Goal: Communication & Community: Answer question/provide support

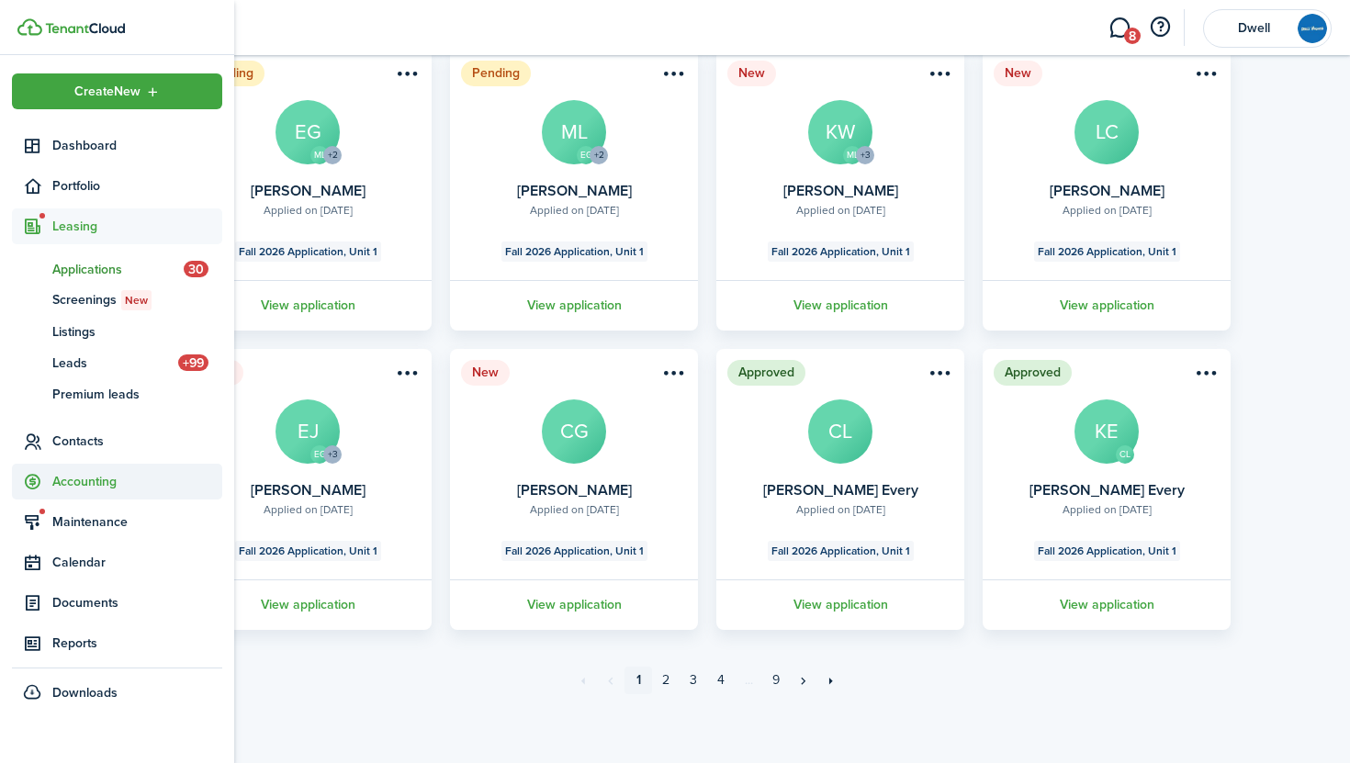
click at [97, 473] on span "Accounting" at bounding box center [137, 481] width 170 height 19
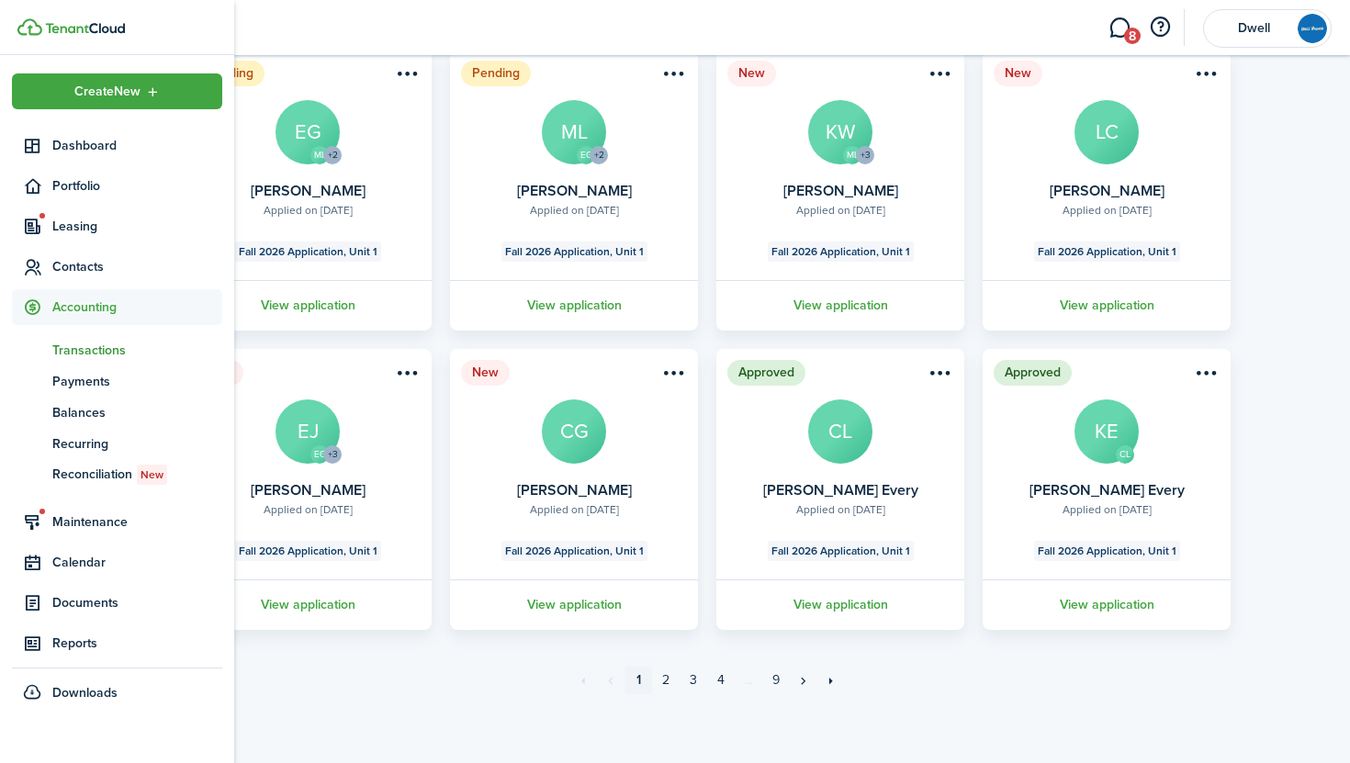
click at [88, 336] on link "tn Transactions" at bounding box center [117, 349] width 210 height 31
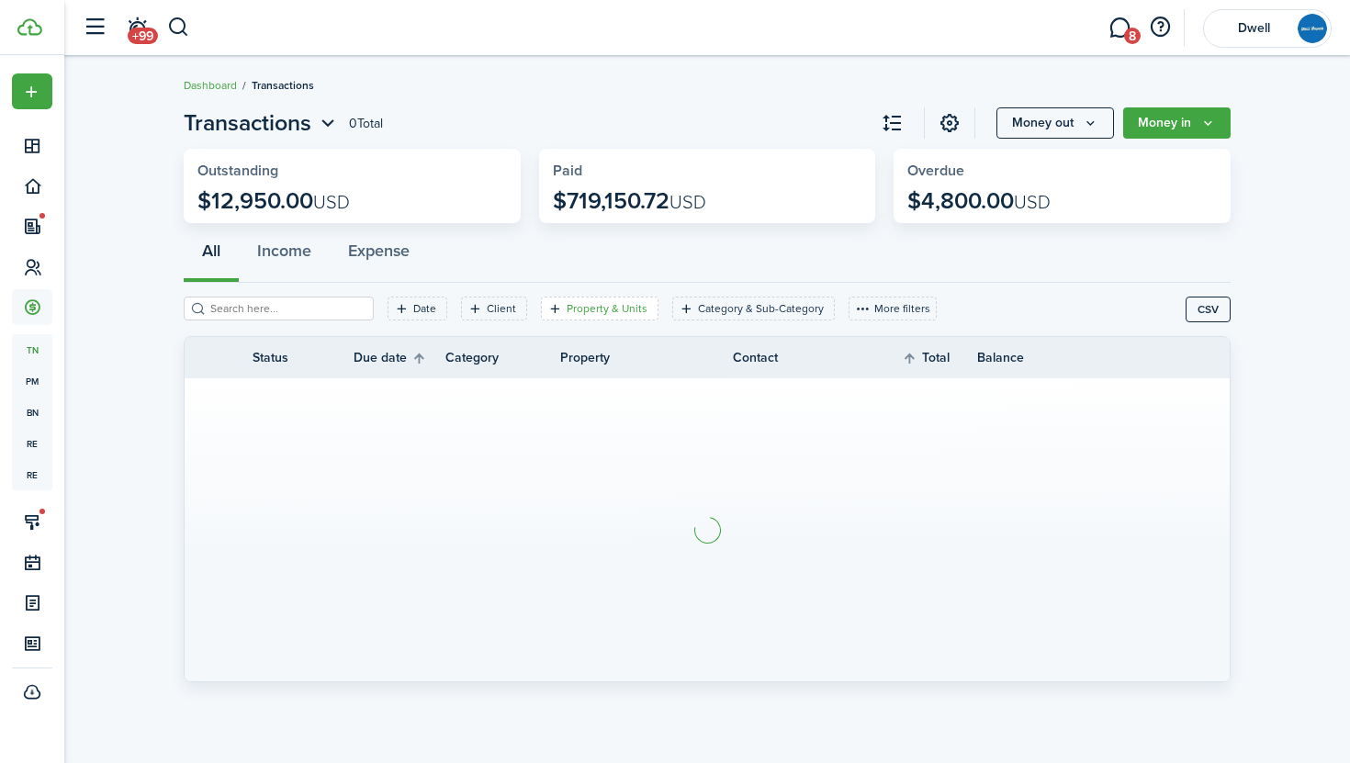
click at [566, 307] on filter-tag-label "Property & Units" at bounding box center [606, 308] width 81 height 17
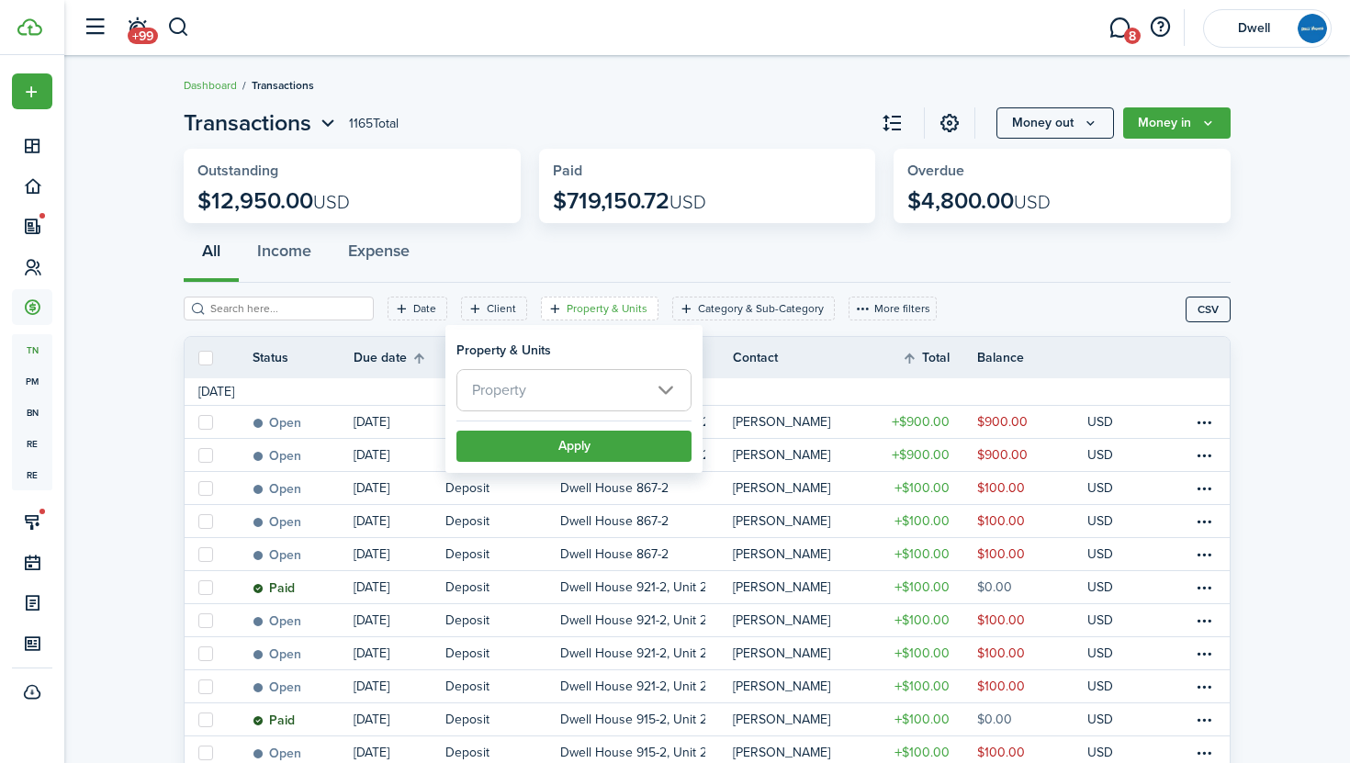
click at [619, 398] on span "Property" at bounding box center [573, 390] width 233 height 40
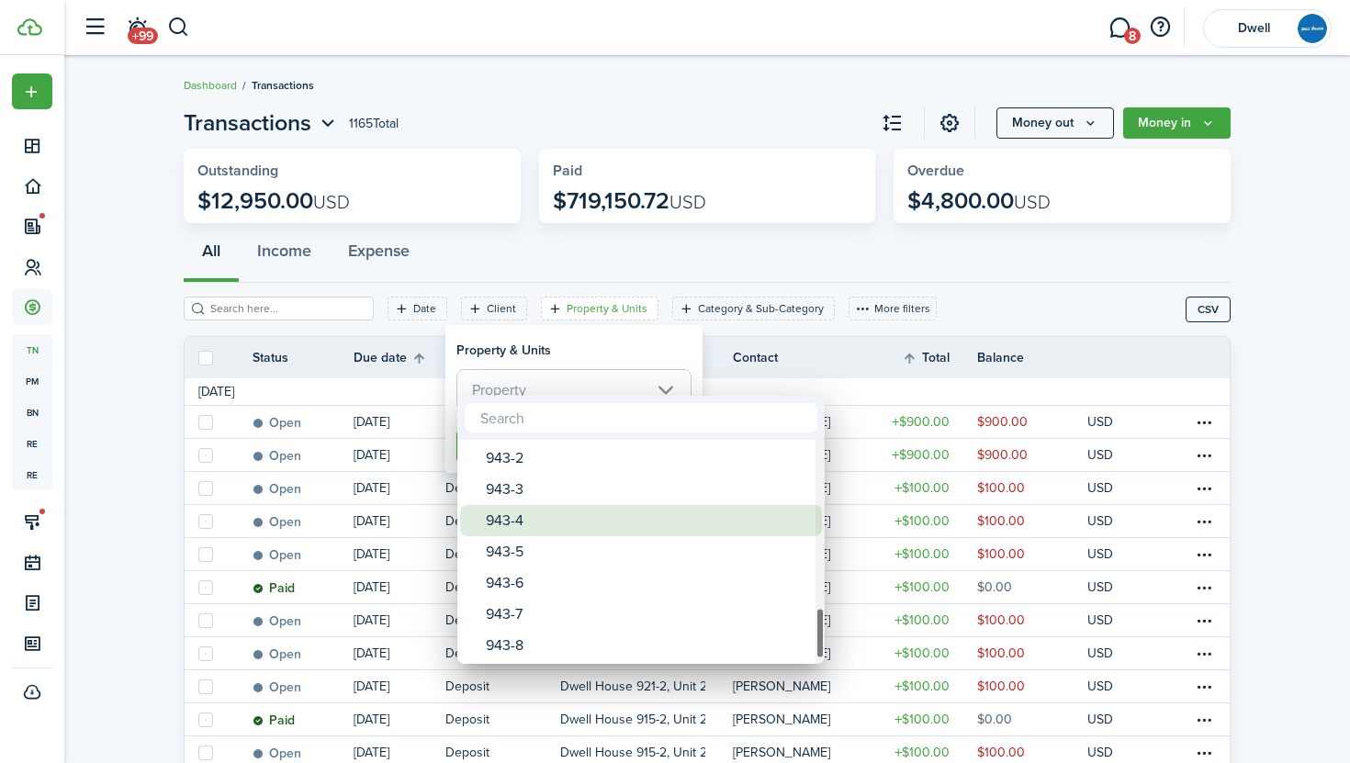
click at [668, 532] on div "943-4" at bounding box center [648, 520] width 325 height 31
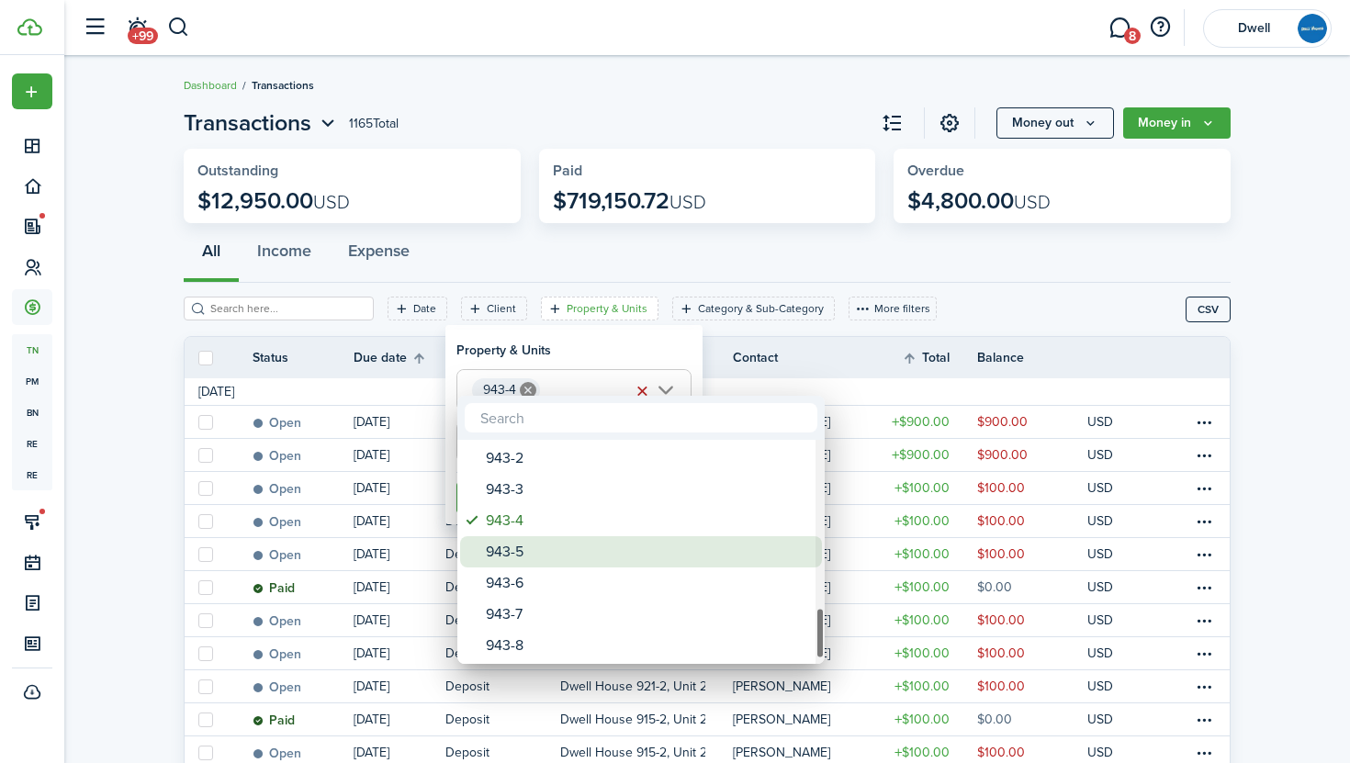
click at [672, 557] on div "943-5" at bounding box center [648, 551] width 325 height 31
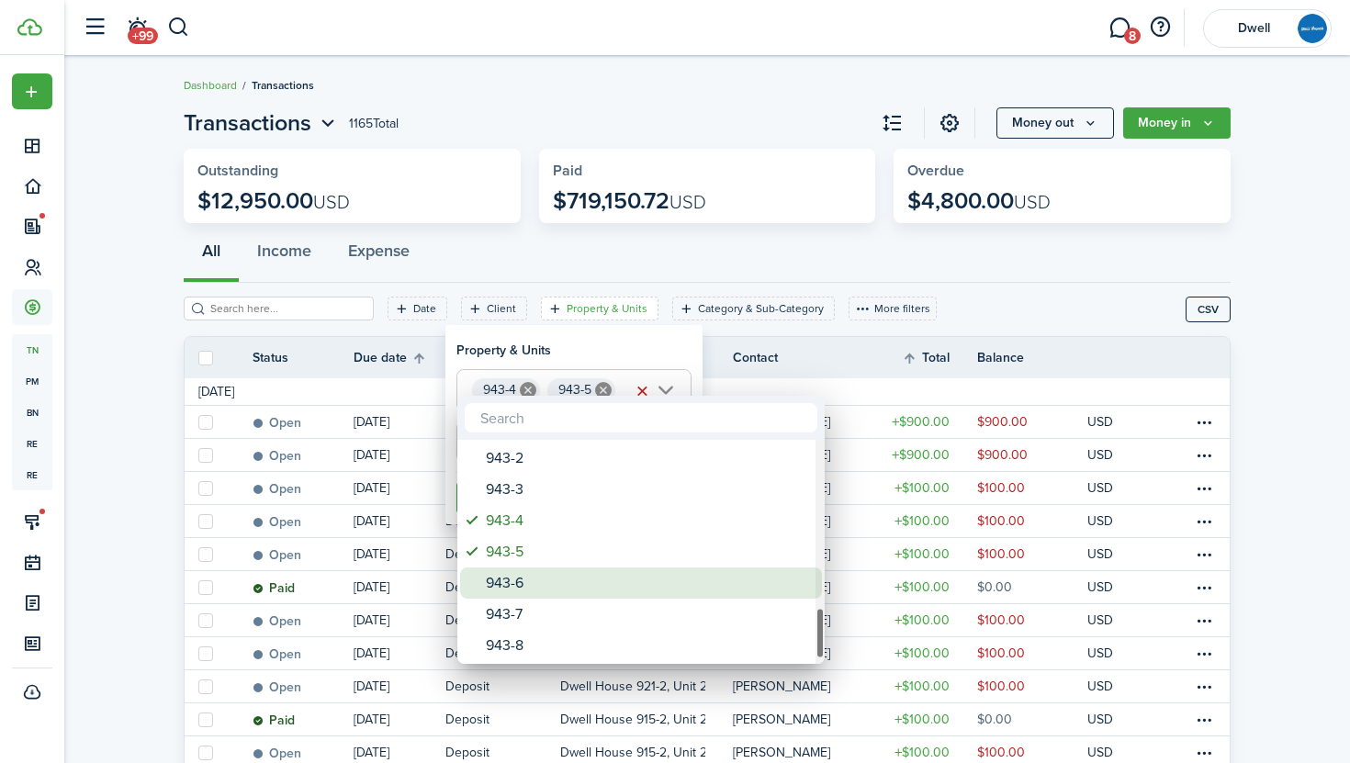
click at [674, 577] on div "943-6" at bounding box center [648, 582] width 325 height 31
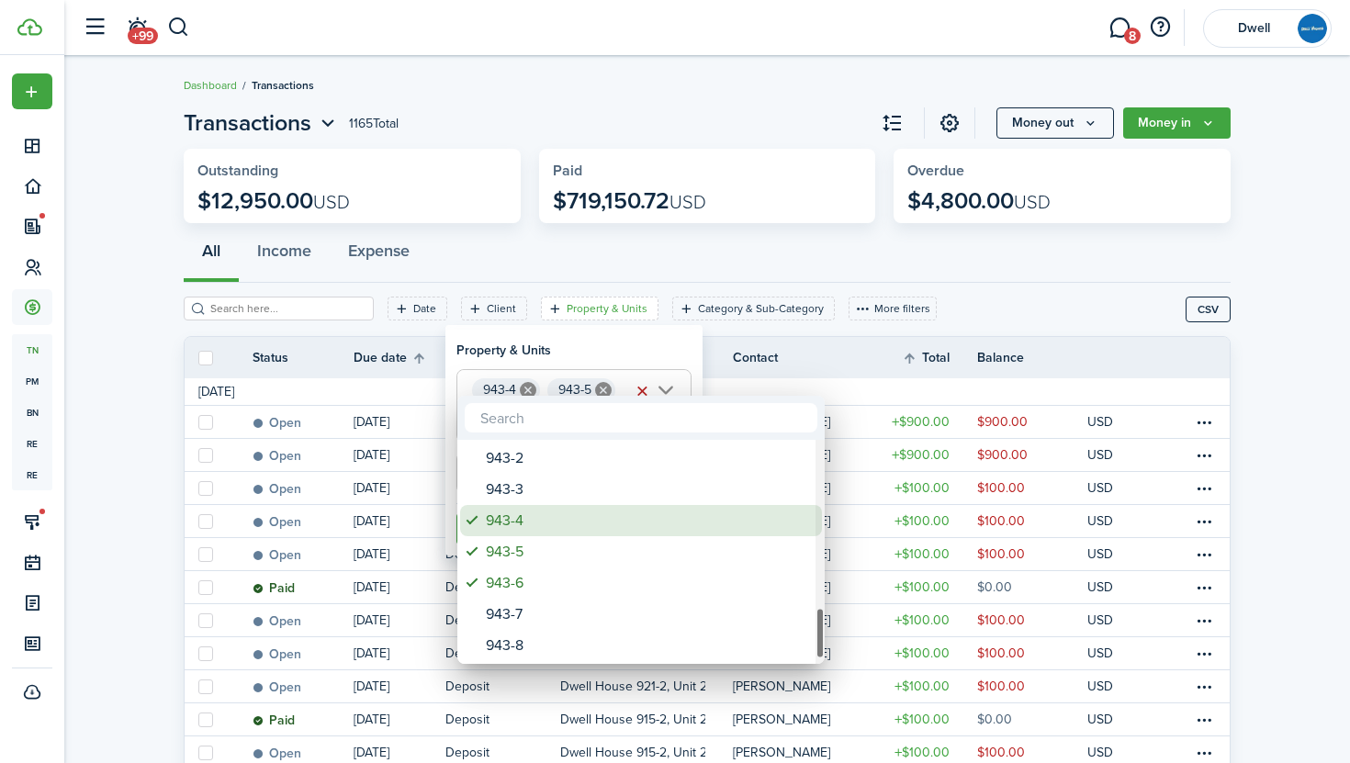
click at [615, 524] on div "943-4" at bounding box center [648, 520] width 325 height 31
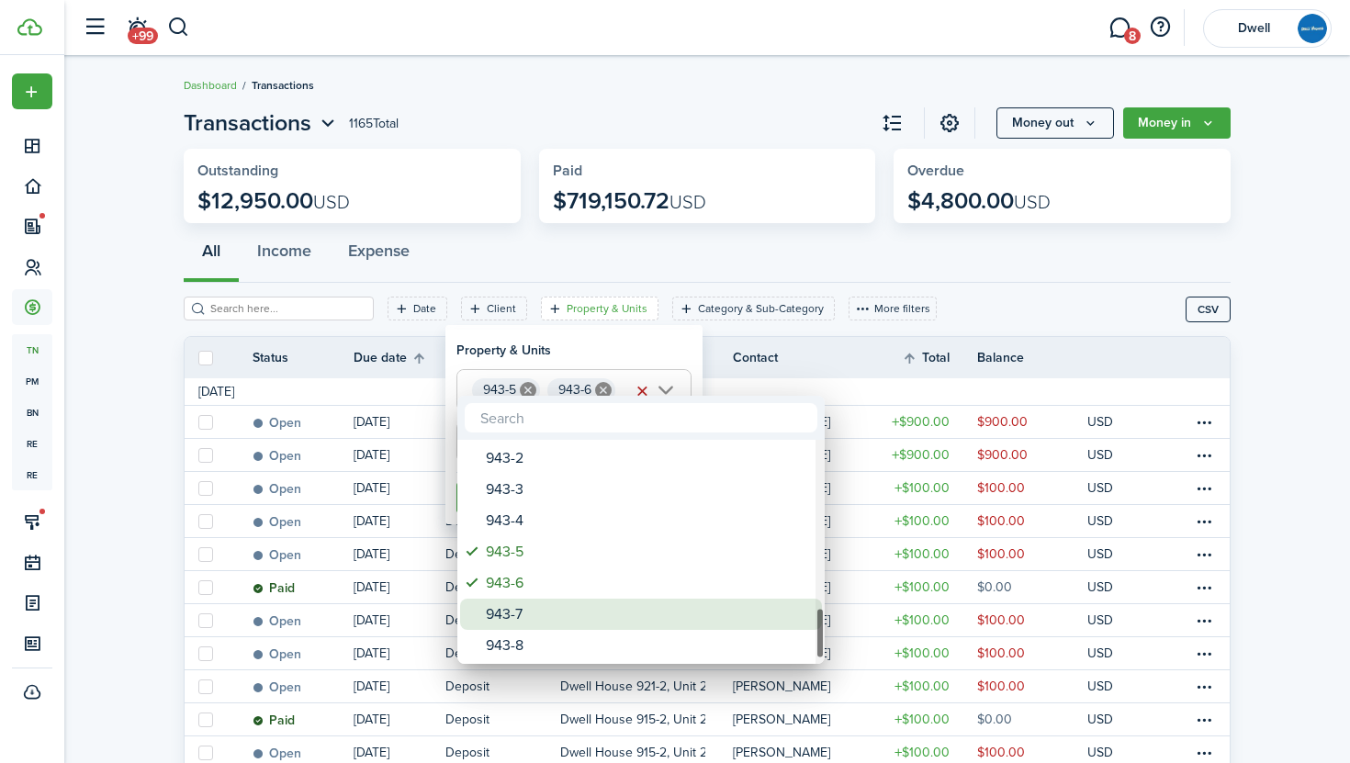
click at [637, 602] on div "943-7" at bounding box center [648, 614] width 325 height 31
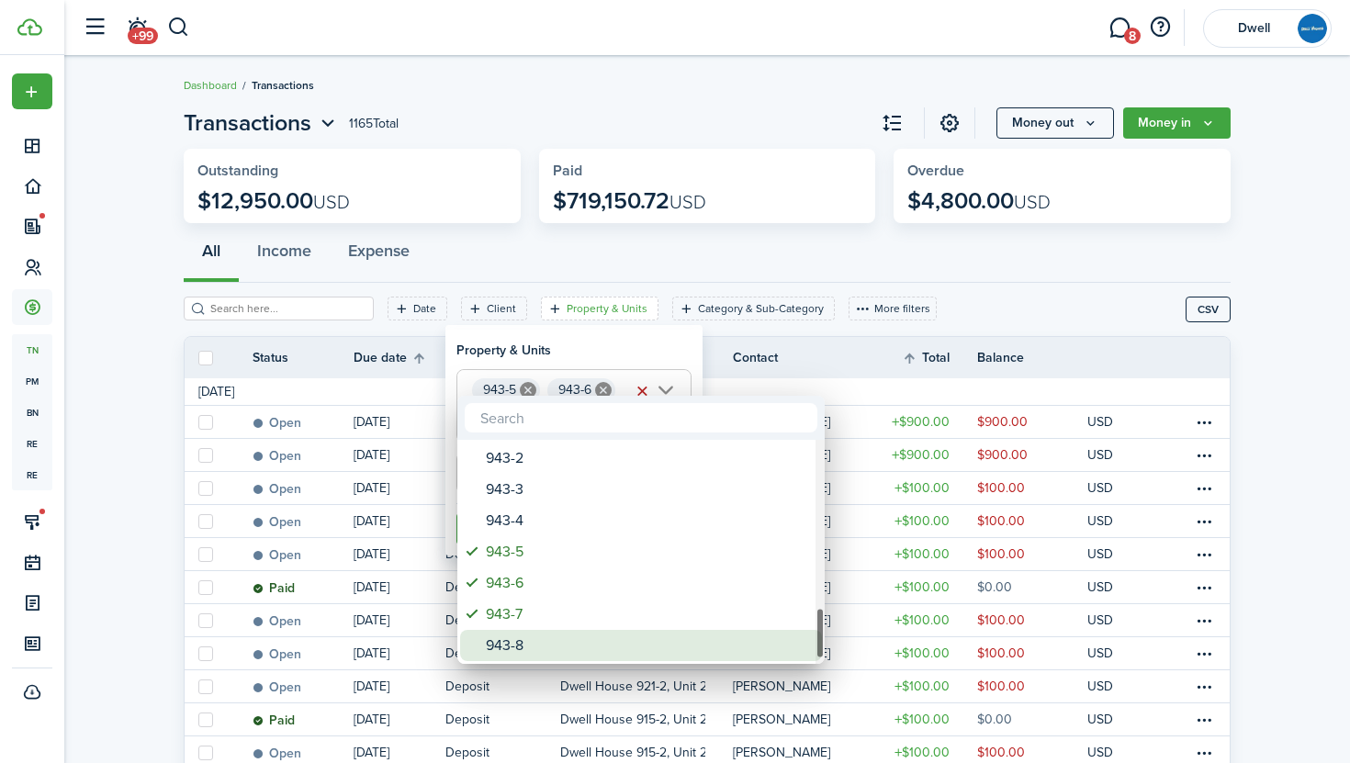
click at [642, 642] on div "943-8" at bounding box center [648, 645] width 325 height 31
type input "943-5, 943-6, 943-7, 943-8"
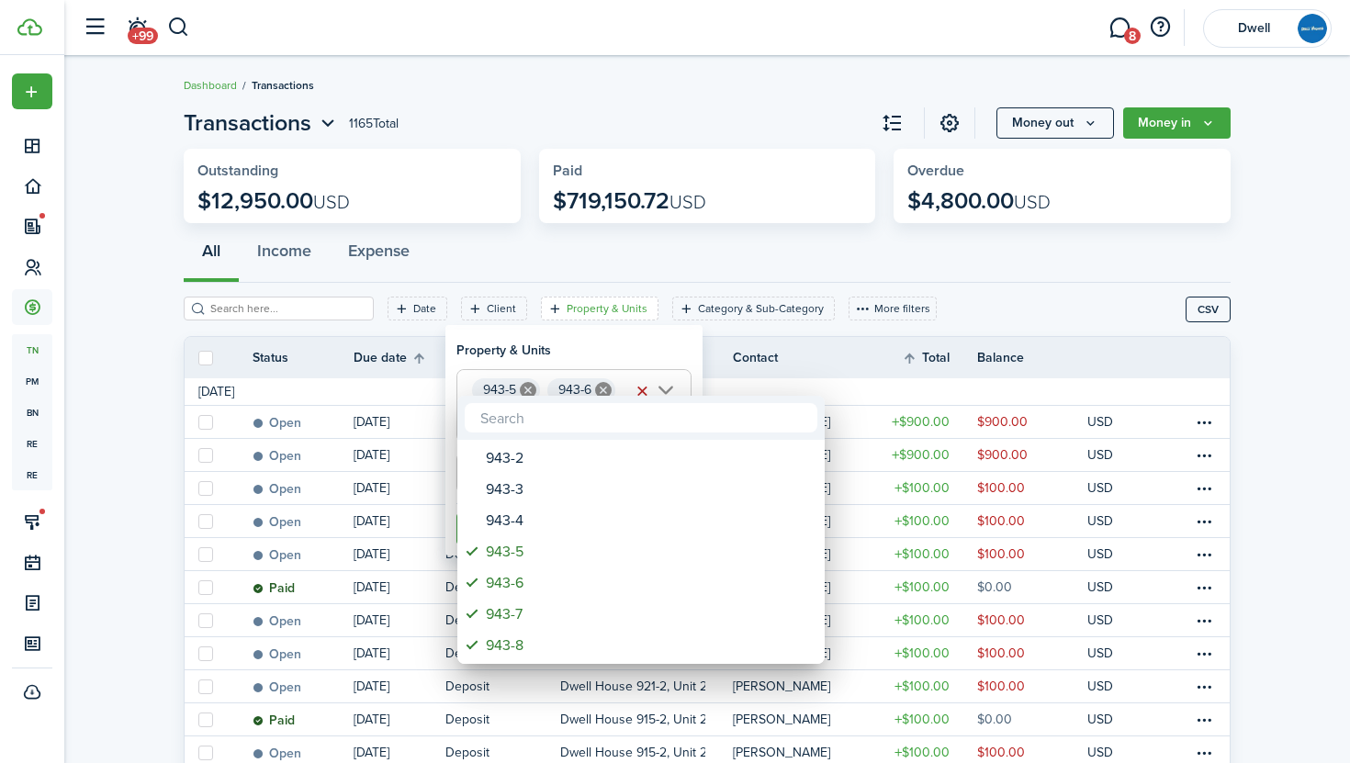
click at [596, 353] on div at bounding box center [674, 381] width 1643 height 1057
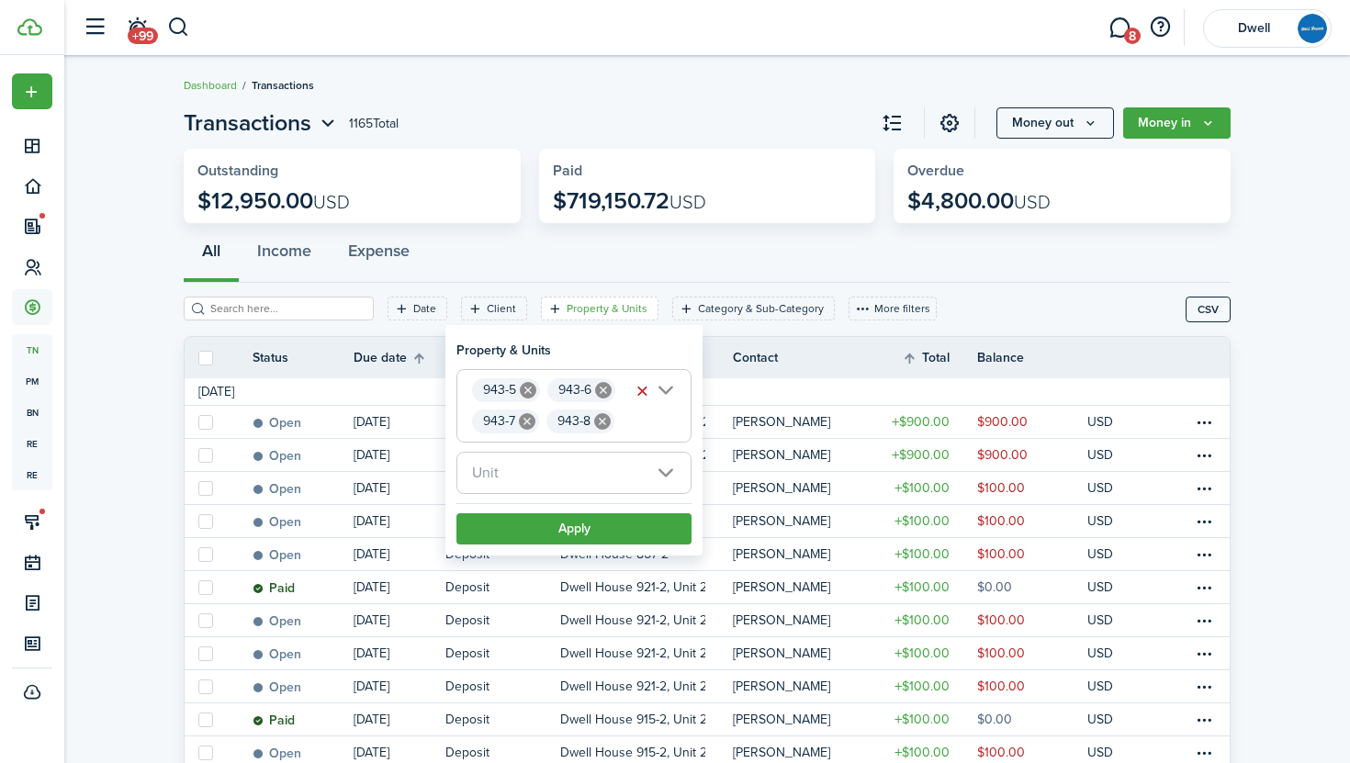
scroll to position [0, 2]
click at [613, 532] on button "Apply" at bounding box center [573, 528] width 235 height 31
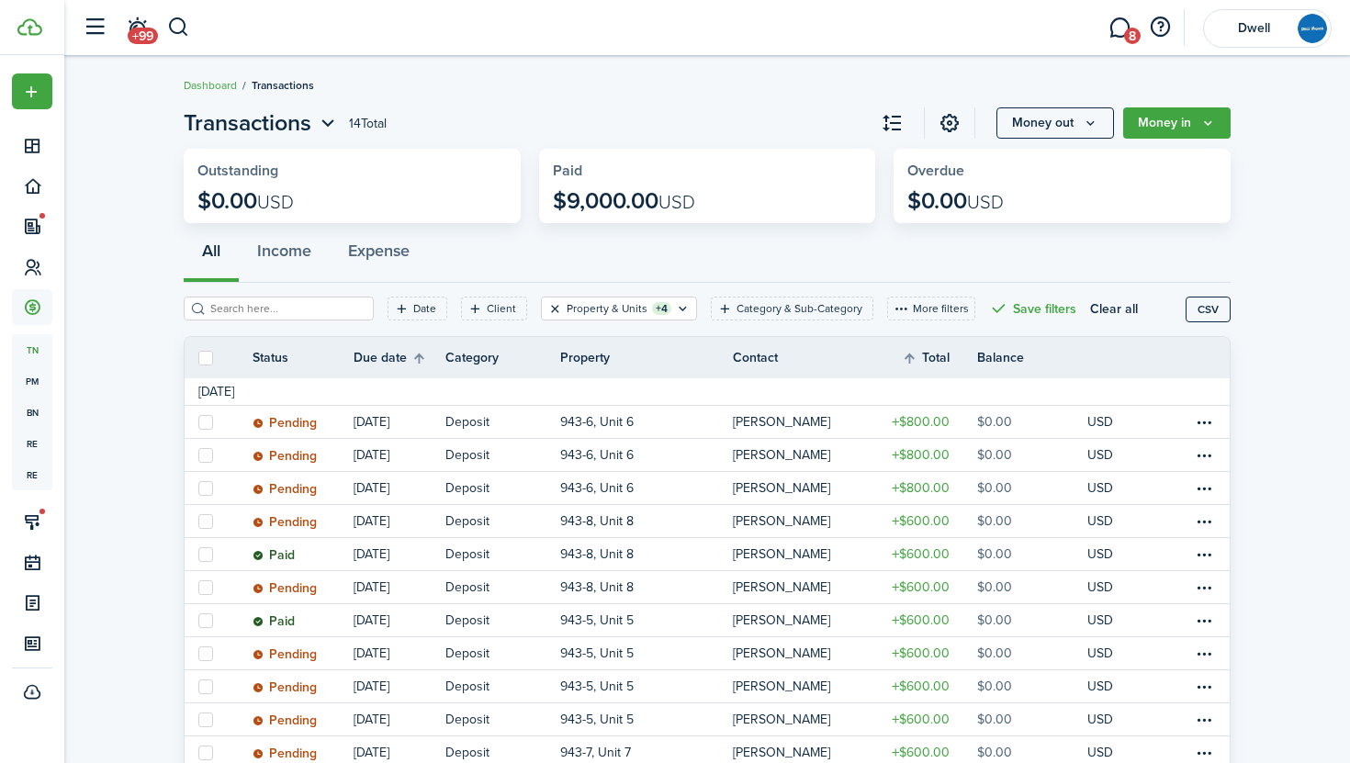
click at [547, 307] on button "Clear filter" at bounding box center [555, 308] width 16 height 15
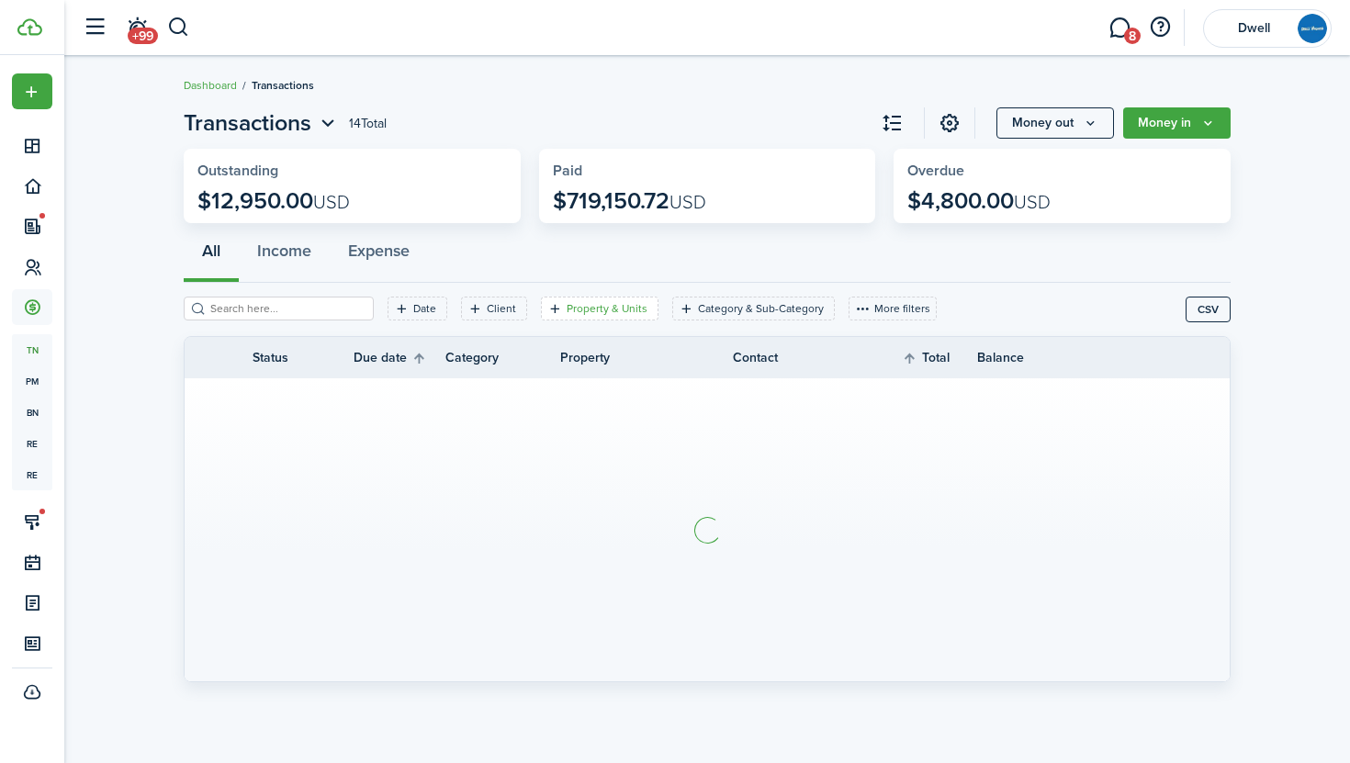
click at [600, 316] on filter-tag-label "Property & Units" at bounding box center [606, 308] width 81 height 17
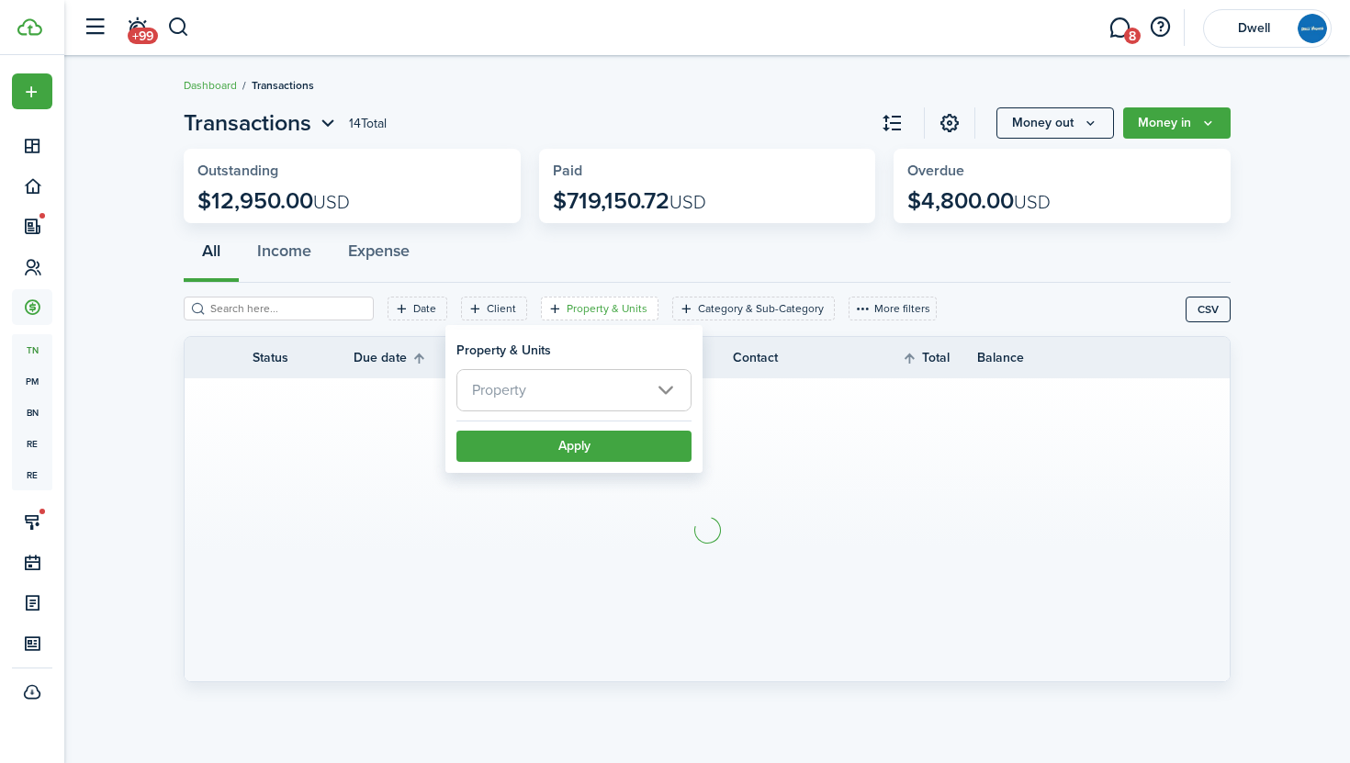
click at [642, 393] on span "Property" at bounding box center [573, 390] width 233 height 40
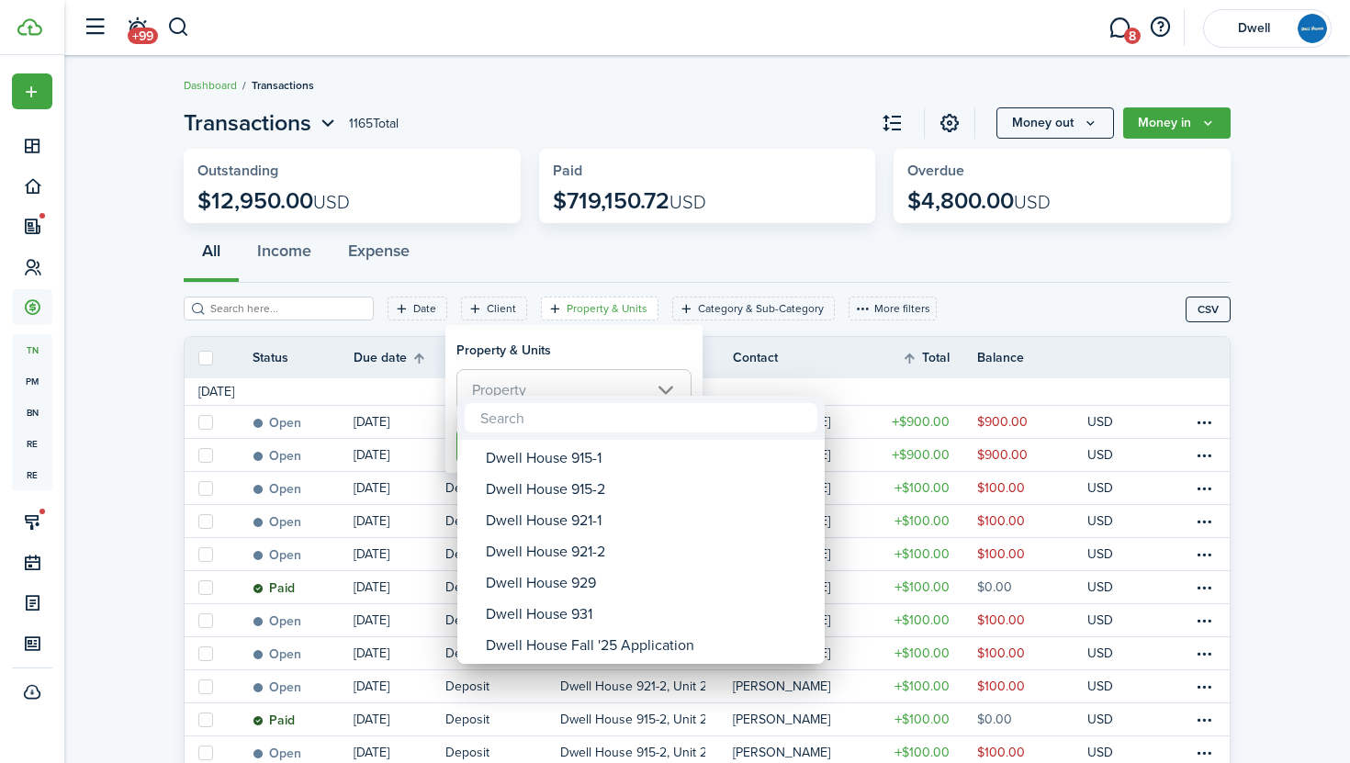
click at [648, 334] on div at bounding box center [674, 381] width 1643 height 1057
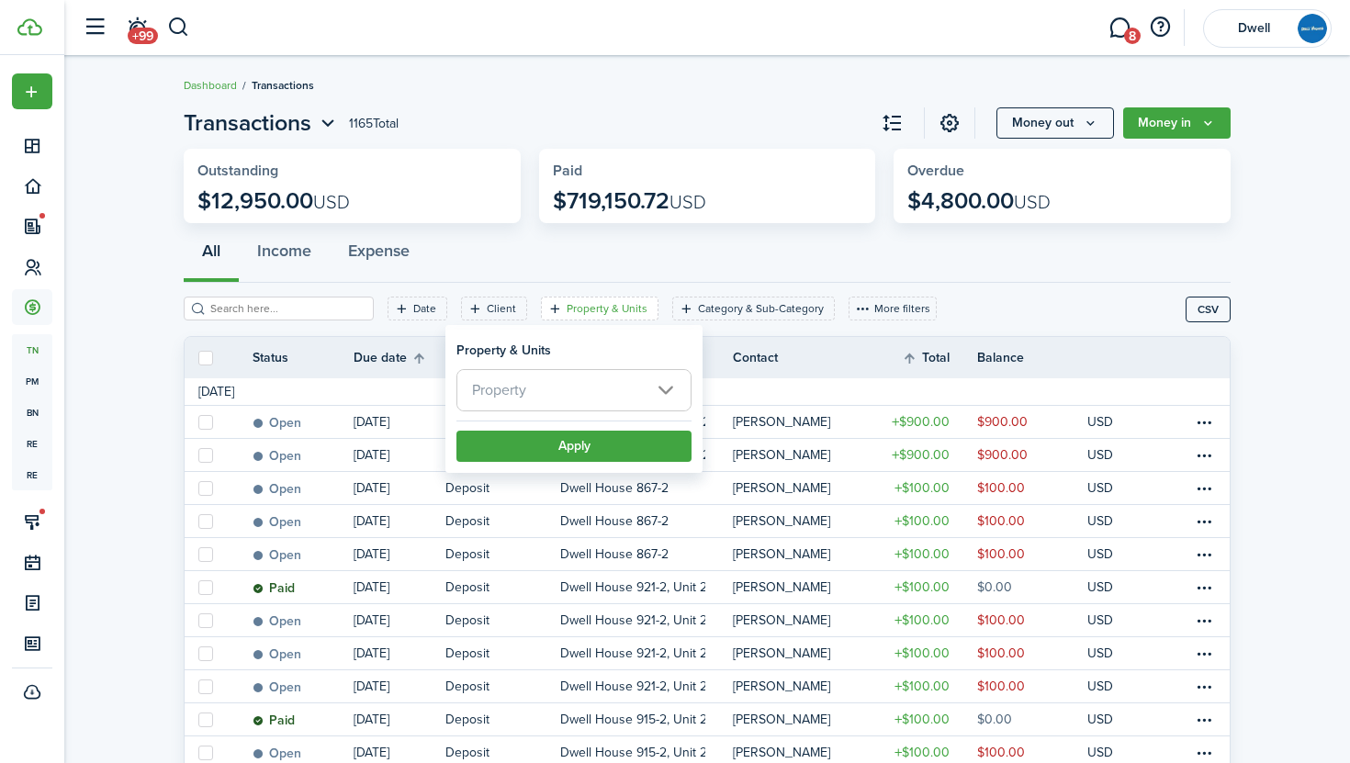
click at [758, 247] on div "All Income Expense" at bounding box center [707, 255] width 1047 height 55
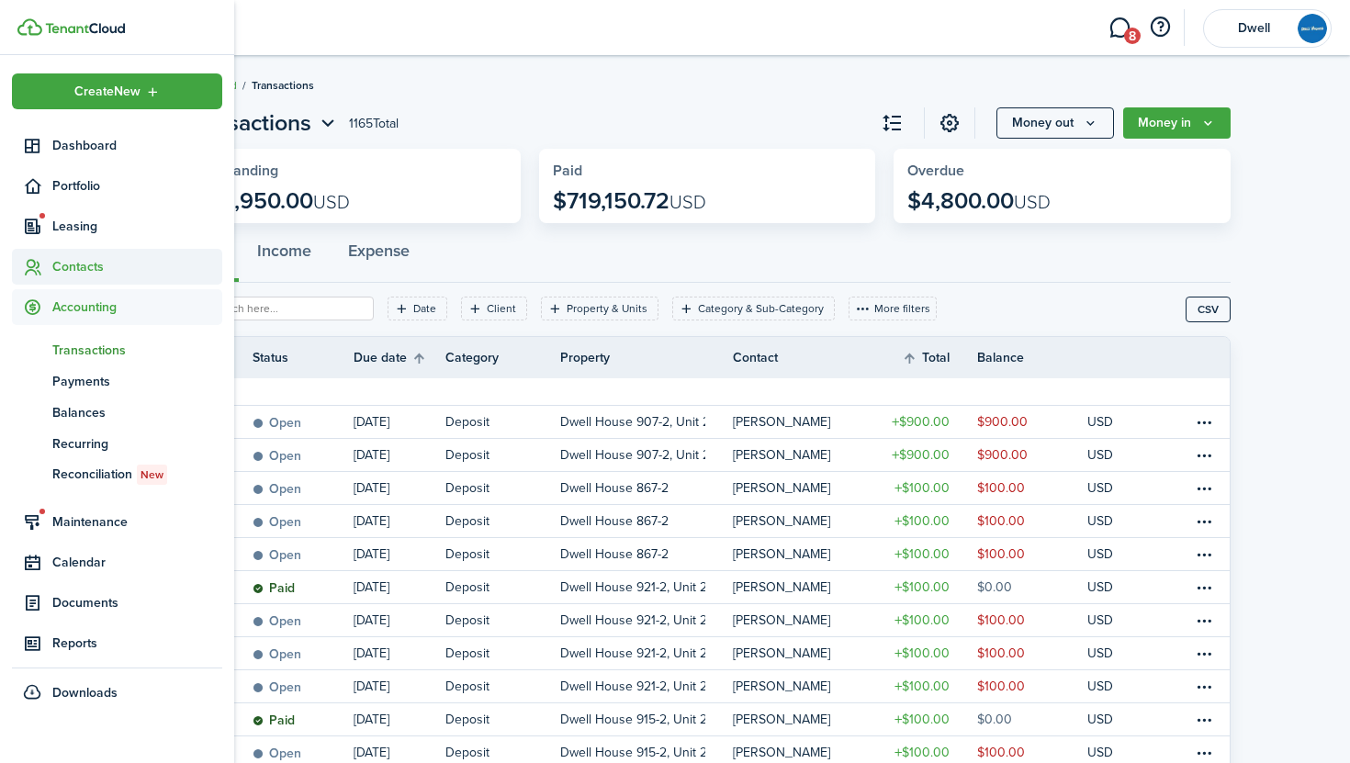
click at [84, 266] on span "Contacts" at bounding box center [137, 266] width 170 height 19
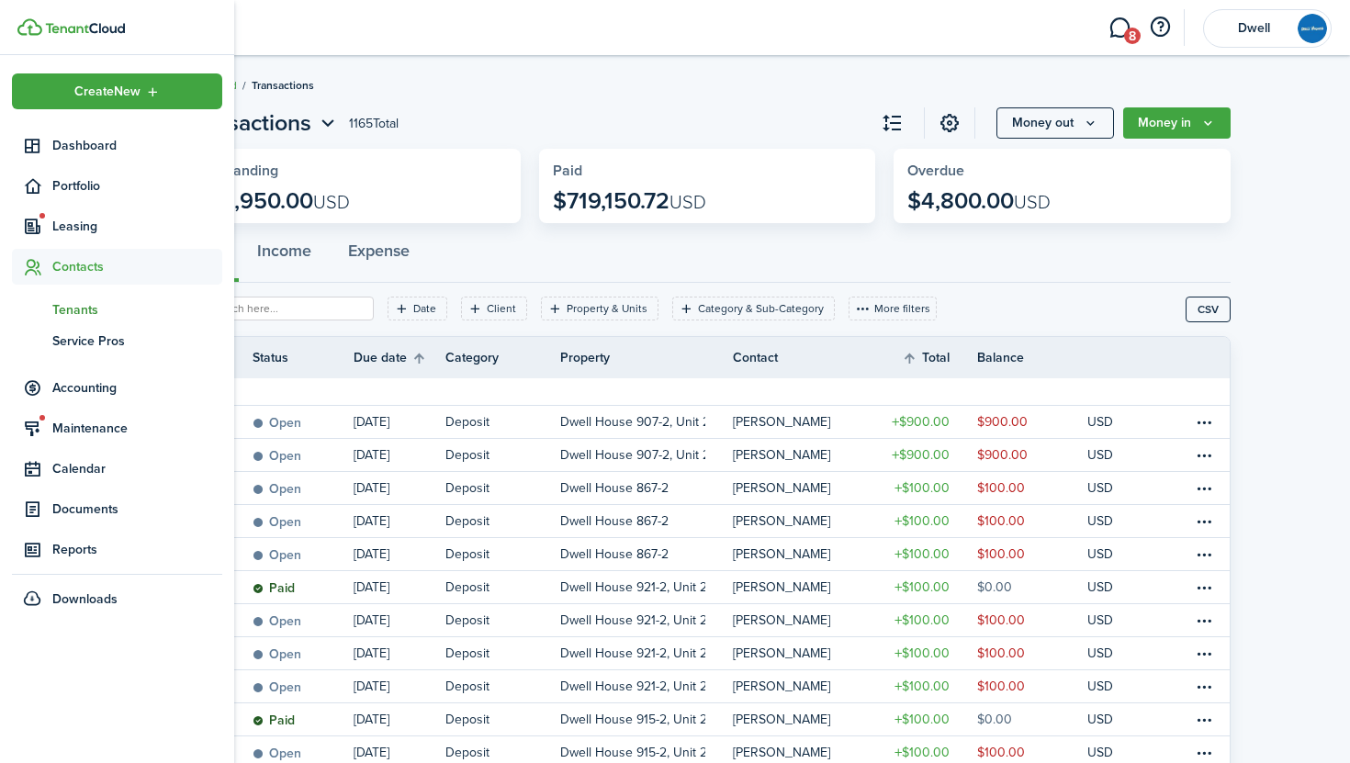
click at [92, 313] on span "Tenants" at bounding box center [137, 309] width 170 height 19
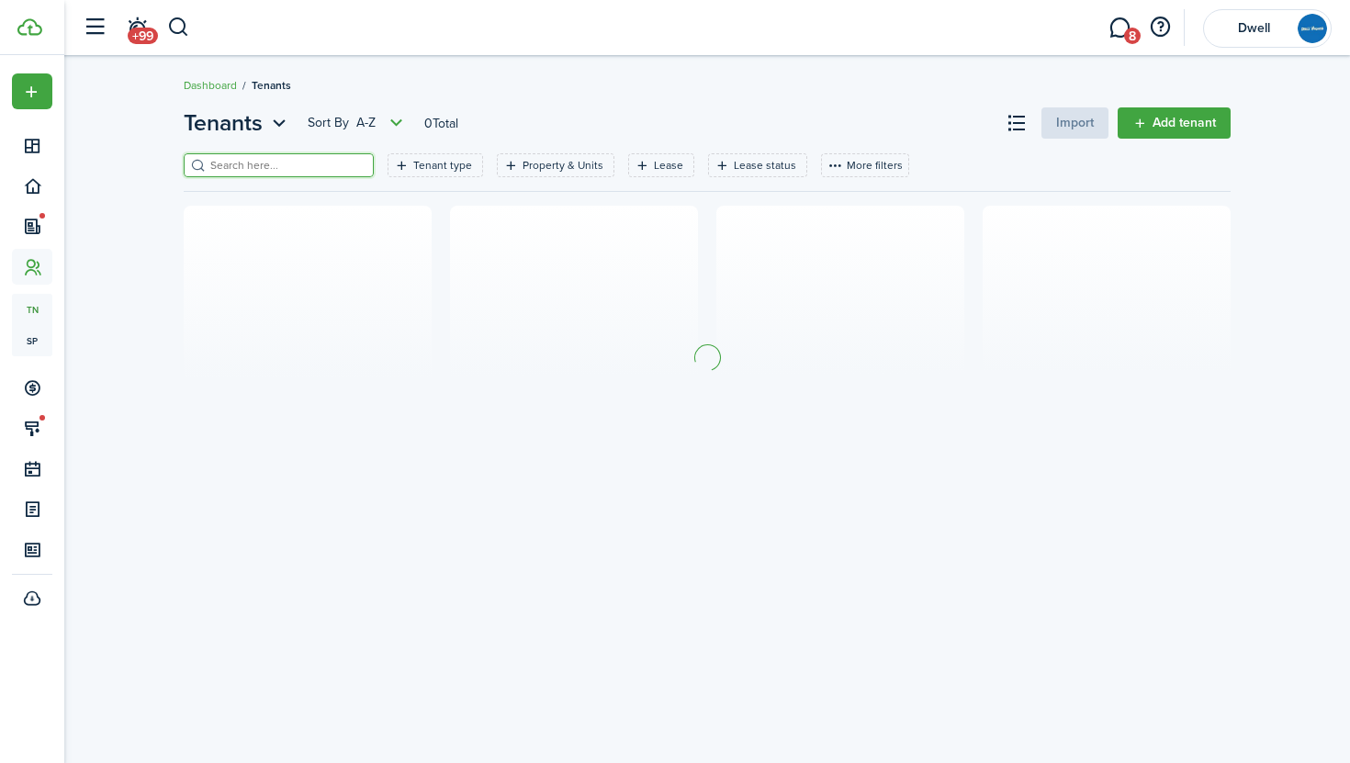
click at [289, 167] on input "search" at bounding box center [287, 165] width 162 height 17
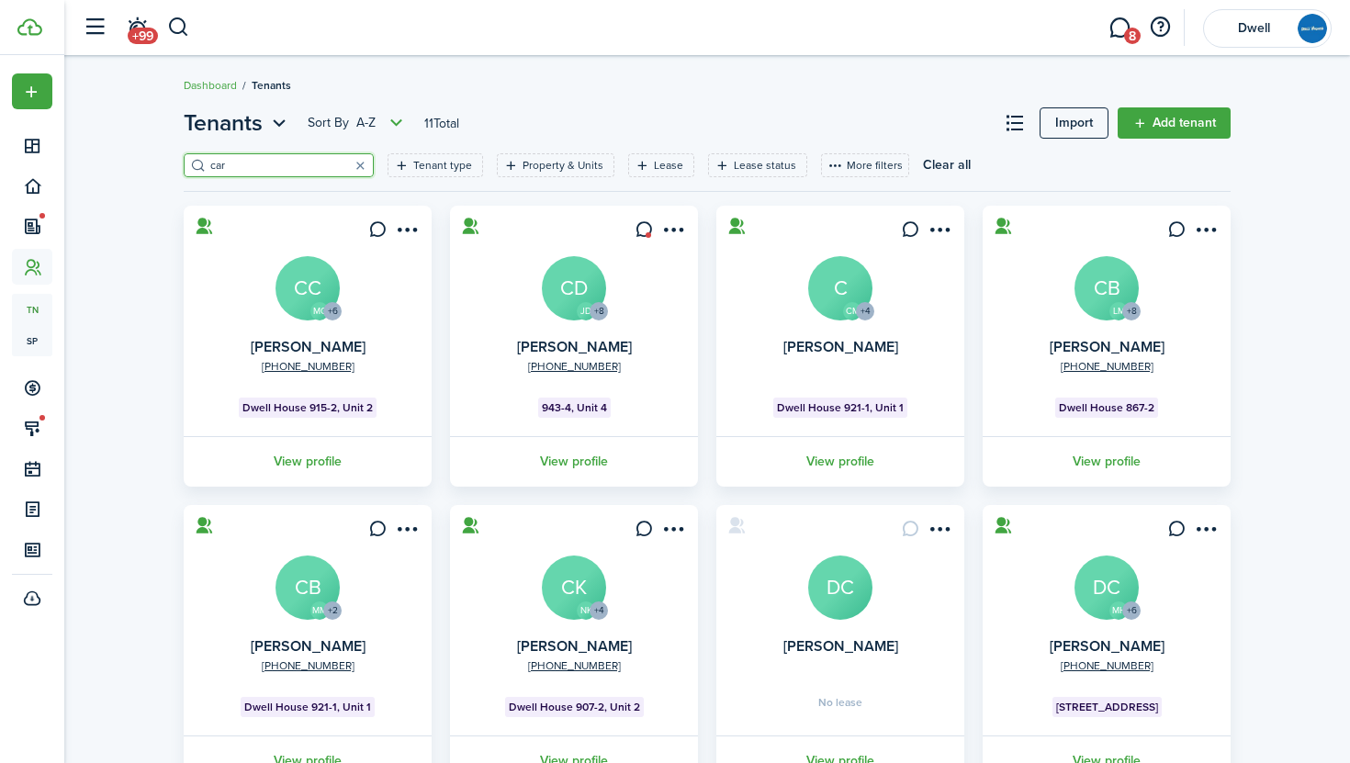
type input "car"
click at [555, 286] on avatar-text "CD" at bounding box center [574, 288] width 64 height 64
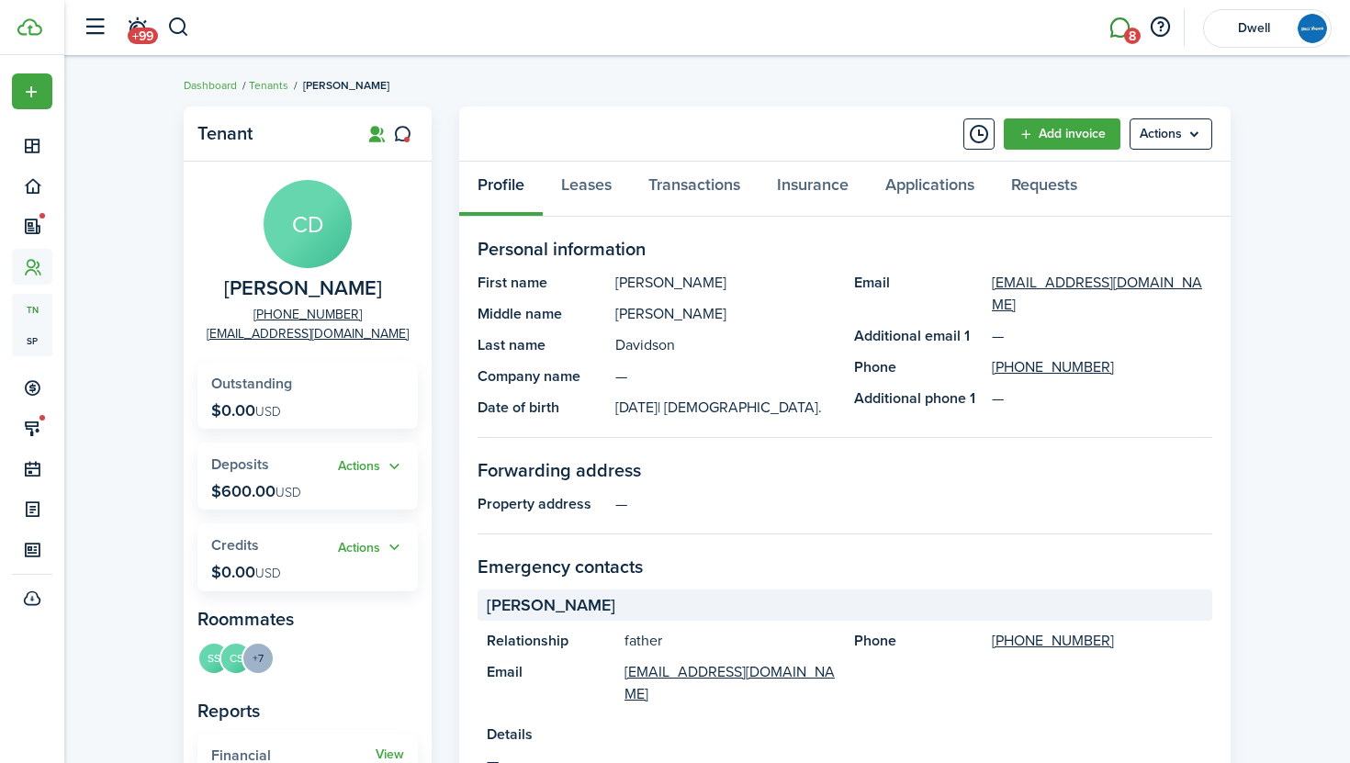
click at [1125, 23] on link "8" at bounding box center [1119, 28] width 35 height 47
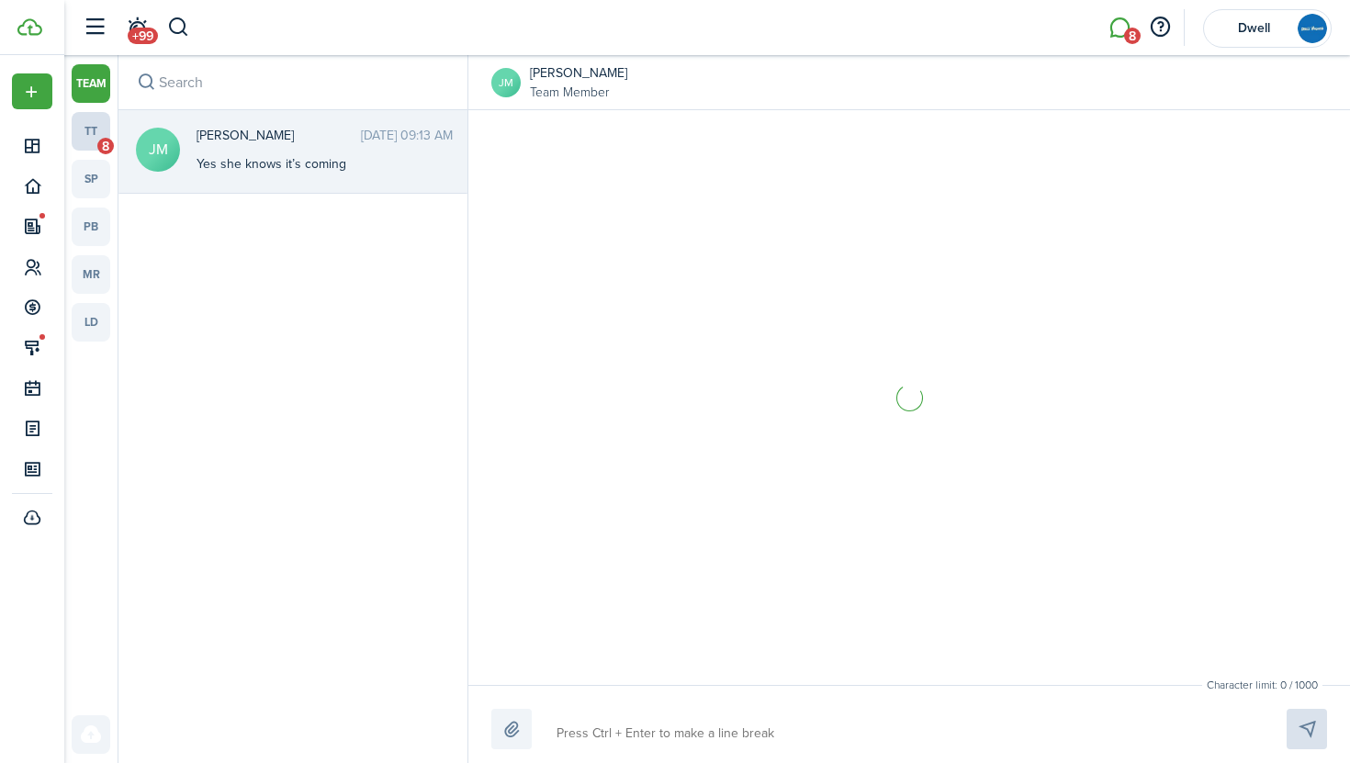
click at [95, 131] on link "tt 8" at bounding box center [91, 131] width 39 height 39
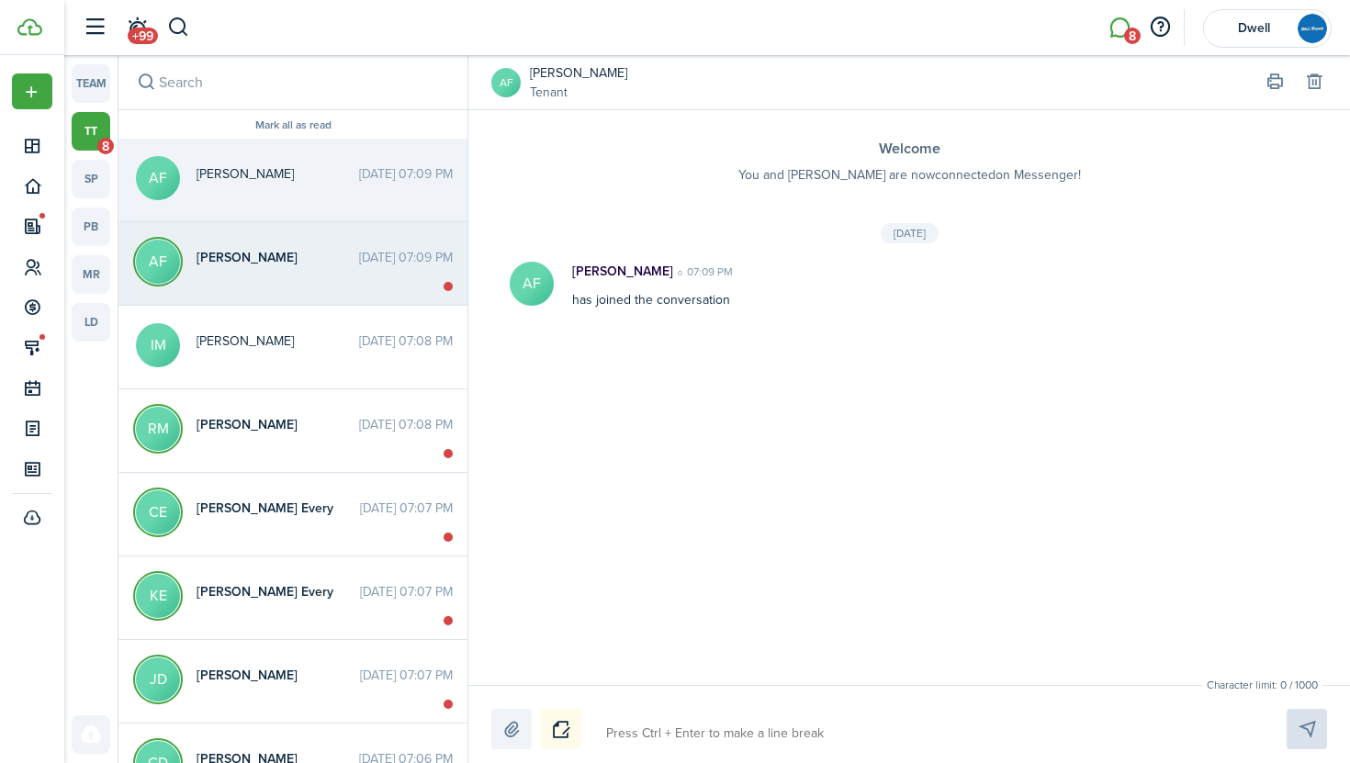
click at [297, 257] on span "[PERSON_NAME]" at bounding box center [277, 257] width 163 height 19
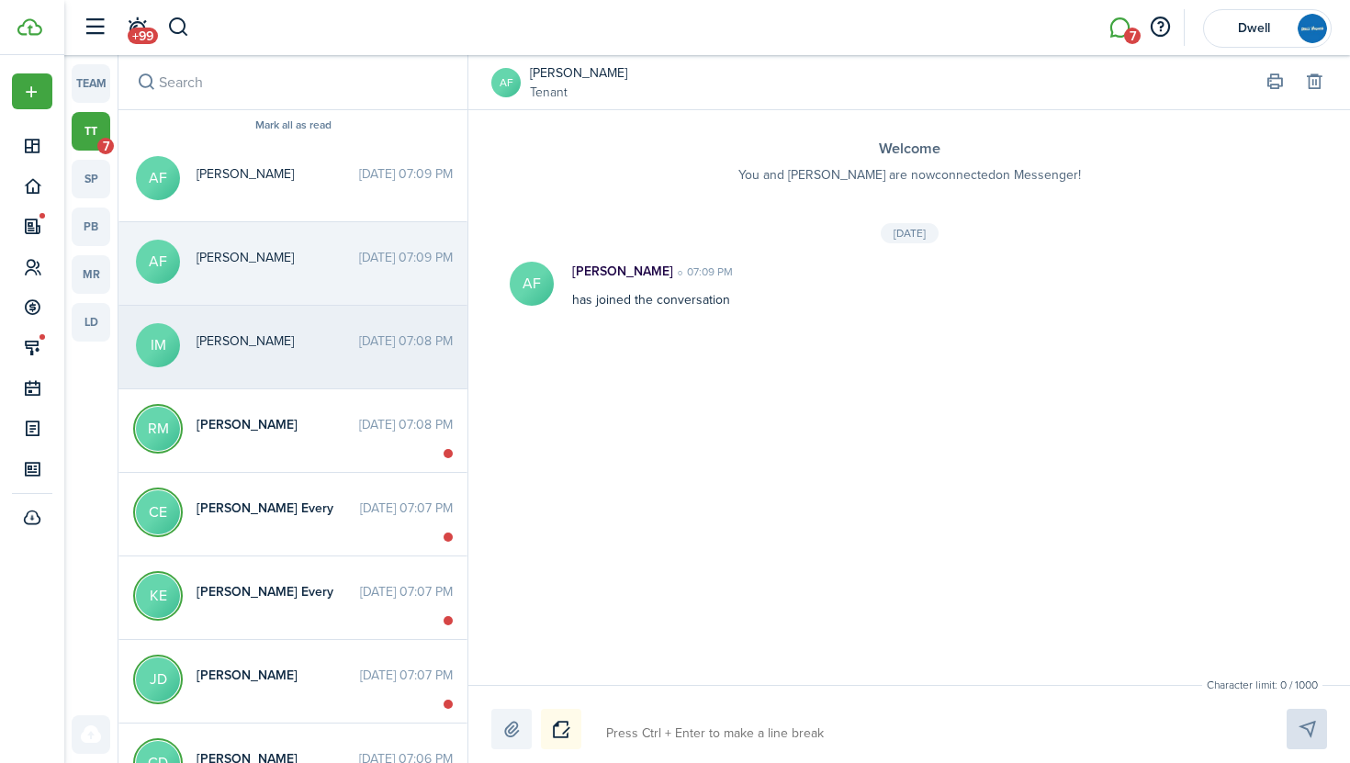
click at [291, 358] on div "[PERSON_NAME] [DATE] 07:08 PM" at bounding box center [325, 345] width 284 height 28
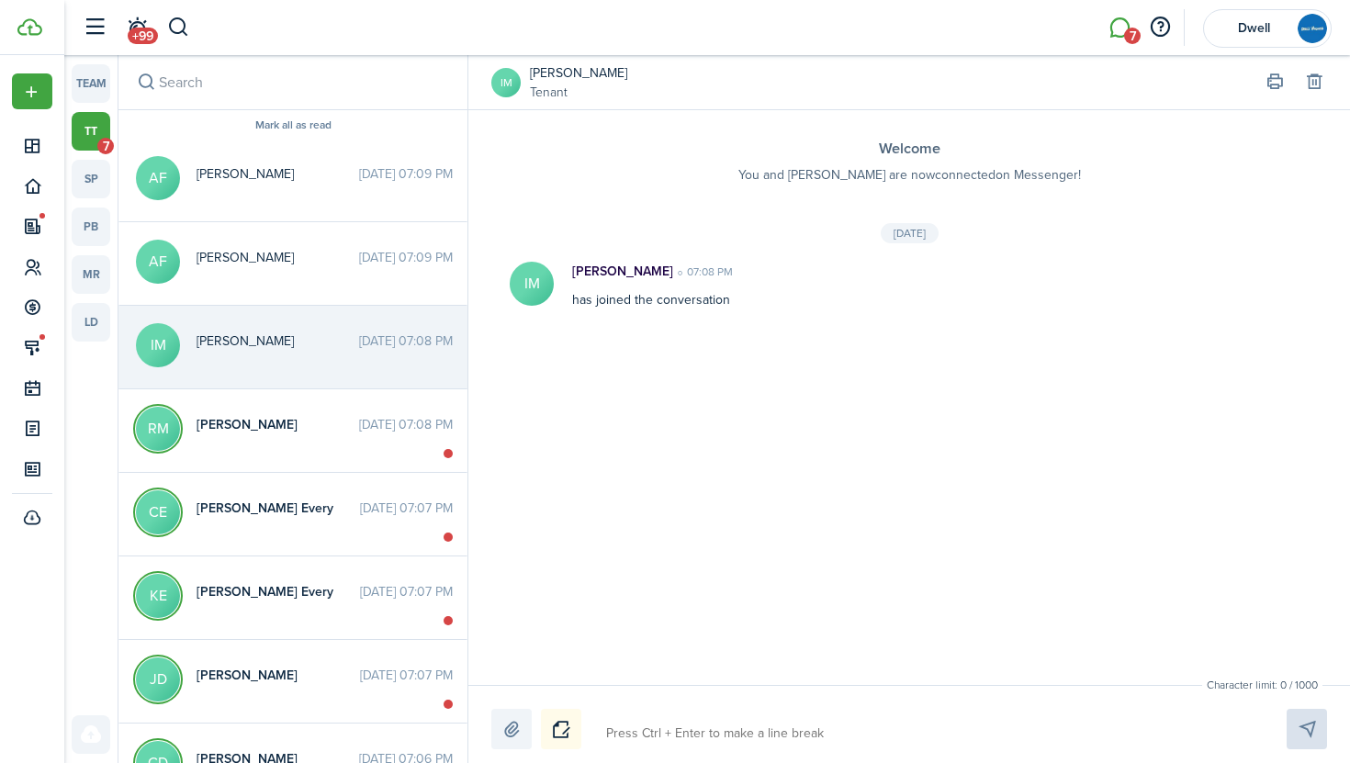
click at [641, 736] on textarea at bounding box center [925, 733] width 650 height 31
type textarea "P"
type textarea "Pl"
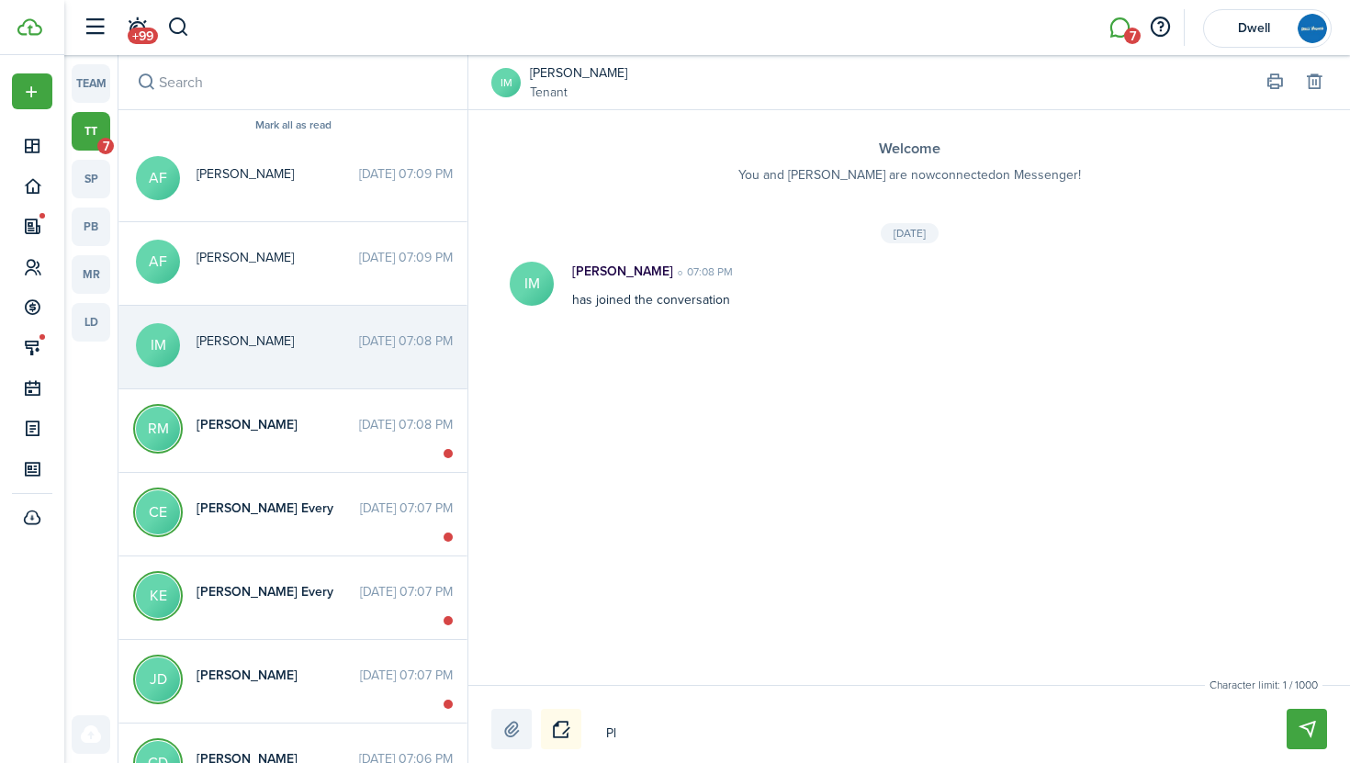
type textarea "Ple"
type textarea "Plea"
type textarea "Pleas"
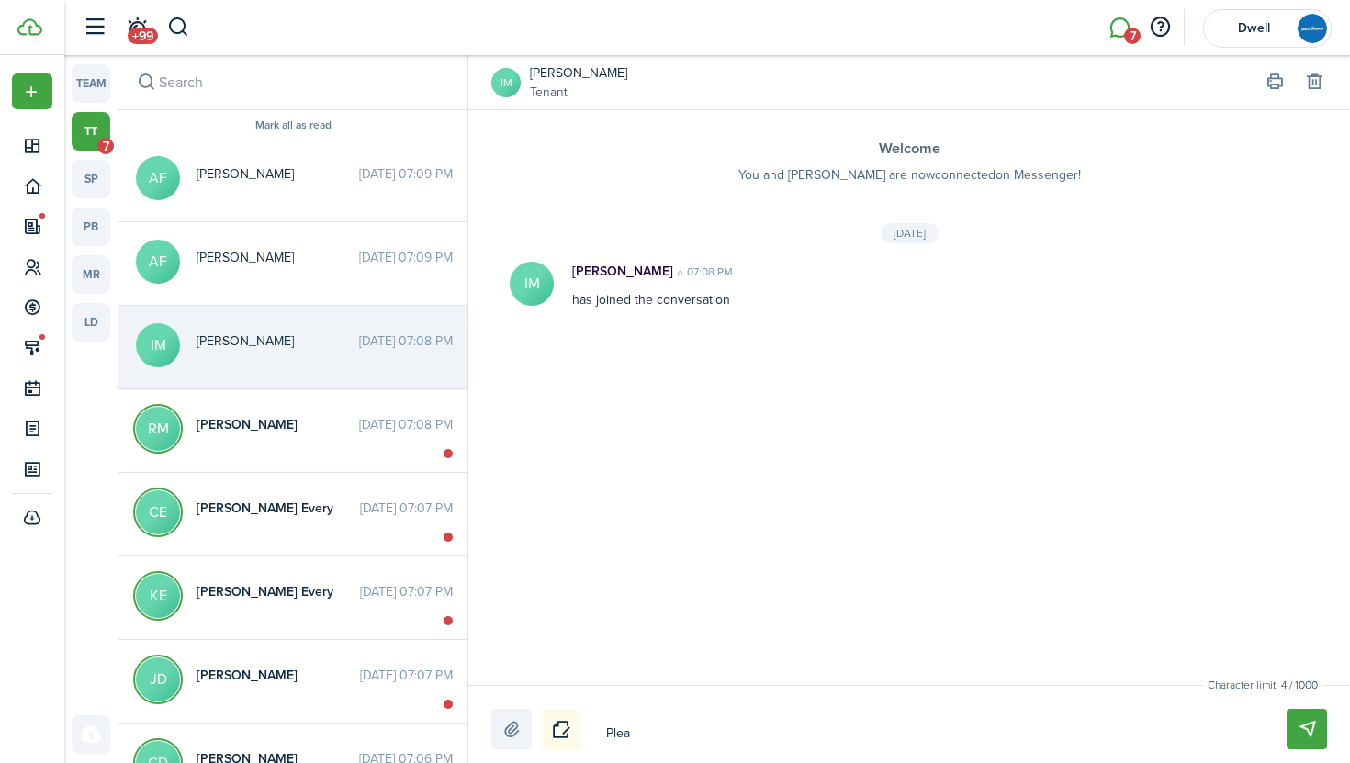
type textarea "Pleas"
type textarea "Please"
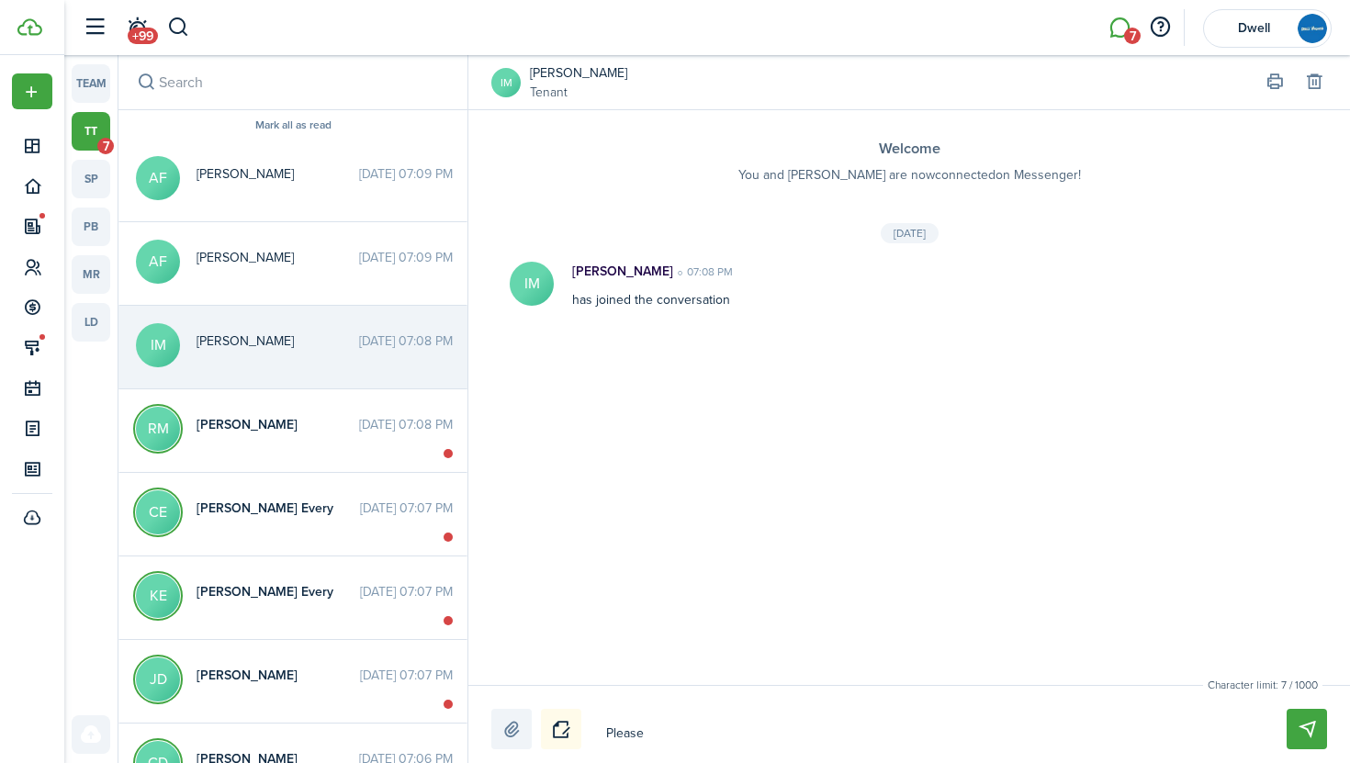
type textarea "Please p"
type textarea "Please pa"
type textarea "Please pay"
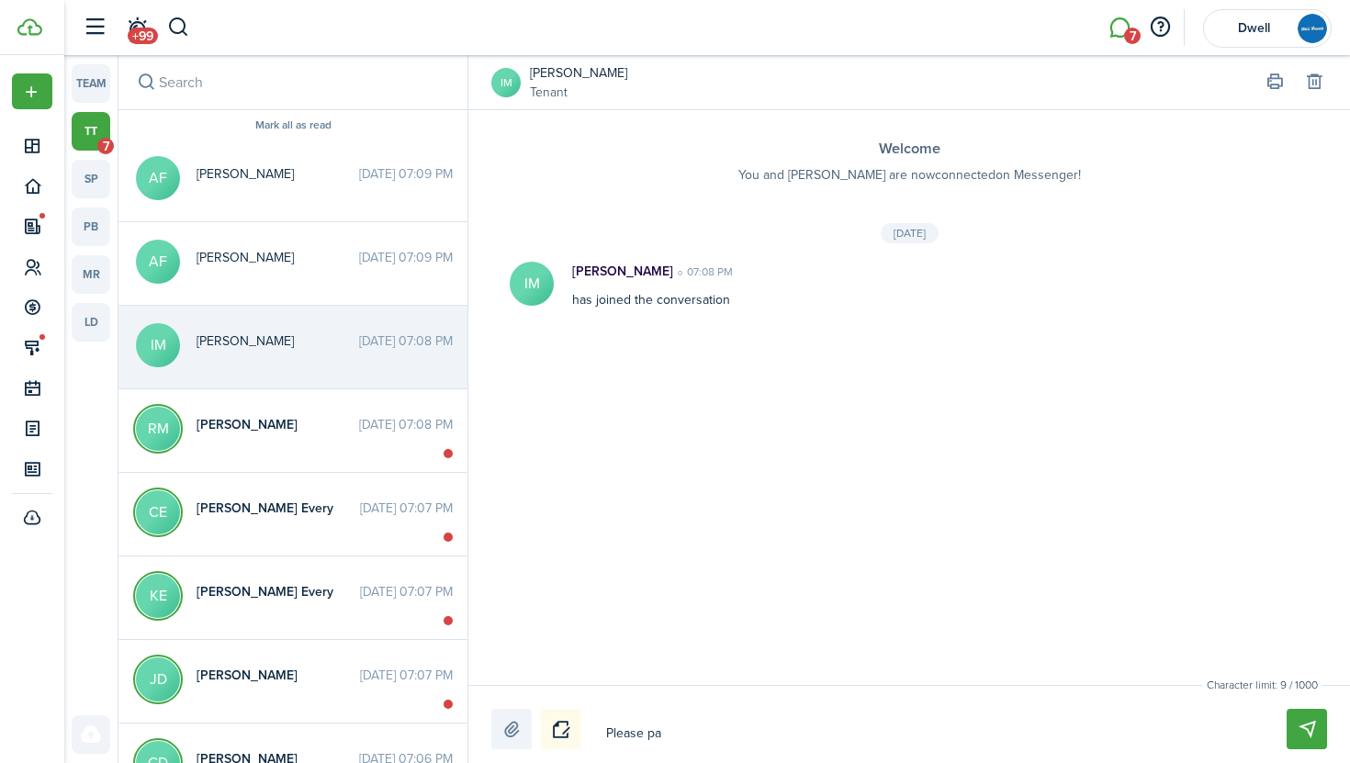
type textarea "Please pay"
type textarea "Please pay d"
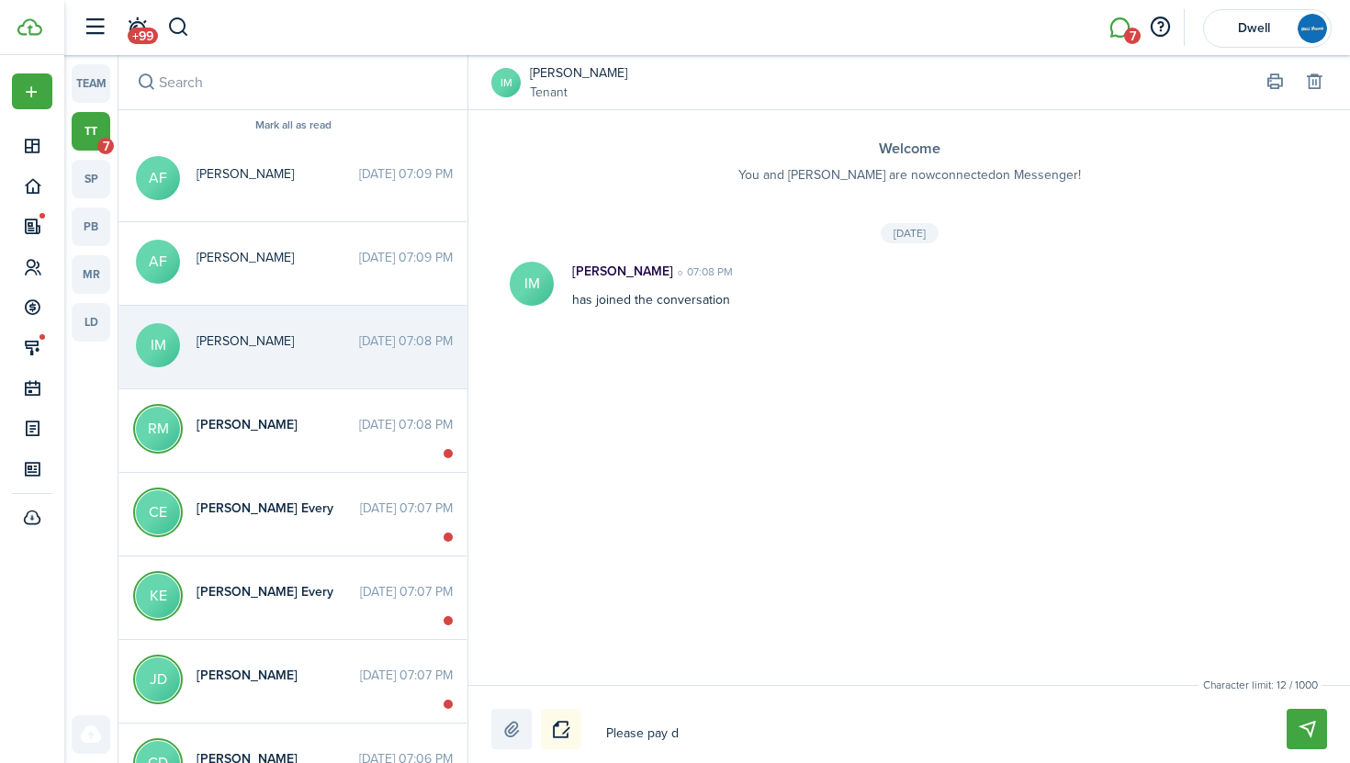
type textarea "Please pay de"
type textarea "Please pay dep"
type textarea "Please pay depo"
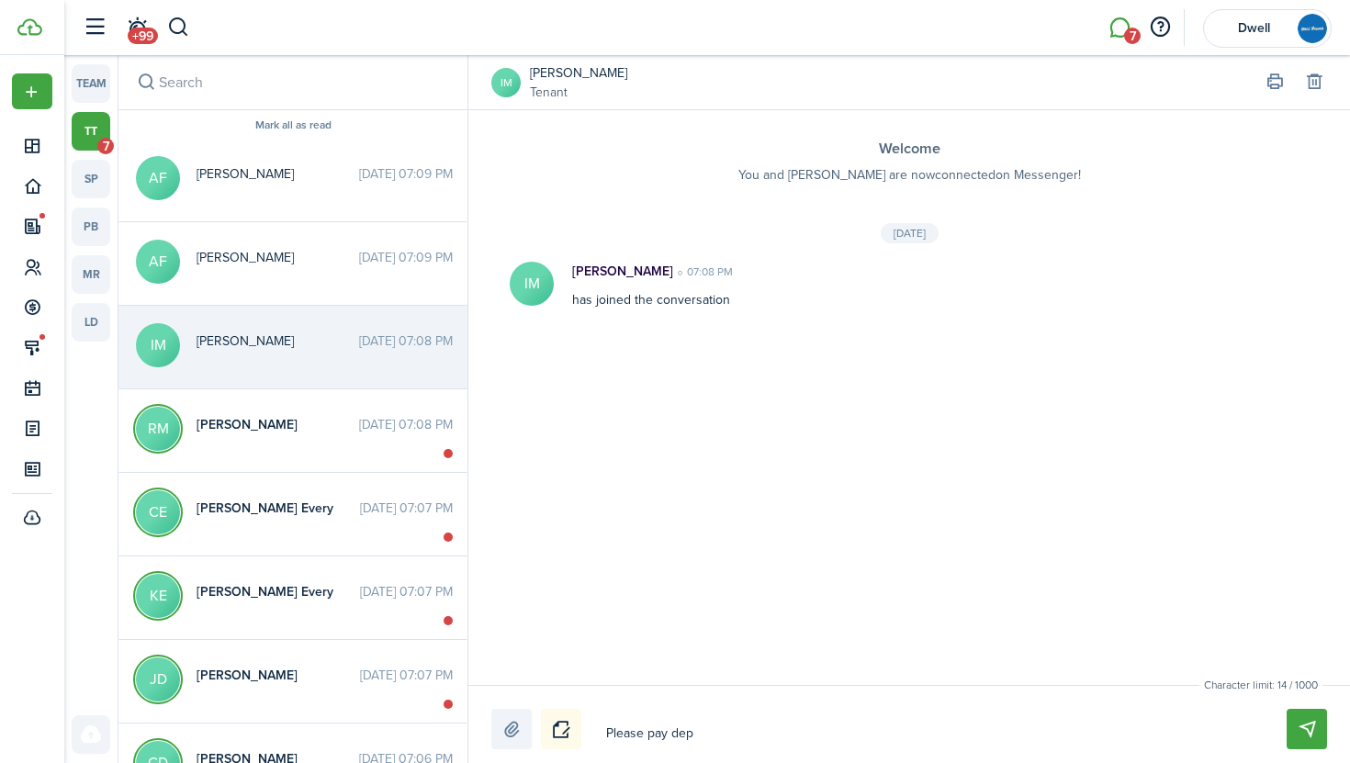
type textarea "Please pay depo"
type textarea "Please pay depos"
type textarea "Please pay deposi"
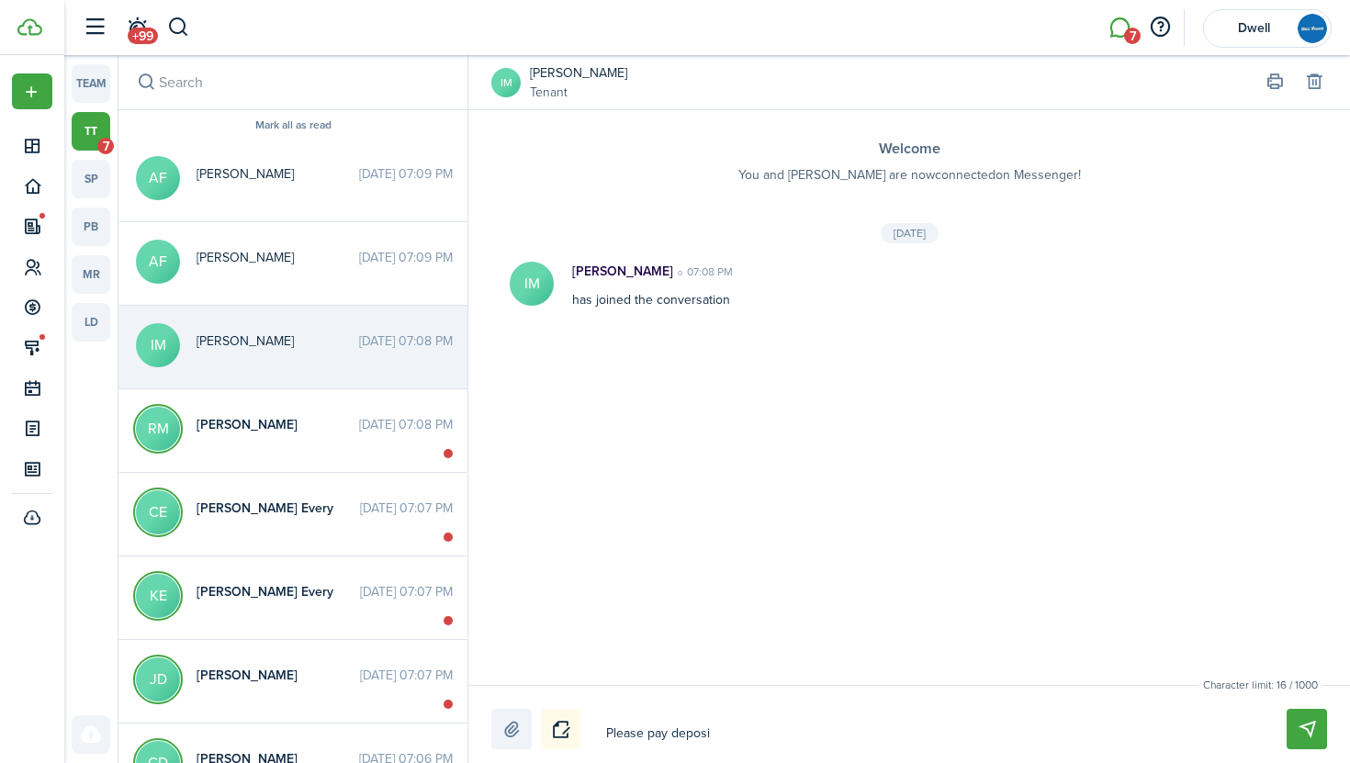
type textarea "Please pay deposit"
type textarea "Please pay deposit t"
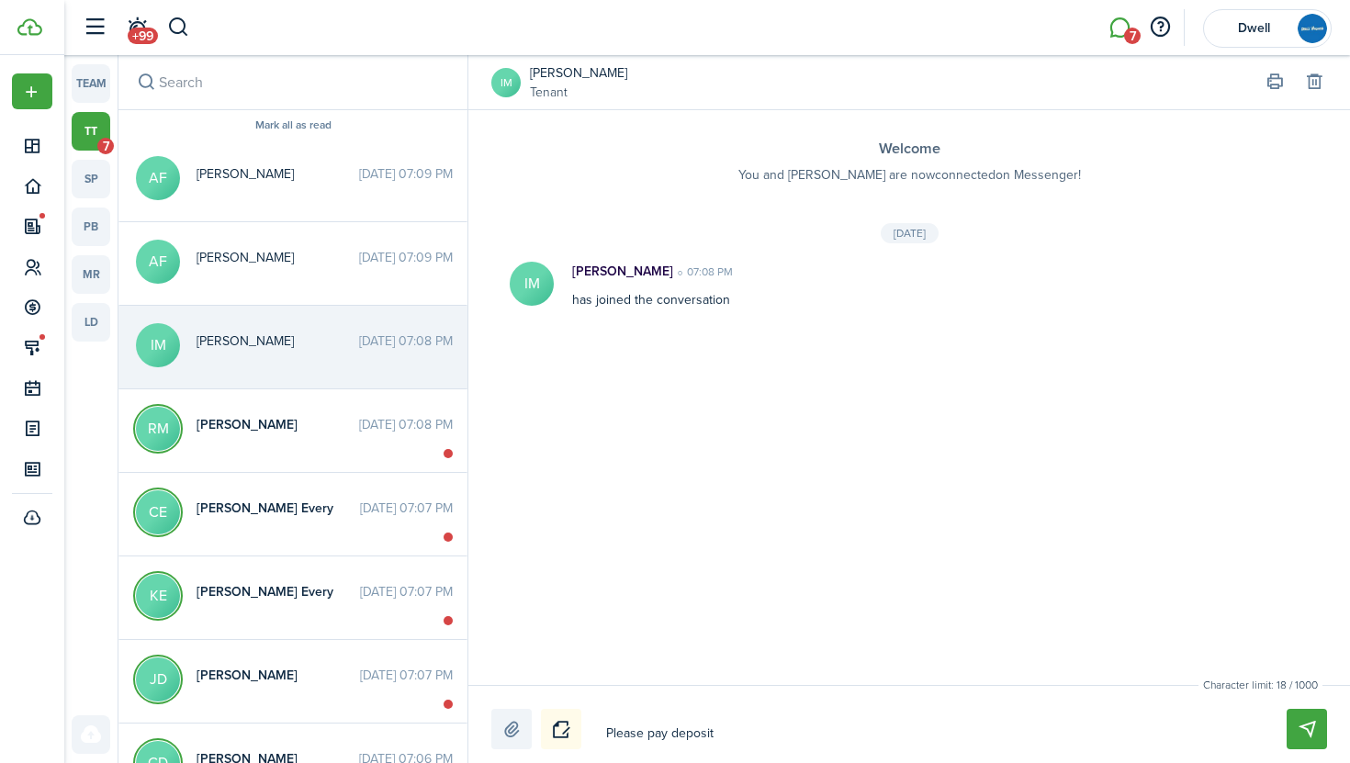
type textarea "Please pay deposit t"
type textarea "Please pay deposit to"
type textarea "Please pay deposit tof"
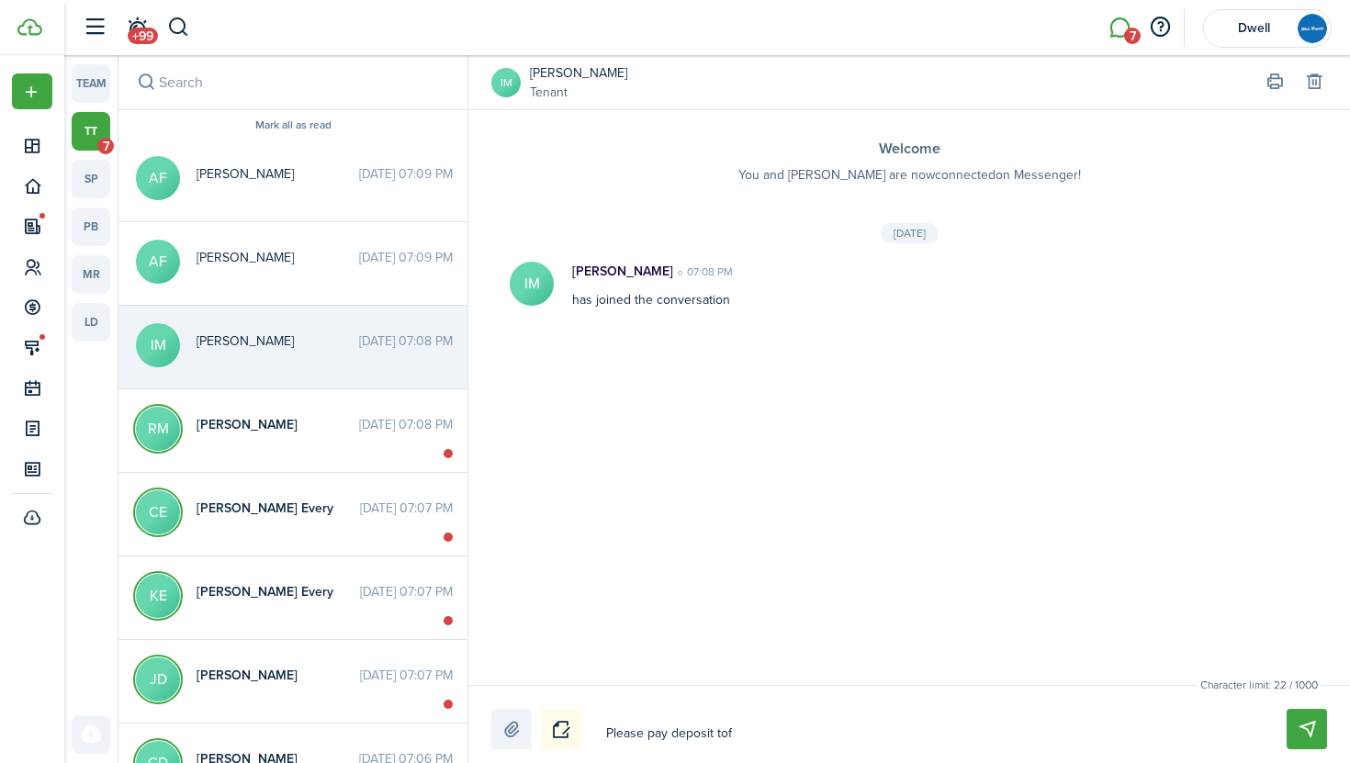
type textarea "Please pay deposit tofa"
type textarea "Please pay deposit tofay"
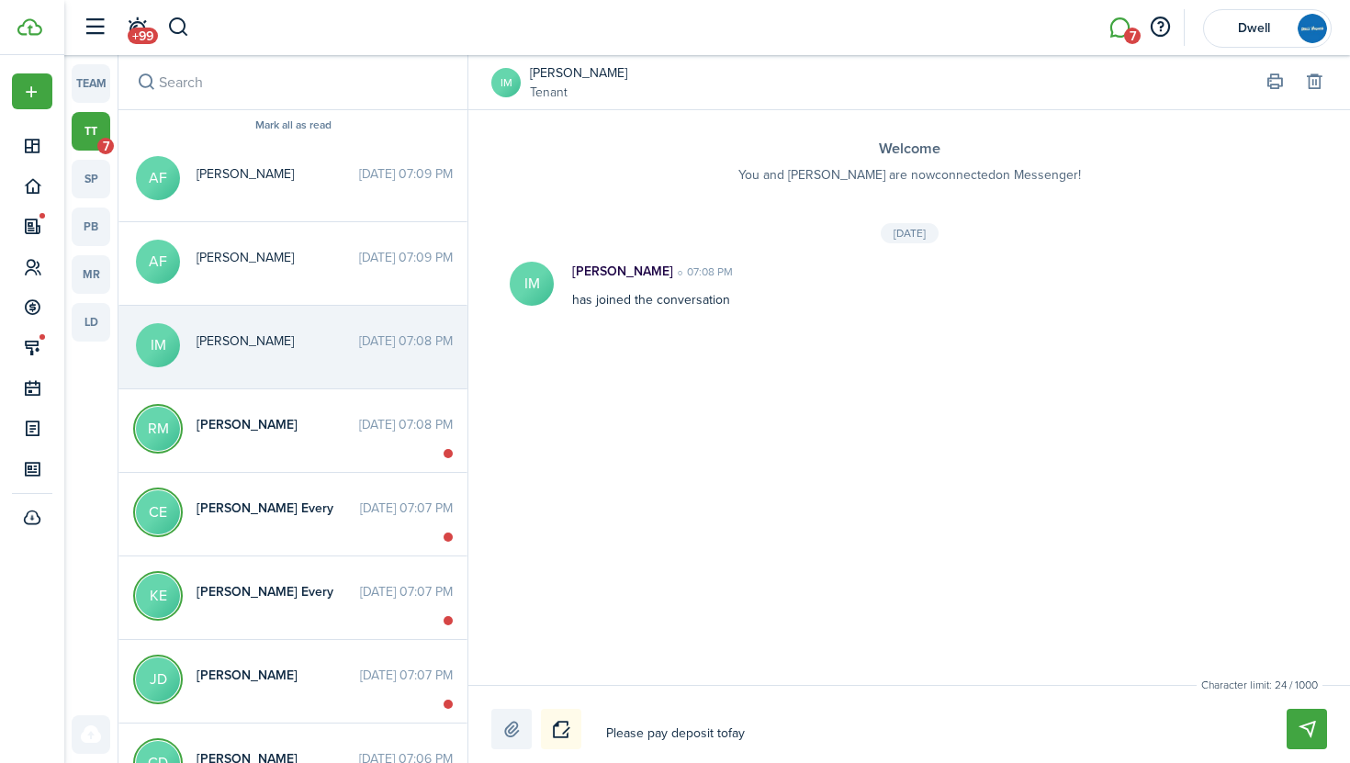
type textarea "Please pay deposit tofay"
type textarea "Please pay deposit tofa"
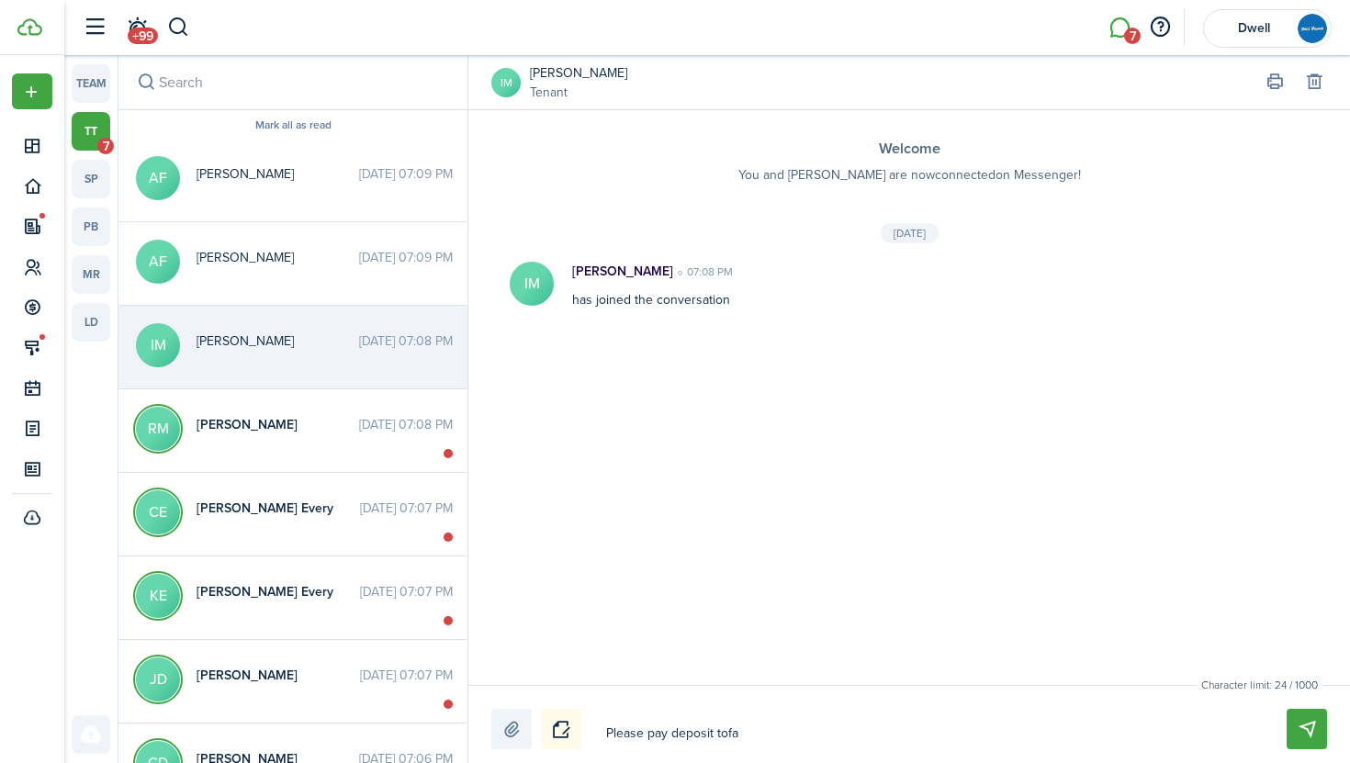
type textarea "Please pay deposit tof"
type textarea "Please pay deposit to"
type textarea "Please pay deposit [PERSON_NAME]"
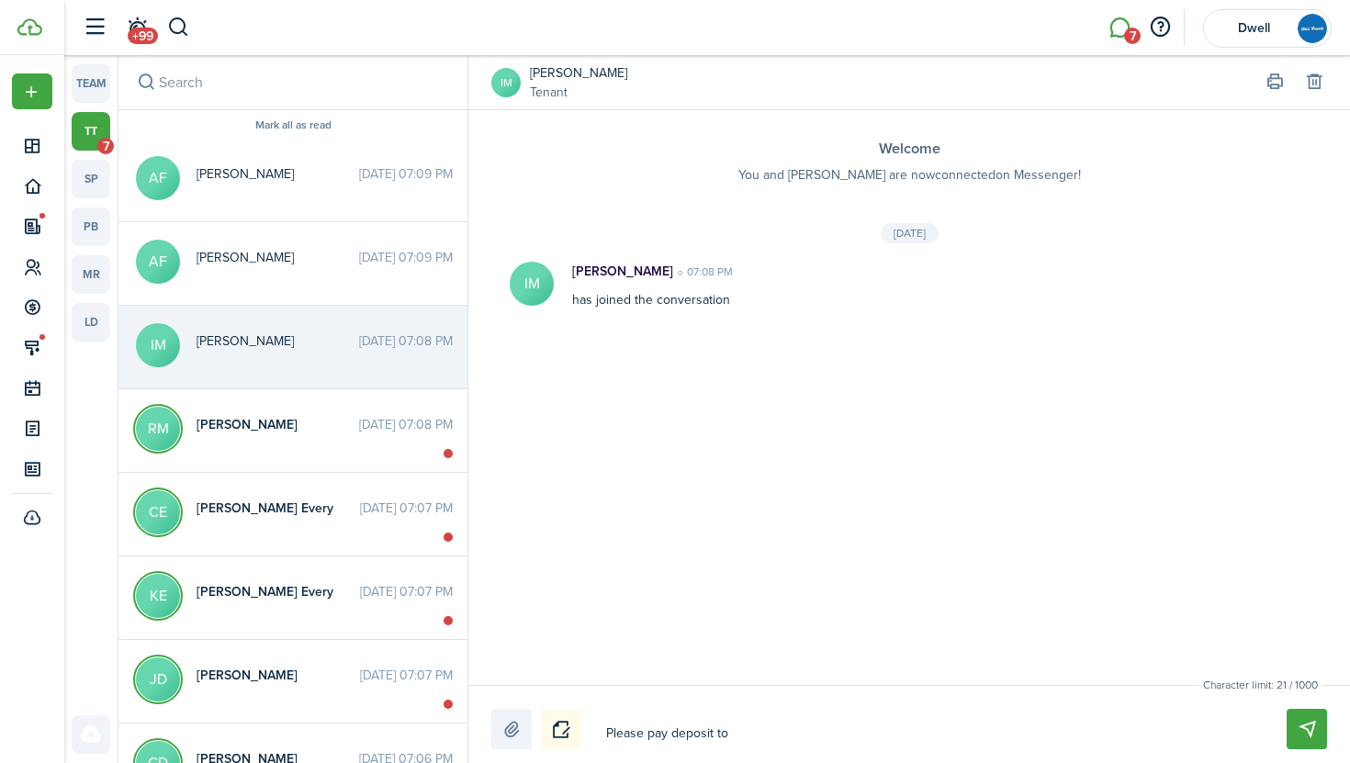
type textarea "Please pay deposit [PERSON_NAME]"
type textarea "Please pay deposit toda"
type textarea "Please pay deposit [DATE]"
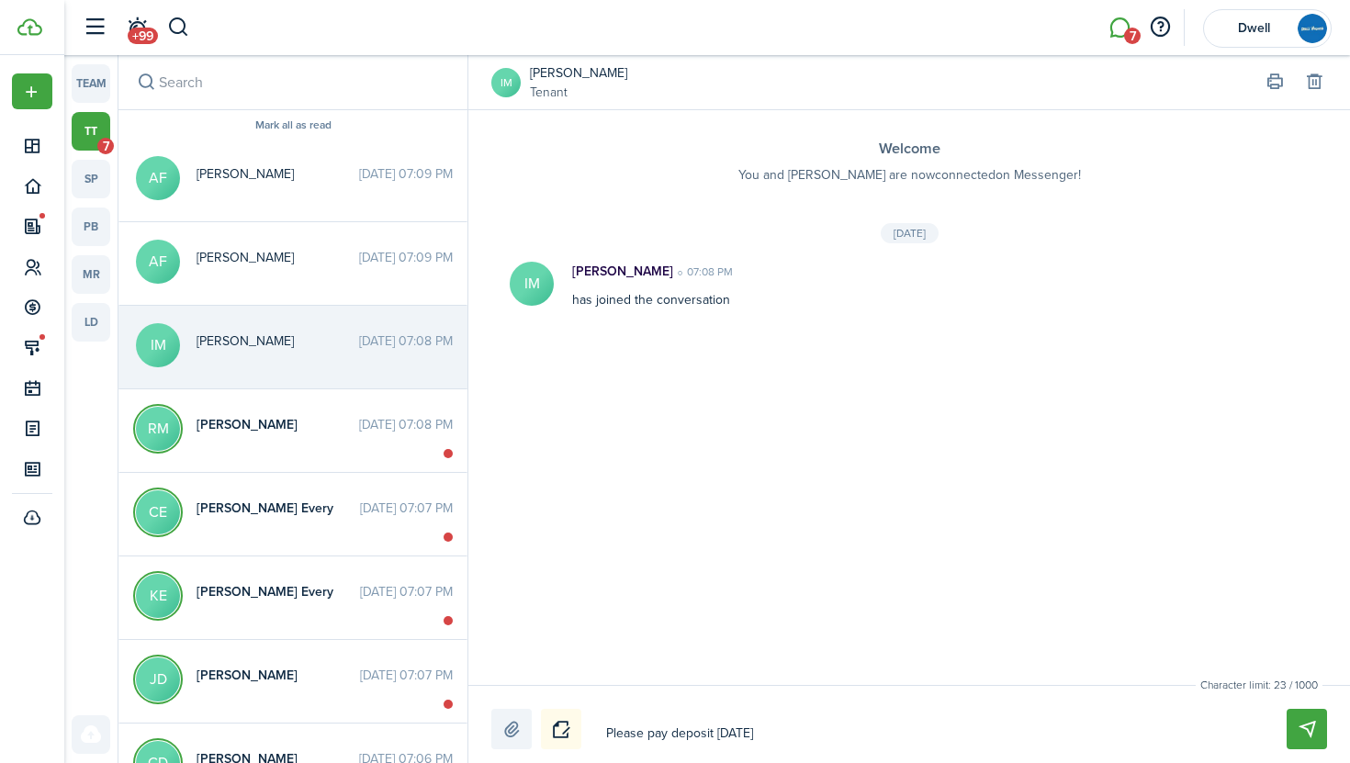
type textarea "Please pay deposit [DATE]"
type textarea "Please pay deposit [DATE] b"
type textarea "Please pay deposit [DATE] by"
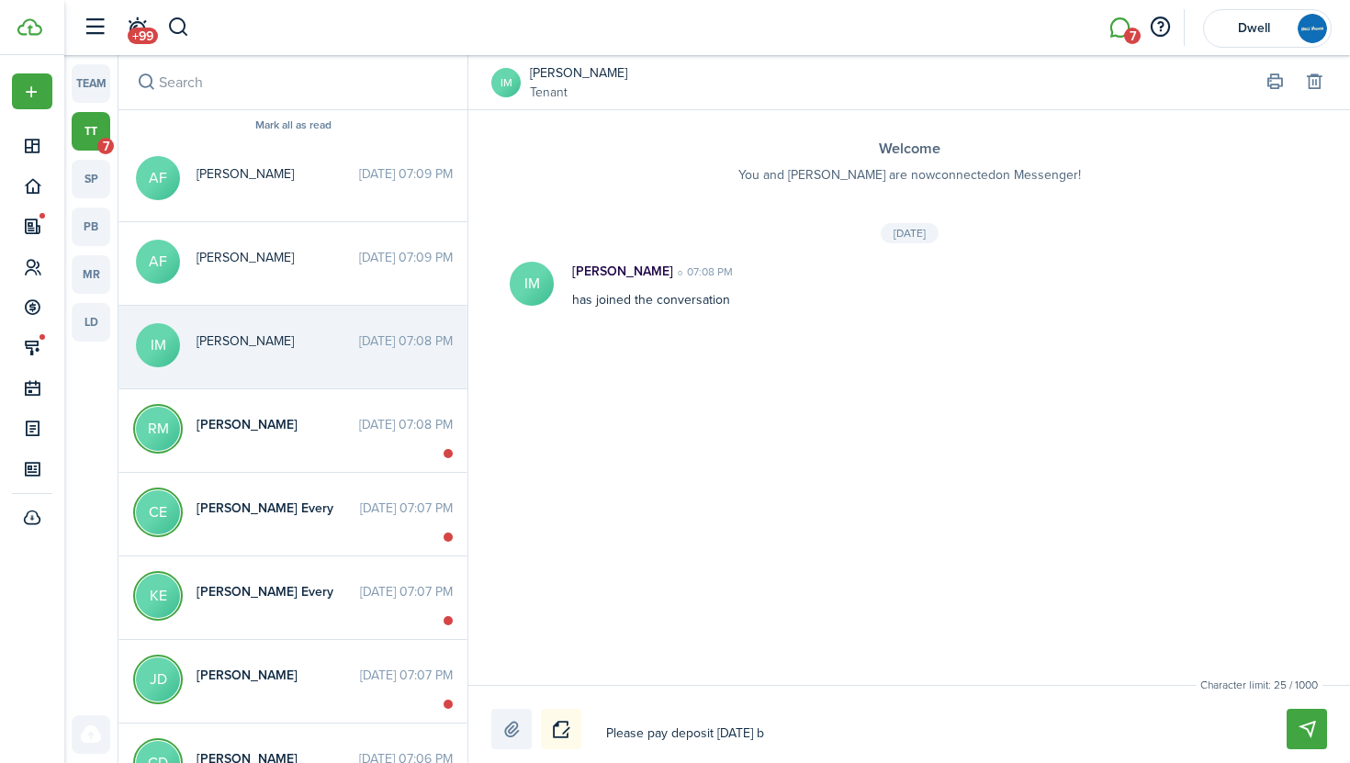
type textarea "Please pay deposit [DATE] by"
type textarea "Please pay deposit [DATE] by 5"
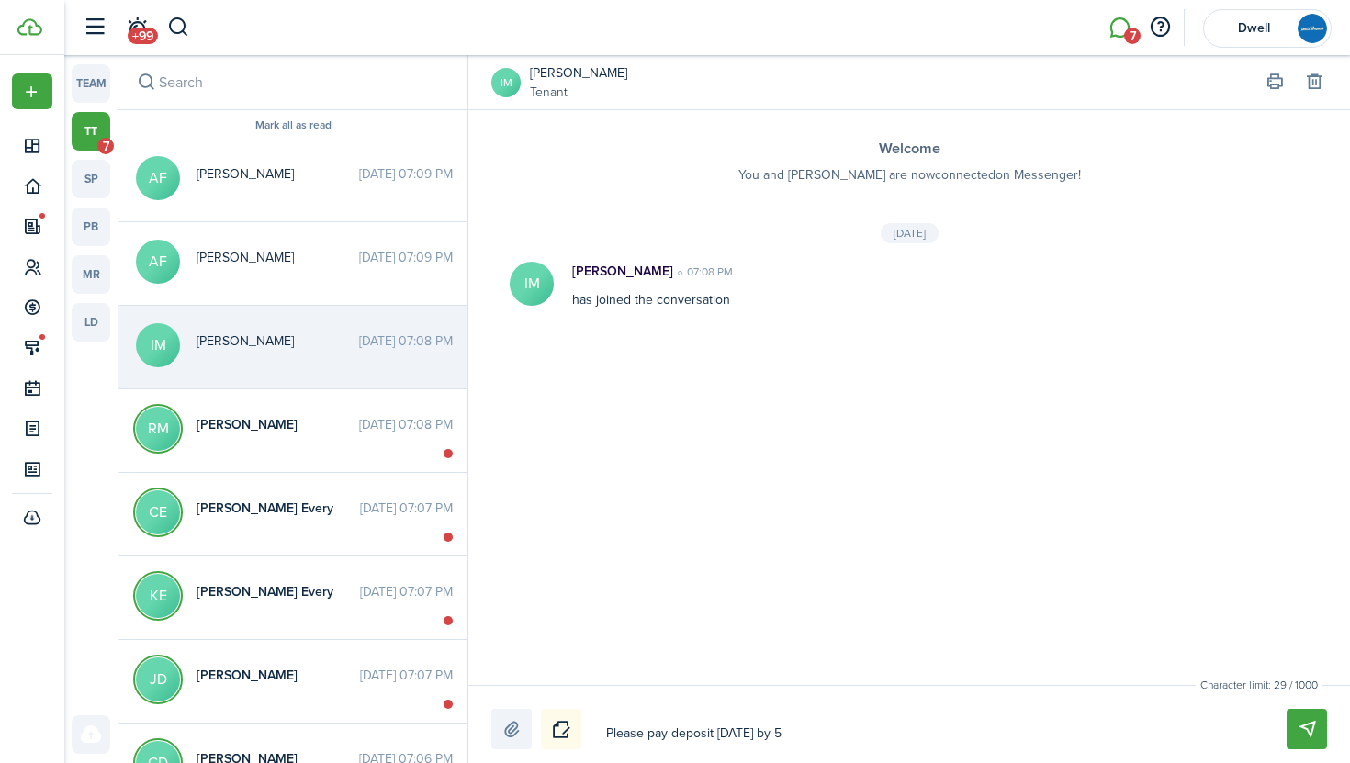
type textarea "Please pay deposit [DATE] by 5p"
type textarea "Please pay deposit [DATE] by 5pm"
type textarea "Please pay deposit [DATE] by 5pm,"
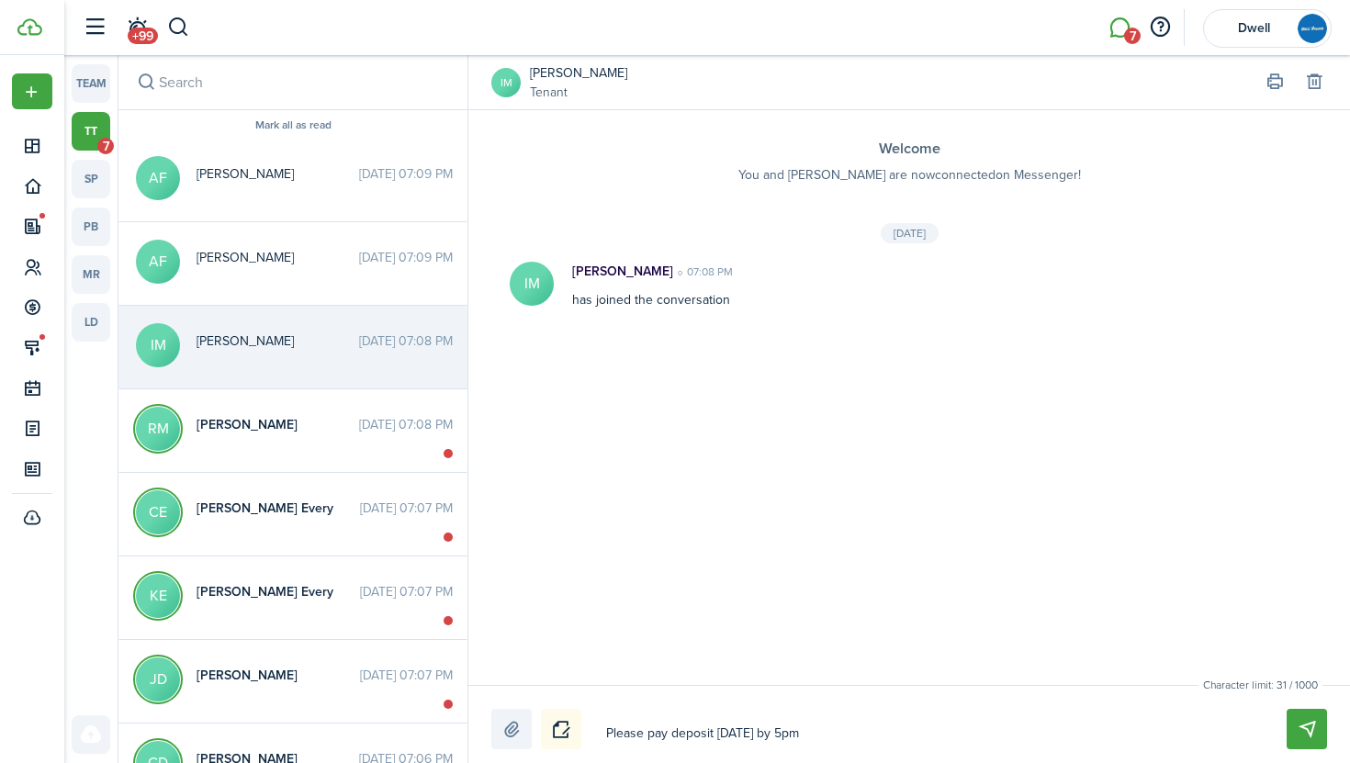
type textarea "Please pay deposit [DATE] by 5pm,"
type textarea "Please pay deposit [DATE] by 5pm, t"
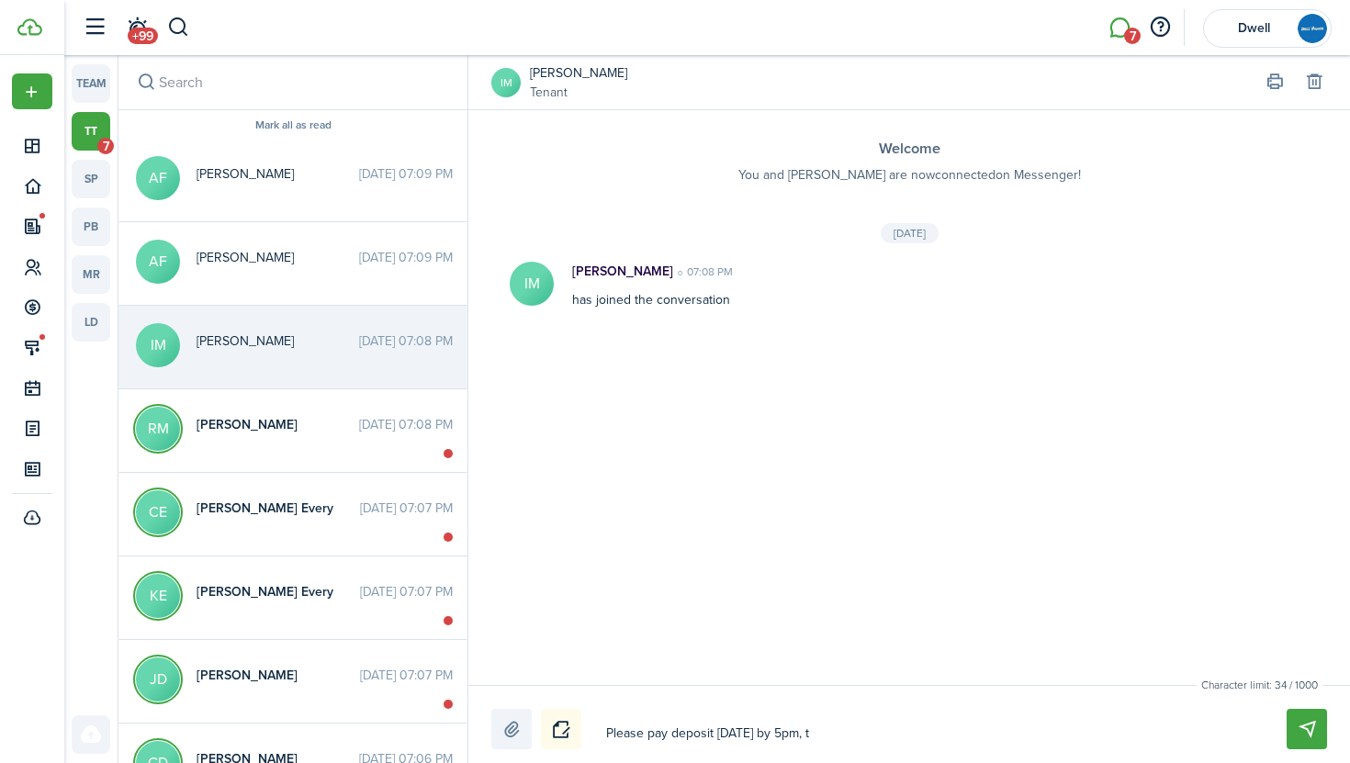
type textarea "Please pay deposit [DATE] by 5pm, th"
type textarea "Please pay deposit [DATE] by 5pm, tha"
type textarea "Please pay deposit [DATE] by 5pm, than"
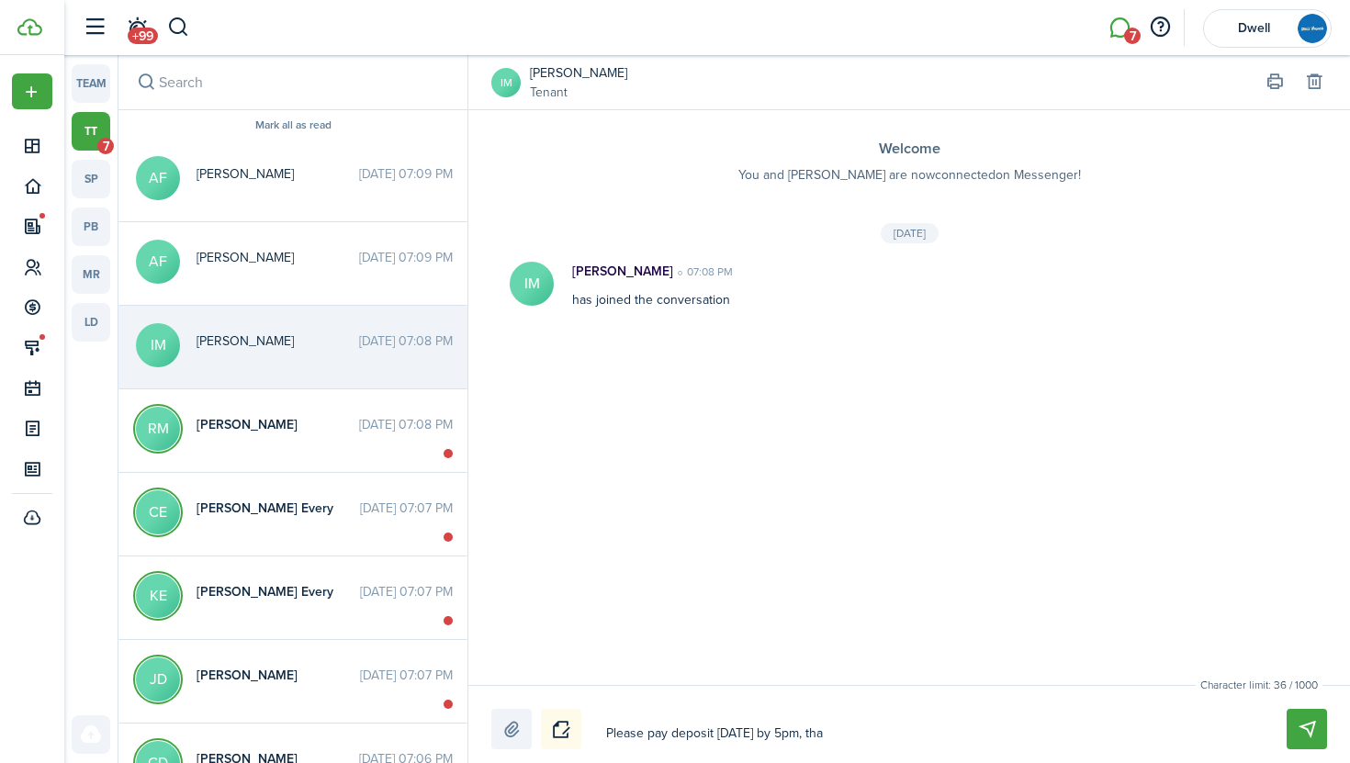
type textarea "Please pay deposit [DATE] by 5pm, than"
type textarea "Please pay deposit [DATE] by 5pm, thank"
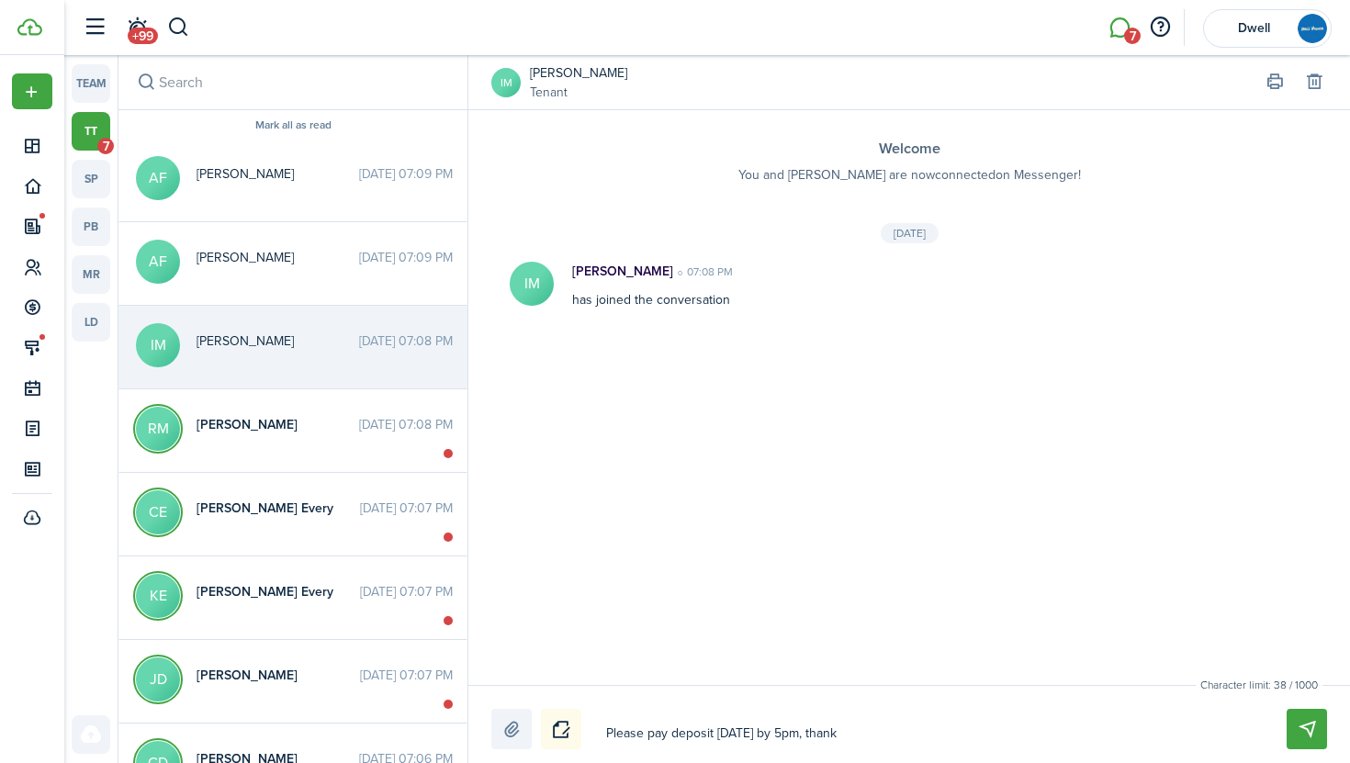
type textarea "Please pay deposit [DATE] by 5pm, thank y"
type textarea "Please pay deposit [DATE] by 5pm, thank yo"
type textarea "Please pay deposit [DATE] by 5pm, thank you"
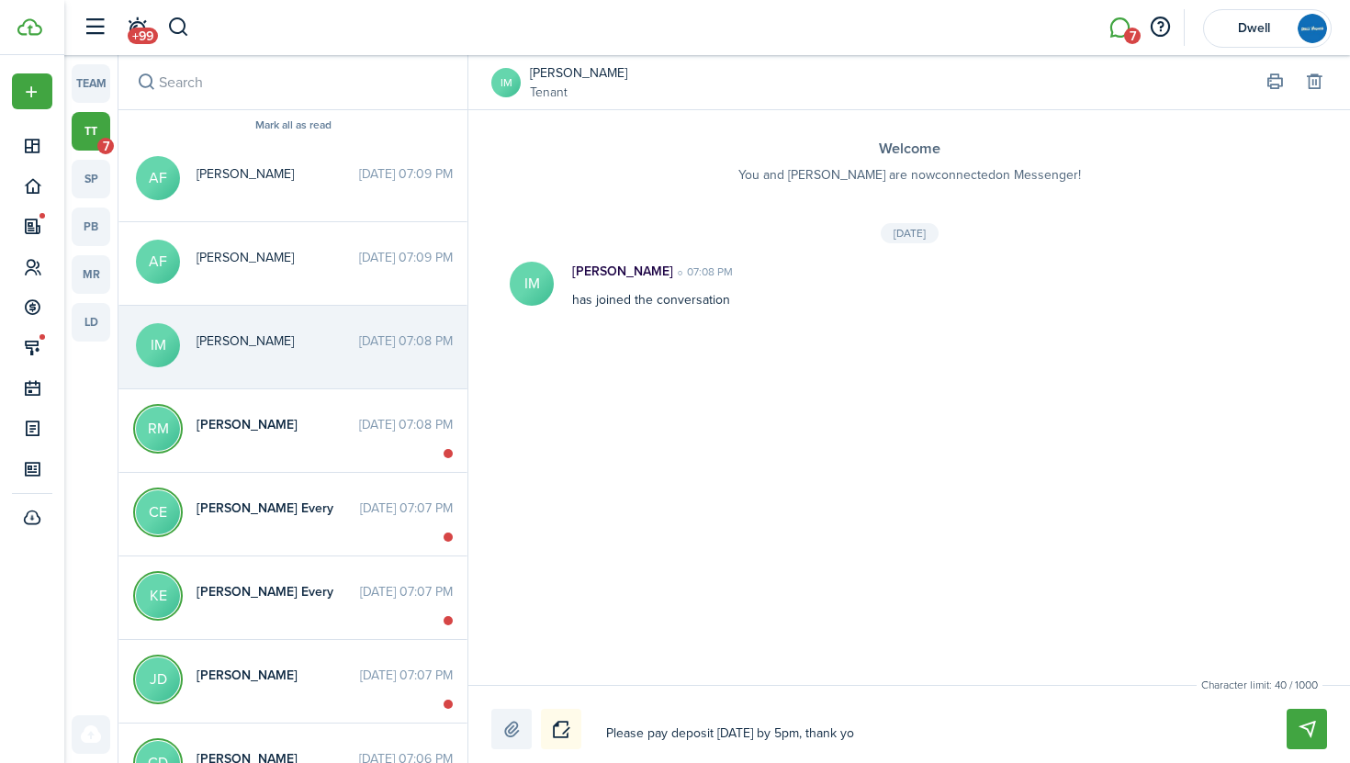
type textarea "Please pay deposit [DATE] by 5pm, thank you"
type textarea "Please pay deposit [DATE] by 5pm, thank you!"
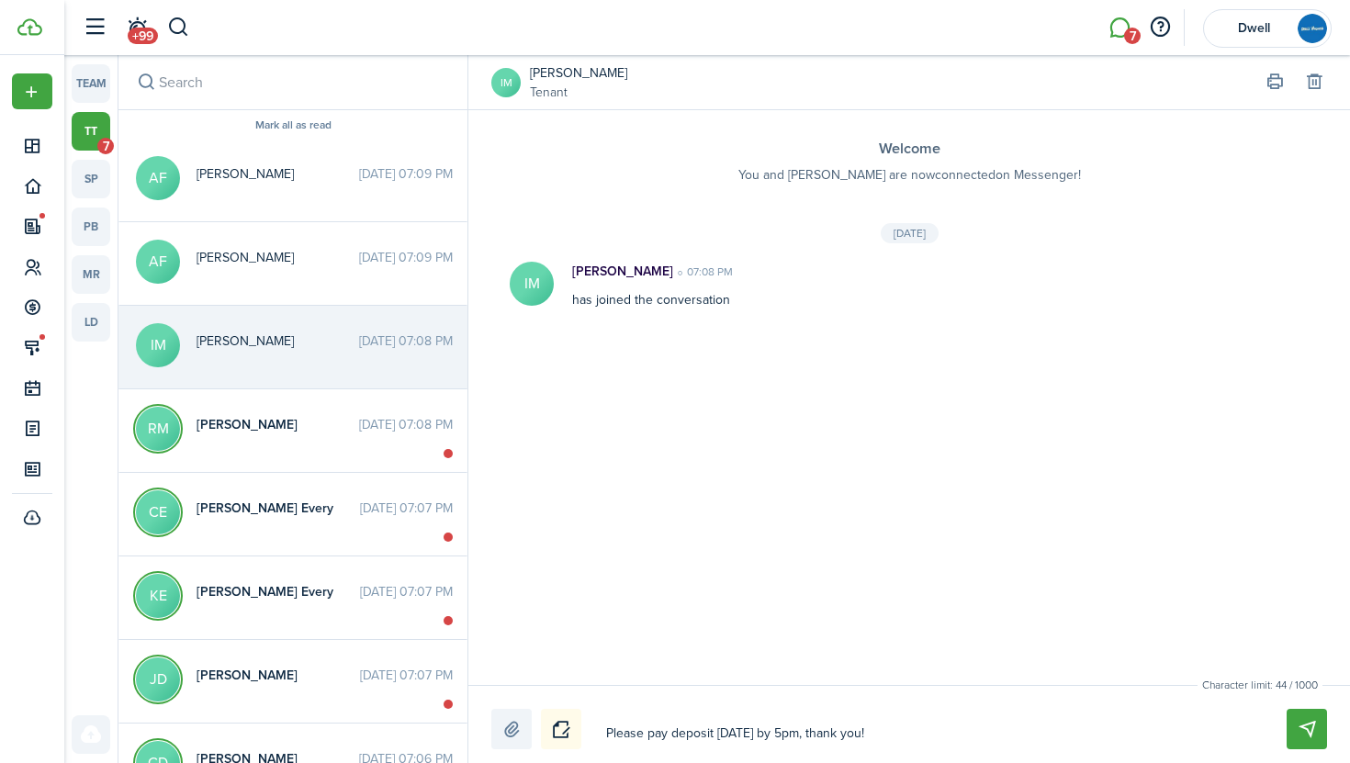
click at [751, 727] on textarea "Please pay deposit [DATE] by 5pm, thank you!" at bounding box center [925, 733] width 650 height 31
type textarea "Please pay deposit [DATE] oby 5pm, thank you!"
type textarea "Please pay deposit [DATE] onby 5pm, thank you!"
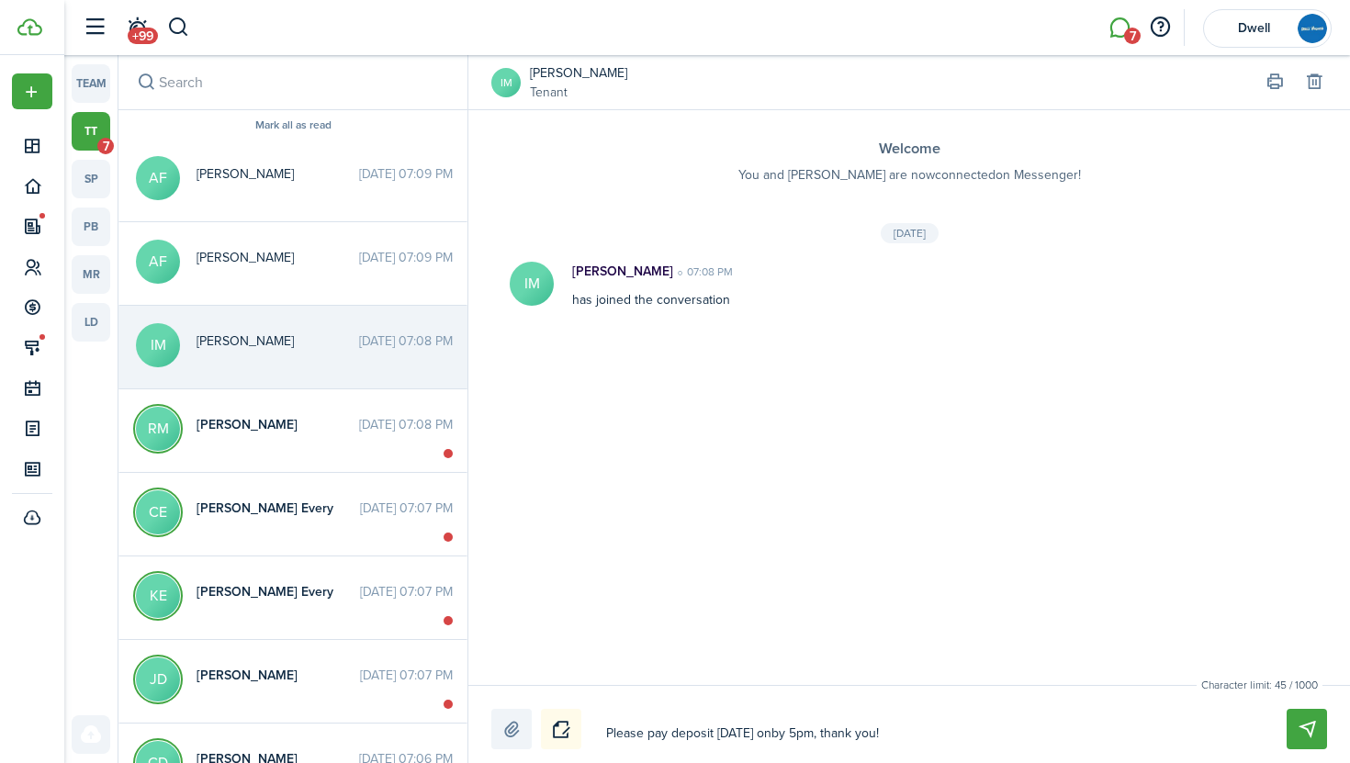
type textarea "Please pay deposit [DATE] on by 5pm, thank you!"
type textarea "Please pay deposit [DATE] on yby 5pm, thank you!"
type textarea "Please pay deposit [DATE] on yoby 5pm, thank you!"
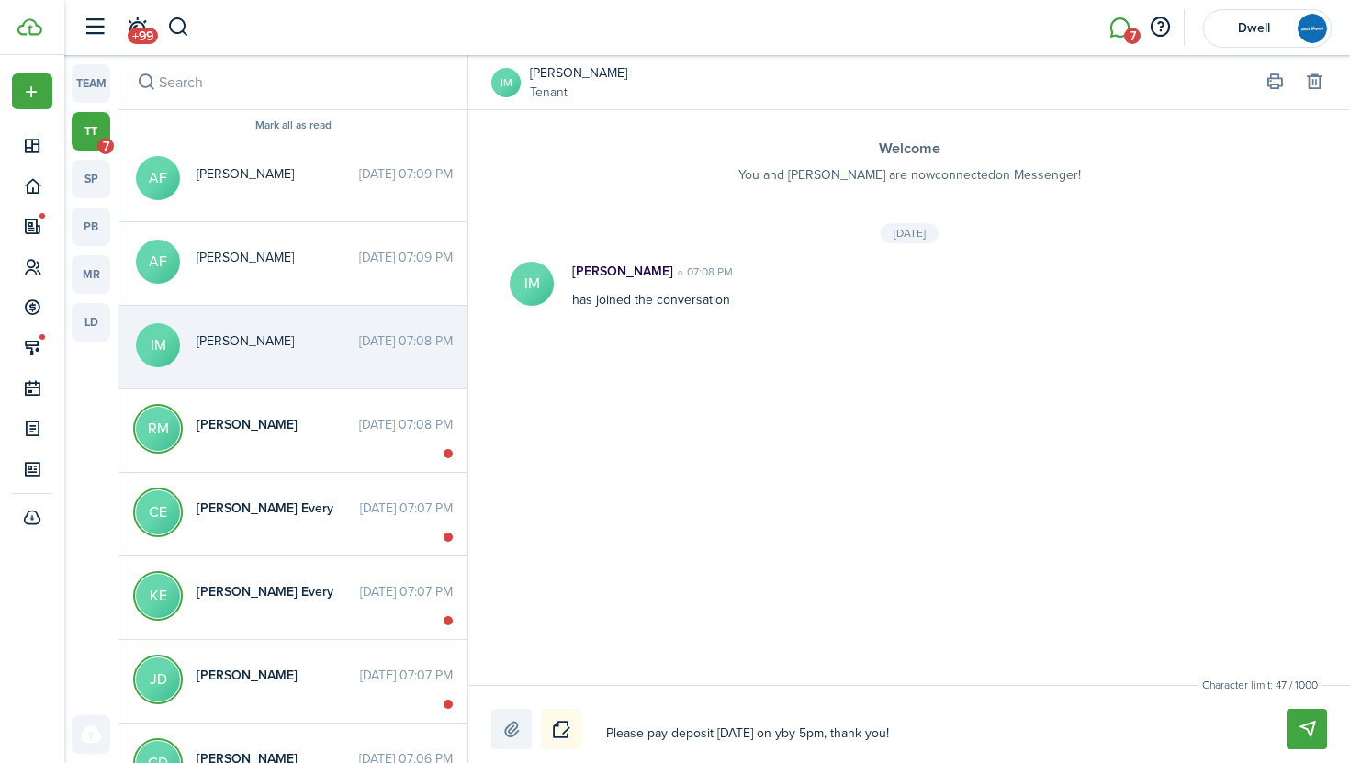
type textarea "Please pay deposit [DATE] on yoby 5pm, thank you!"
type textarea "Please pay deposit [DATE] on youby 5pm, thank you!"
type textarea "Please pay deposit [DATE] on yourby 5pm, thank you!"
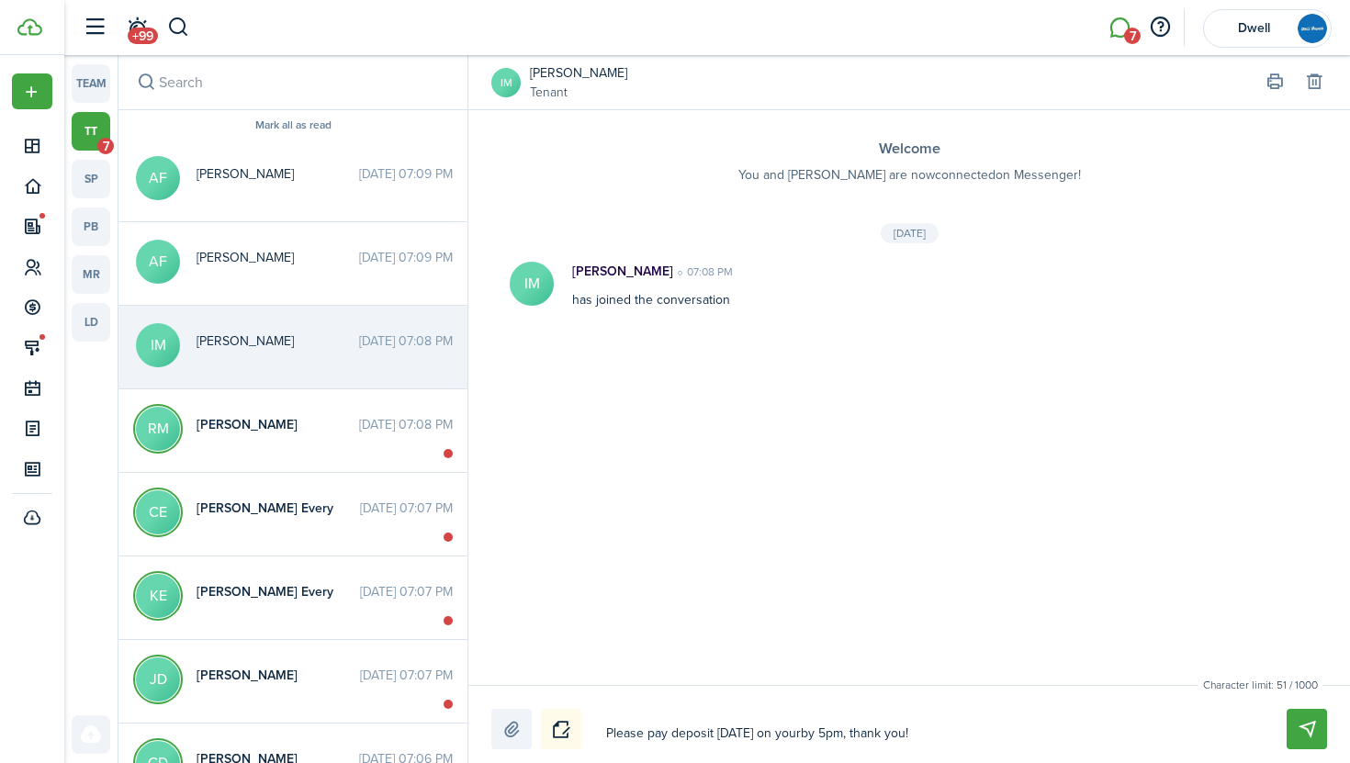
type textarea "Please pay deposit [DATE] on your by 5pm, thank you!"
type textarea "Please pay deposit [DATE] on your aby 5pm, thank you!"
type textarea "Please pay deposit [DATE] on your acby 5pm, thank you!"
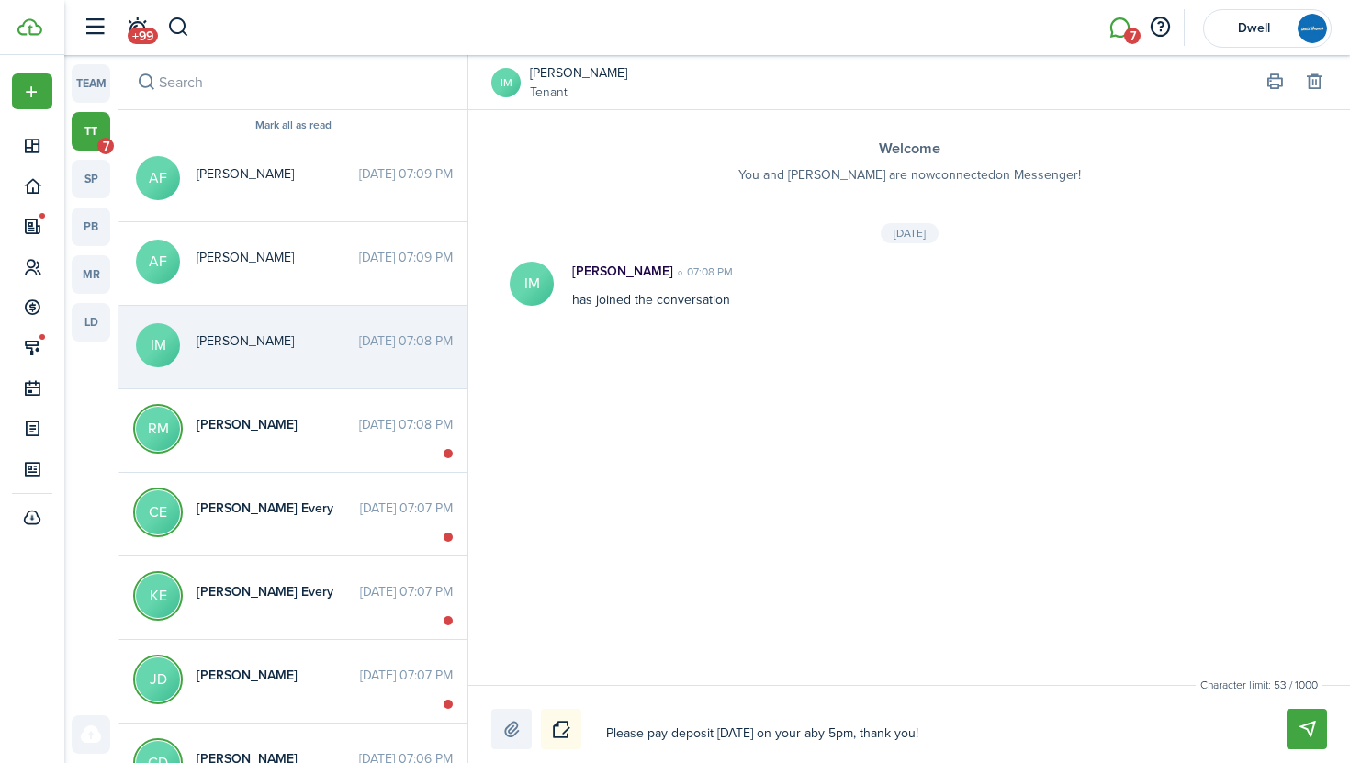
type textarea "Please pay deposit [DATE] on your acby 5pm, thank you!"
type textarea "Please pay deposit [DATE] on your accby 5pm, thank you!"
type textarea "Please pay deposit [DATE] on your accoby 5pm, thank you!"
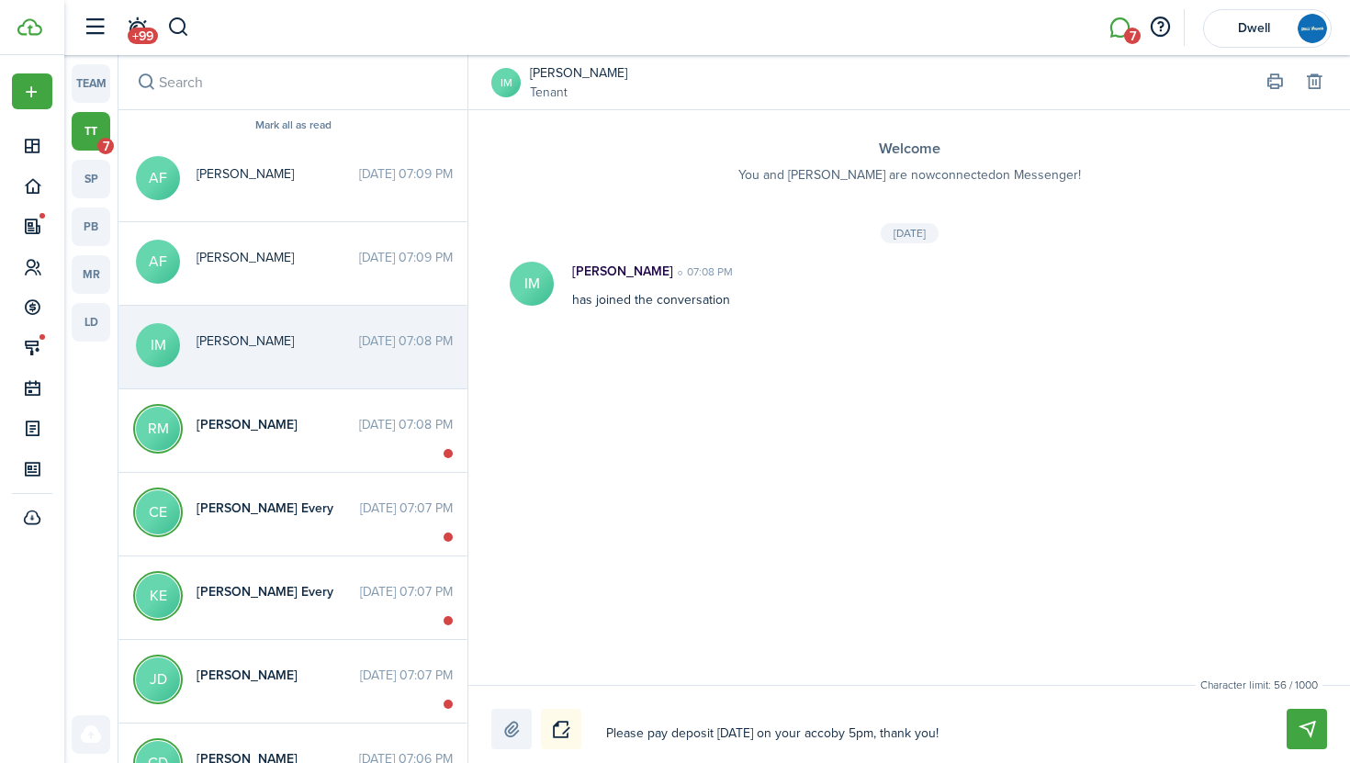
type textarea "Please pay deposit [DATE] on your accouby 5pm, thank you!"
type textarea "Please pay deposit [DATE] on your accounby 5pm, thank you!"
type textarea "Please pay deposit [DATE] on your accountby 5pm, thank you!"
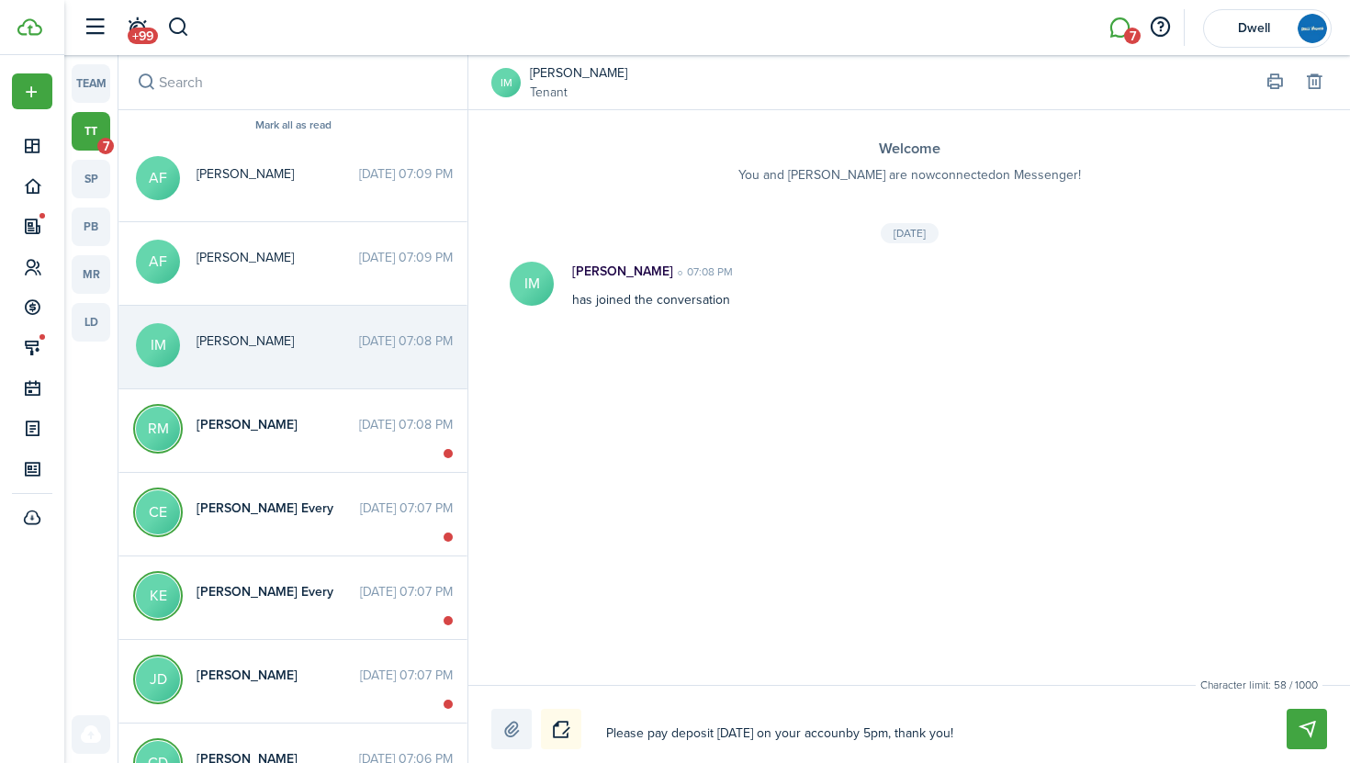
type textarea "Please pay deposit [DATE] on your accountby 5pm, thank you!"
type textarea "Please pay deposit [DATE] on your account by 5pm, thank you!"
drag, startPoint x: 972, startPoint y: 735, endPoint x: 544, endPoint y: 730, distance: 428.8
click at [544, 730] on div "Please pay deposit [DATE] on your account by 5pm, thank you! Please pay deposit…" at bounding box center [908, 729] width 835 height 40
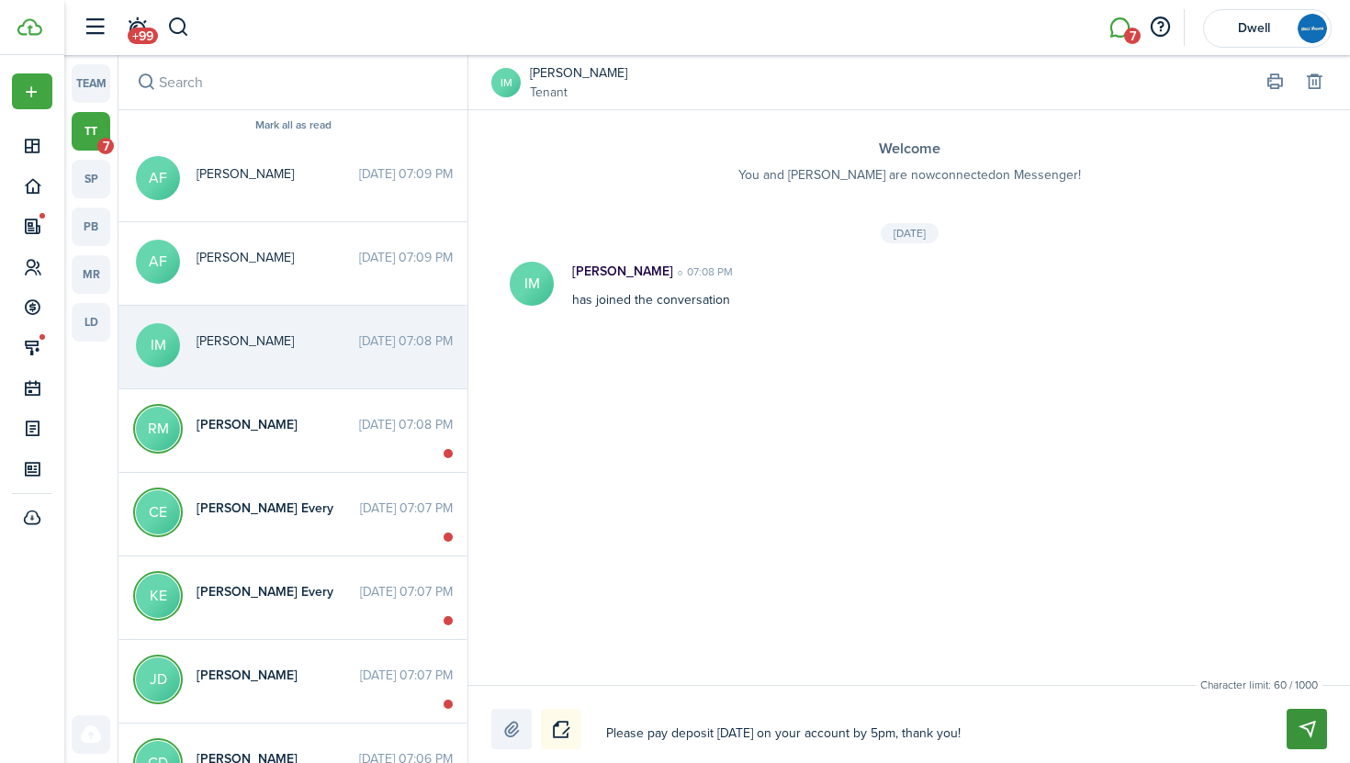
type textarea "Please pay deposit [DATE] on your account by 5pm, thank you!"
click at [1295, 731] on button "Send" at bounding box center [1306, 729] width 40 height 40
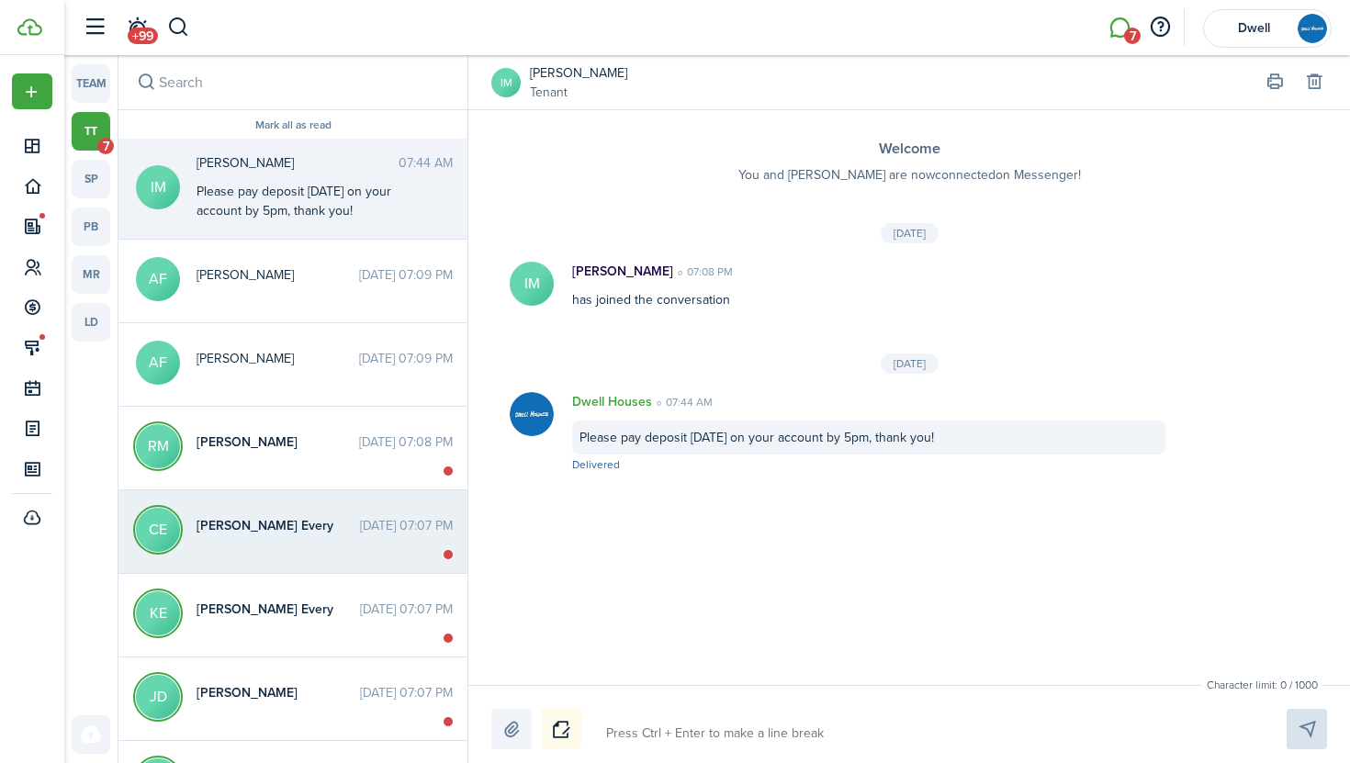
click at [361, 526] on time "[DATE] 07:07 PM" at bounding box center [406, 525] width 93 height 19
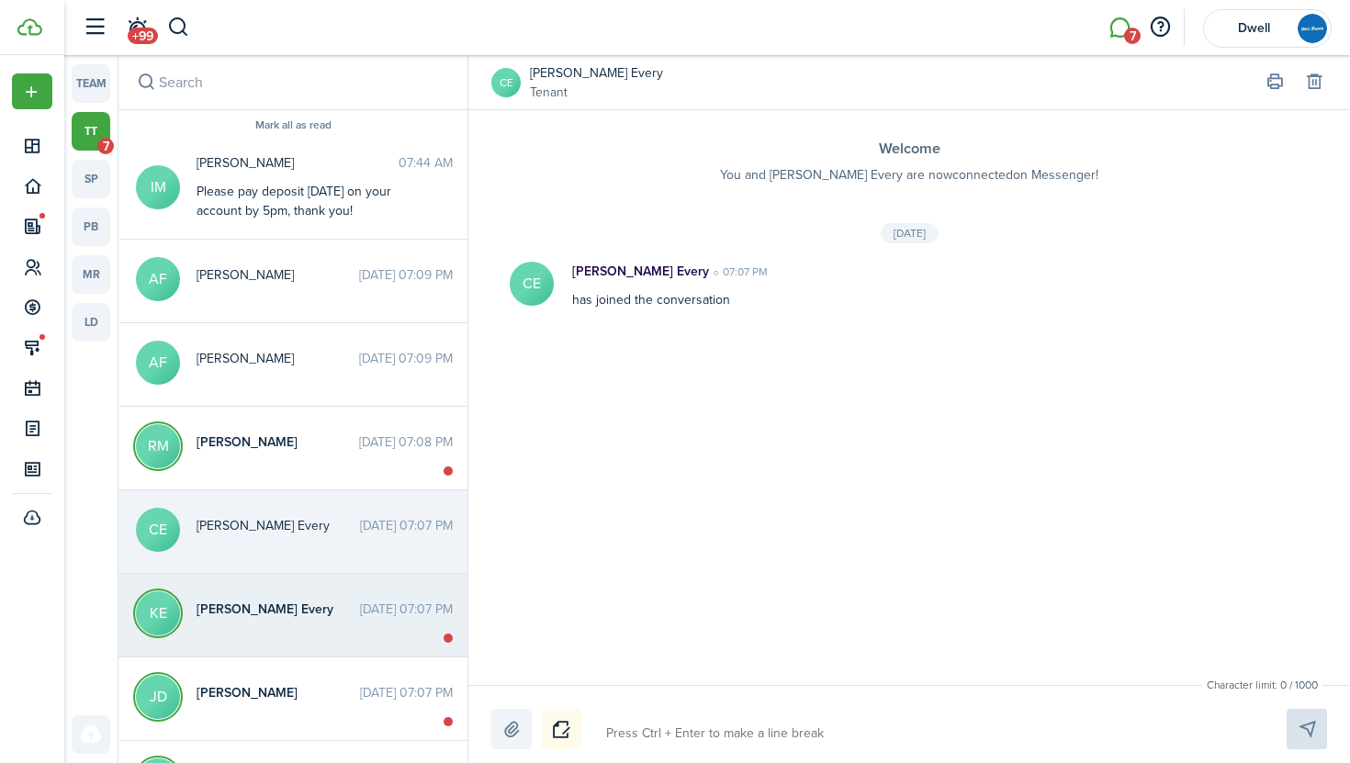
click at [364, 606] on time "[DATE] 07:07 PM" at bounding box center [406, 609] width 93 height 19
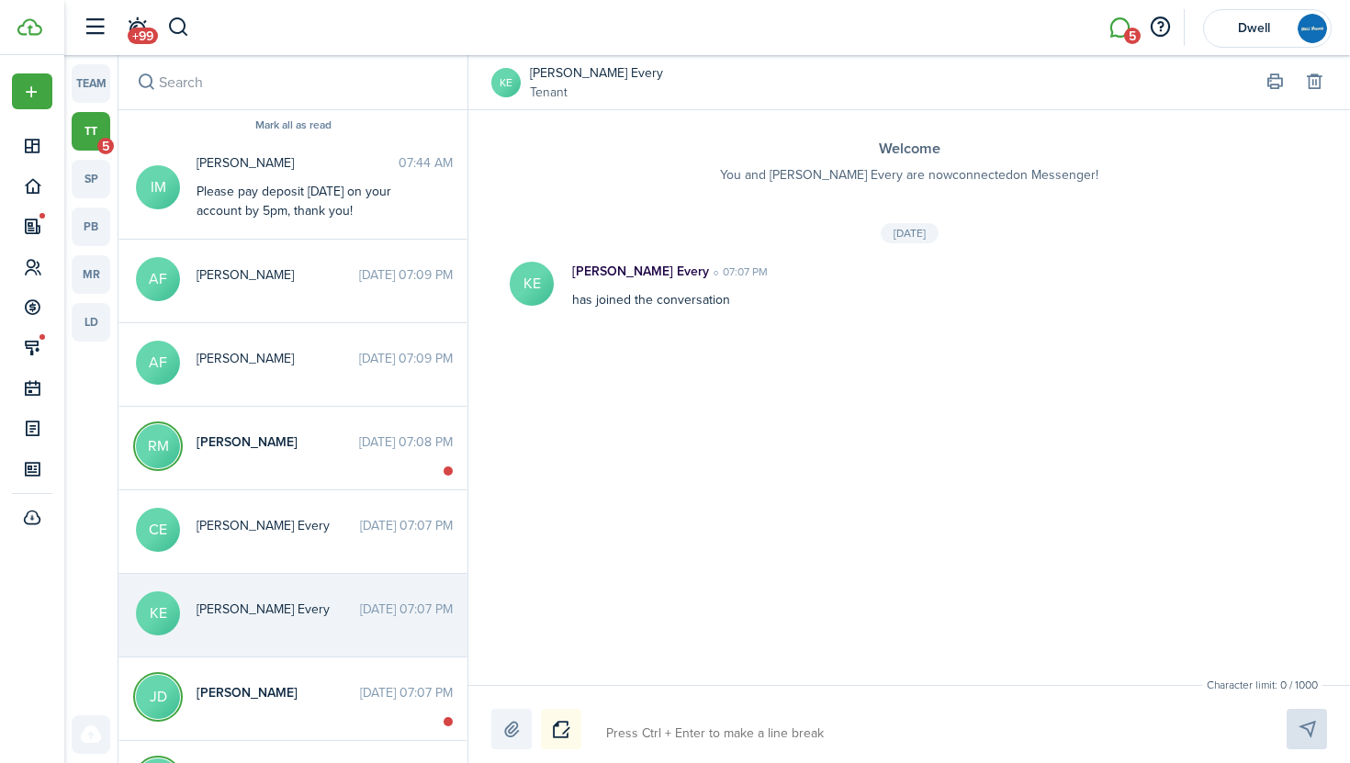
click at [641, 733] on textarea at bounding box center [925, 733] width 650 height 31
paste textarea "Please pay deposit [DATE] on your account by 5pm, thank you!"
type textarea "Please pay deposit [DATE] on your account by 5pm, thank you!"
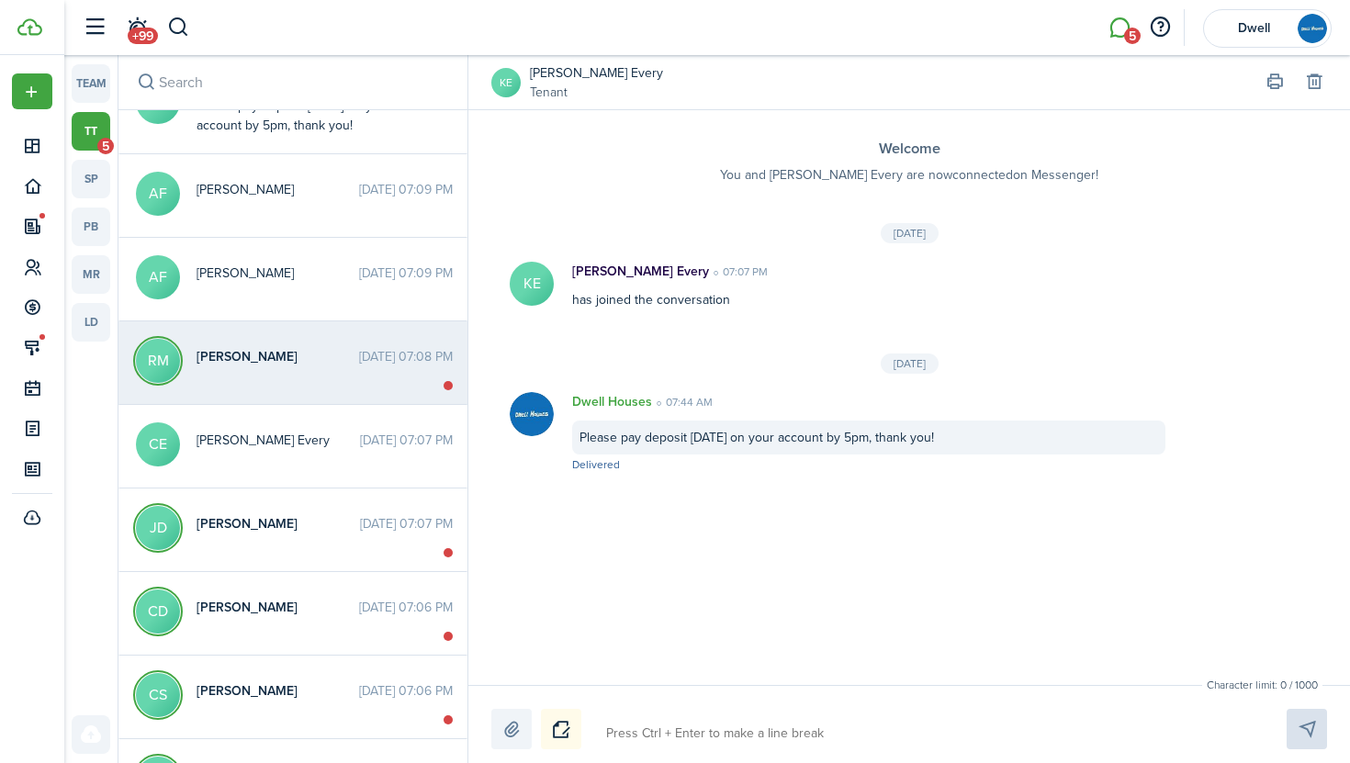
scroll to position [193, 0]
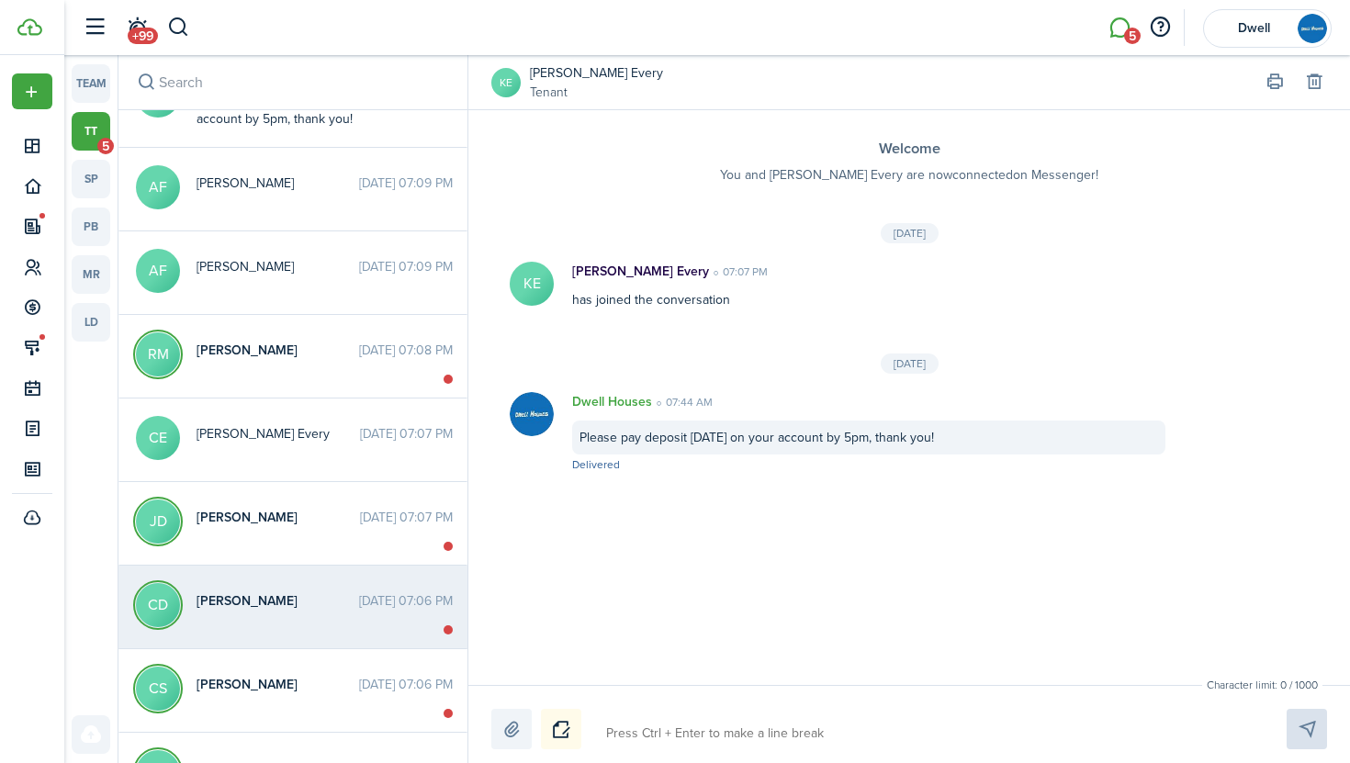
click at [359, 597] on time "[DATE] 07:06 PM" at bounding box center [406, 600] width 94 height 19
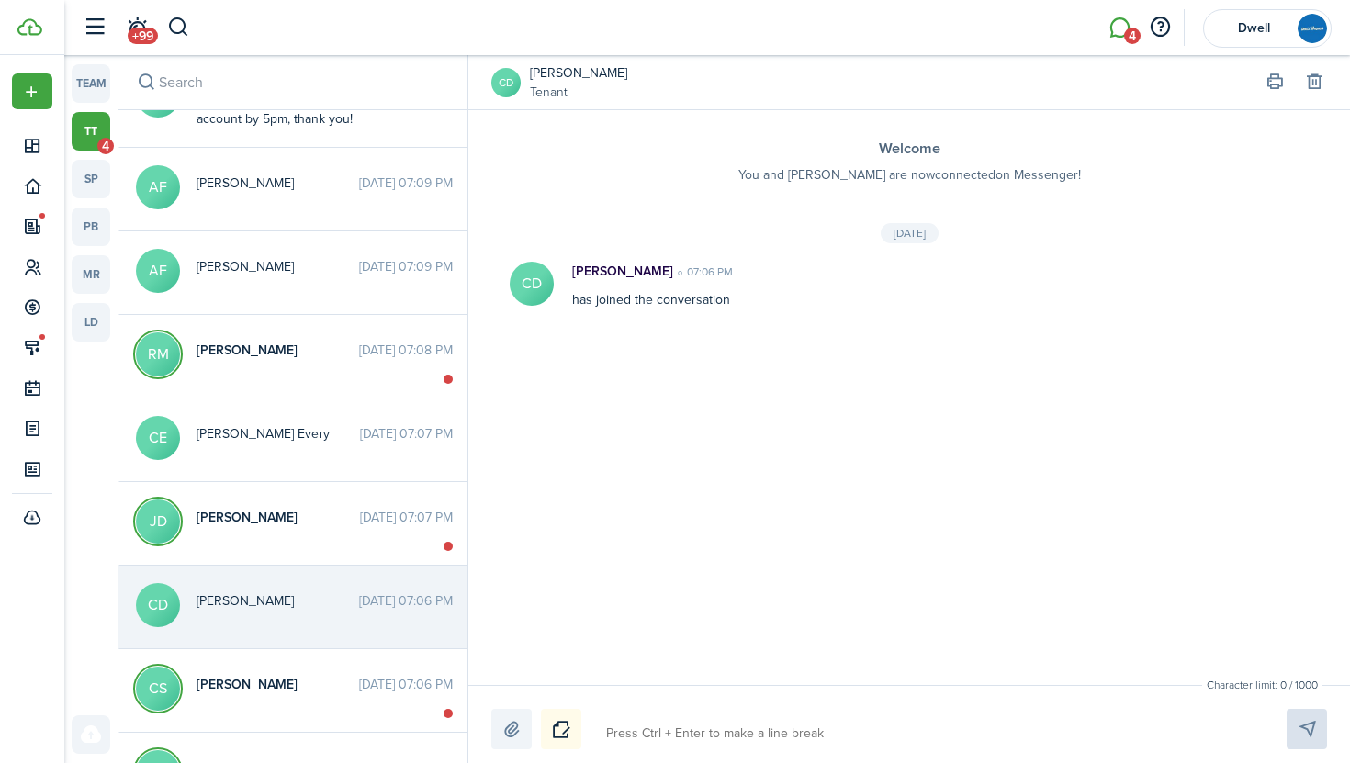
click at [696, 738] on textarea at bounding box center [925, 733] width 650 height 31
paste textarea "Please pay deposit [DATE] on your account by 5pm, thank you!"
type textarea "Please pay deposit [DATE] on your account by 5pm, thank you!"
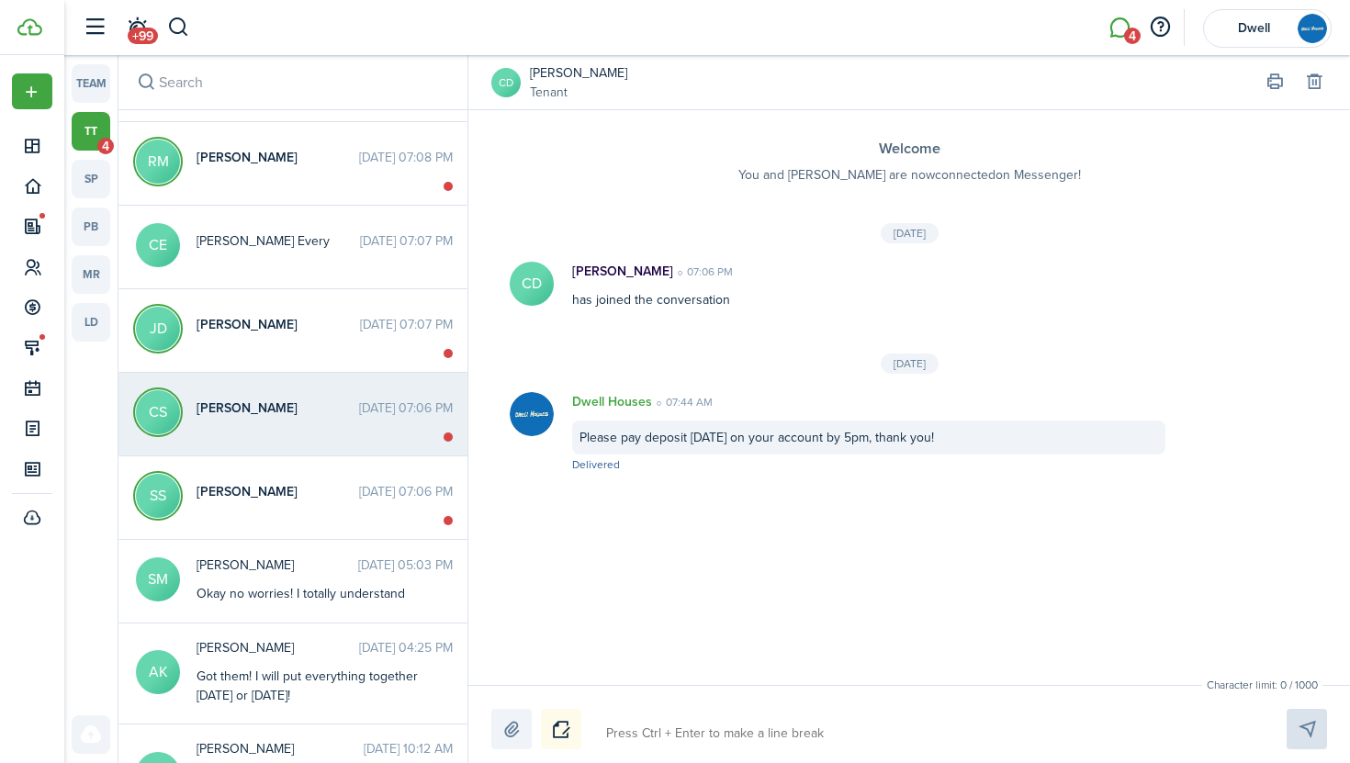
scroll to position [510, 0]
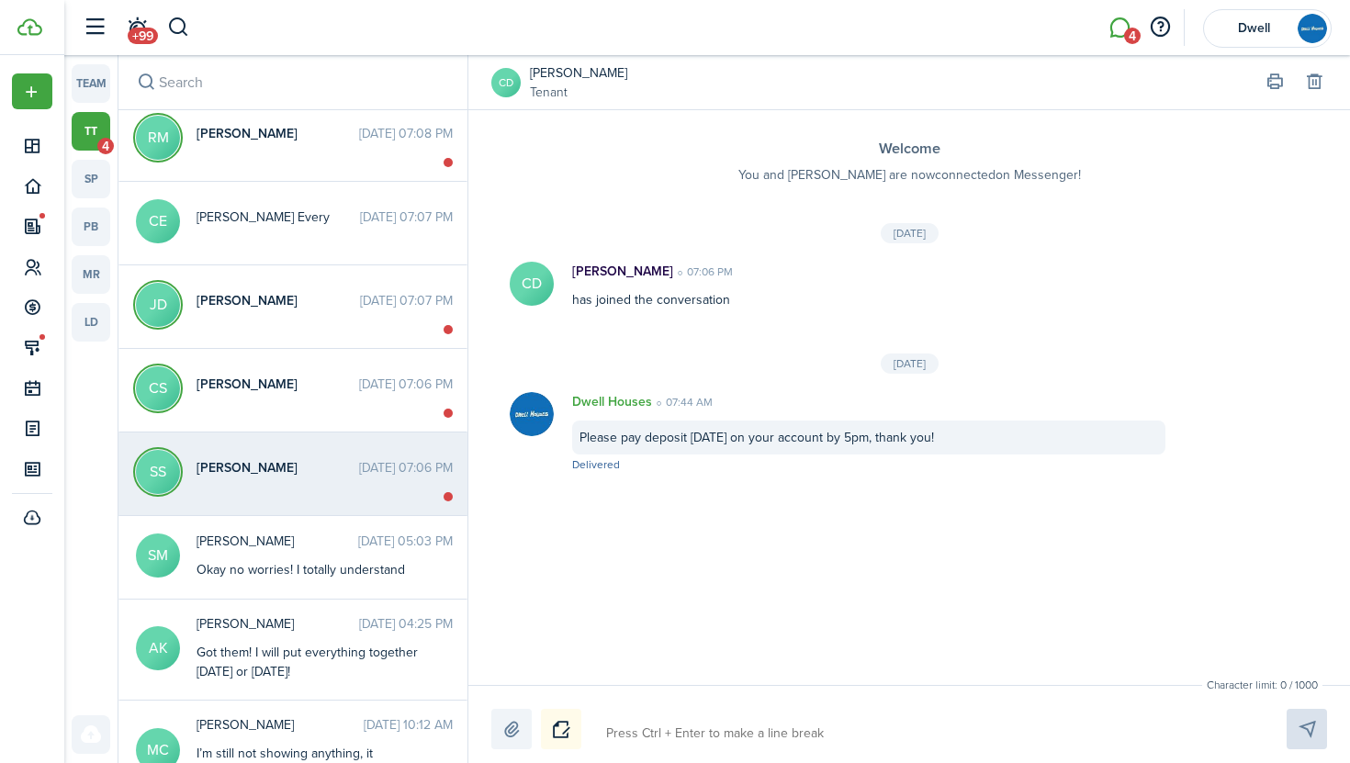
click at [265, 482] on div "[PERSON_NAME] [DATE] 07:06 PM" at bounding box center [325, 472] width 284 height 28
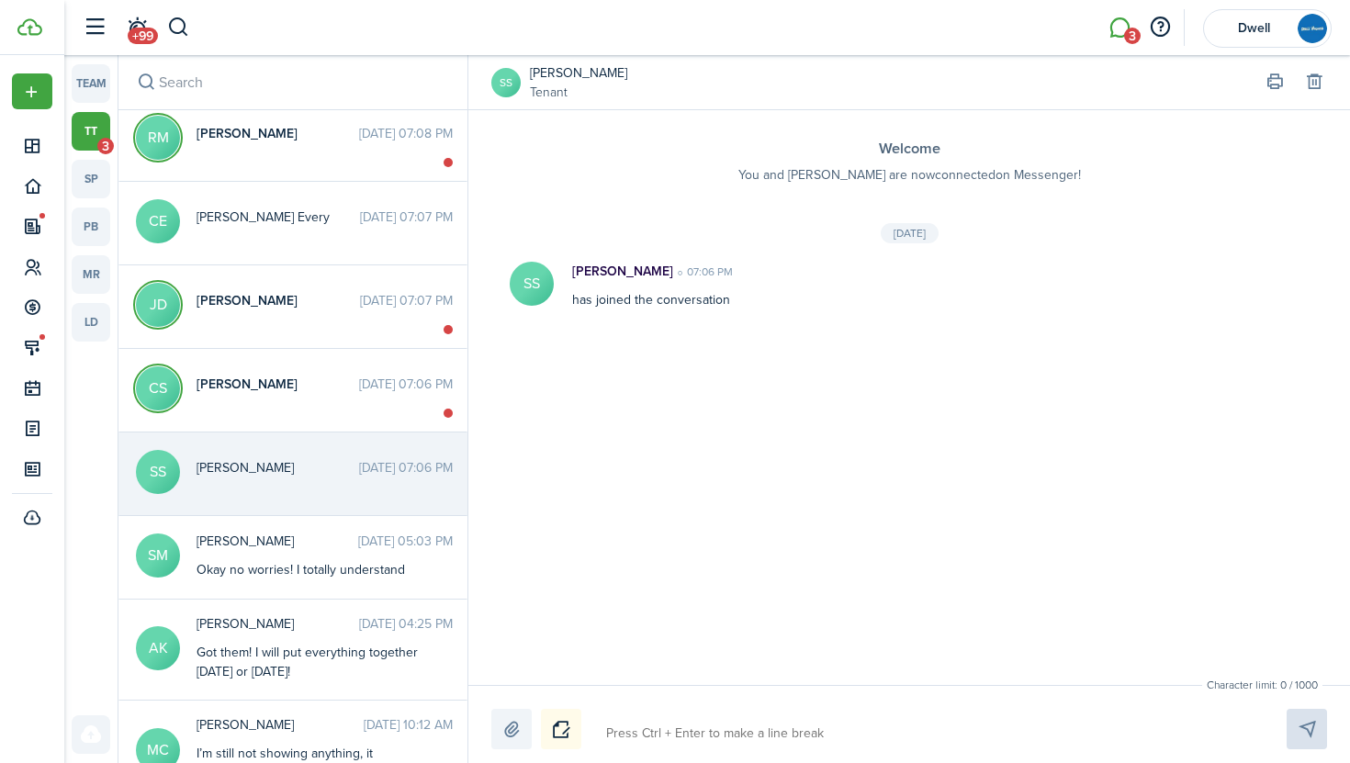
click at [642, 729] on textarea at bounding box center [925, 733] width 650 height 31
paste textarea "Please pay deposit [DATE] on your account by 5pm, thank you!"
type textarea "Please pay deposit [DATE] on your account by 5pm, thank you!"
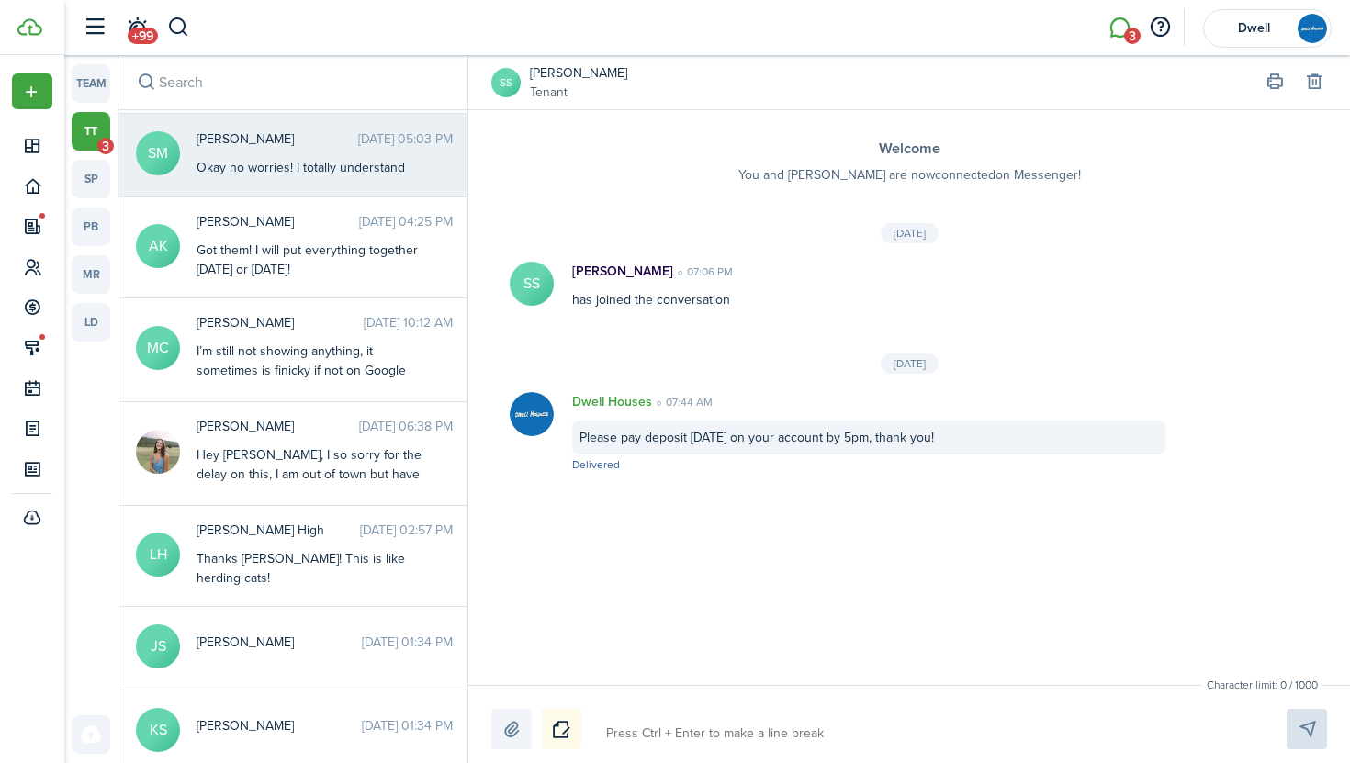
scroll to position [938, 0]
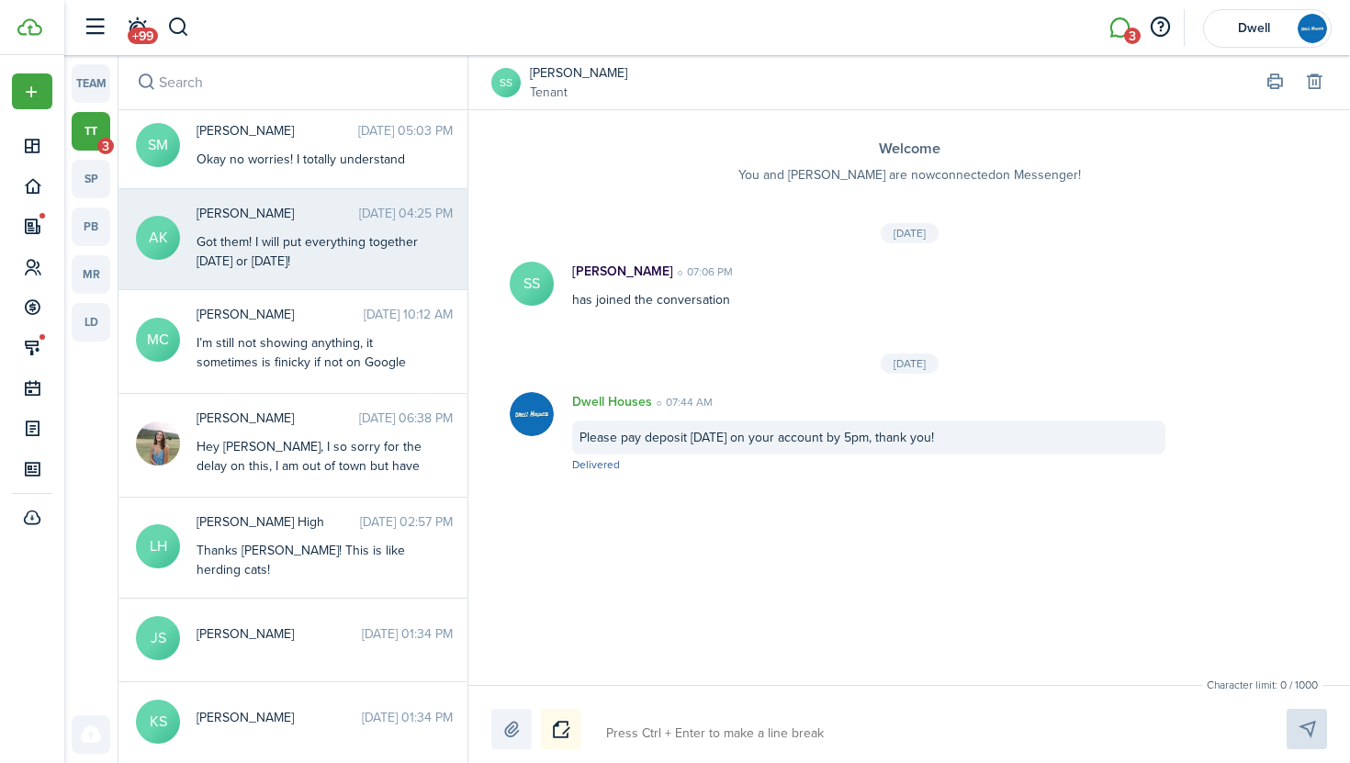
click at [331, 236] on div "Got them! I will put everything together [DATE] or [DATE]!" at bounding box center [311, 251] width 230 height 39
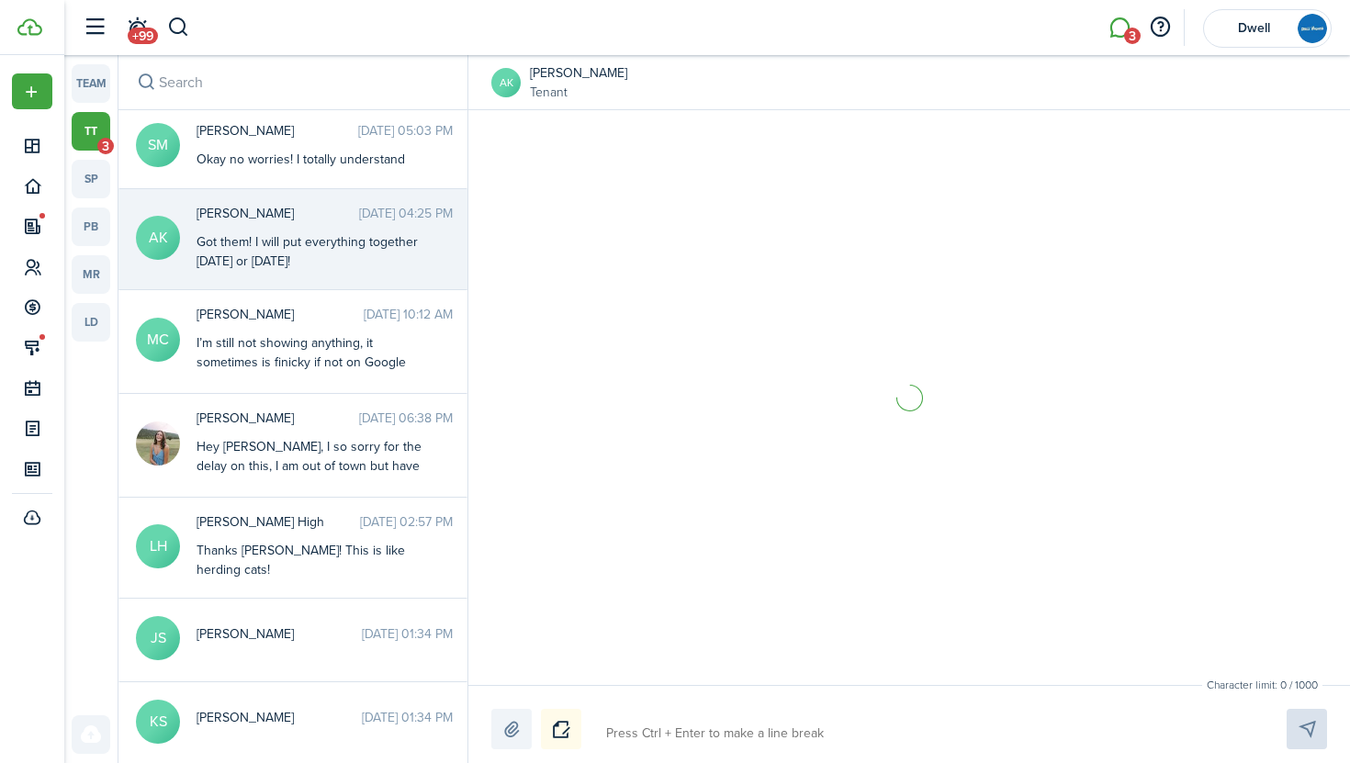
scroll to position [2120, 0]
